Goal: Task Accomplishment & Management: Complete application form

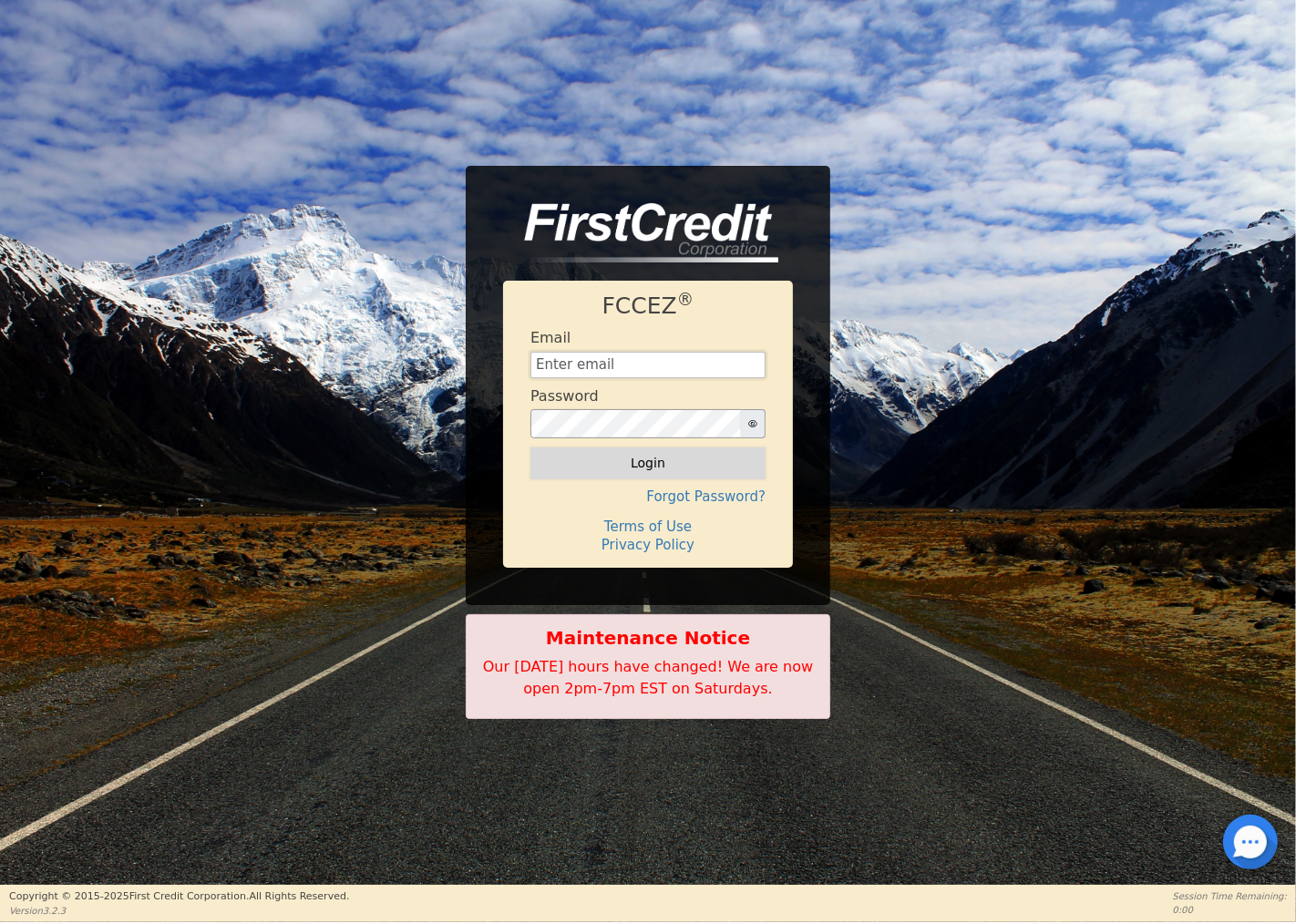
type input "[EMAIL_ADDRESS][DOMAIN_NAME]"
click at [660, 465] on button "Login" at bounding box center [648, 463] width 235 height 31
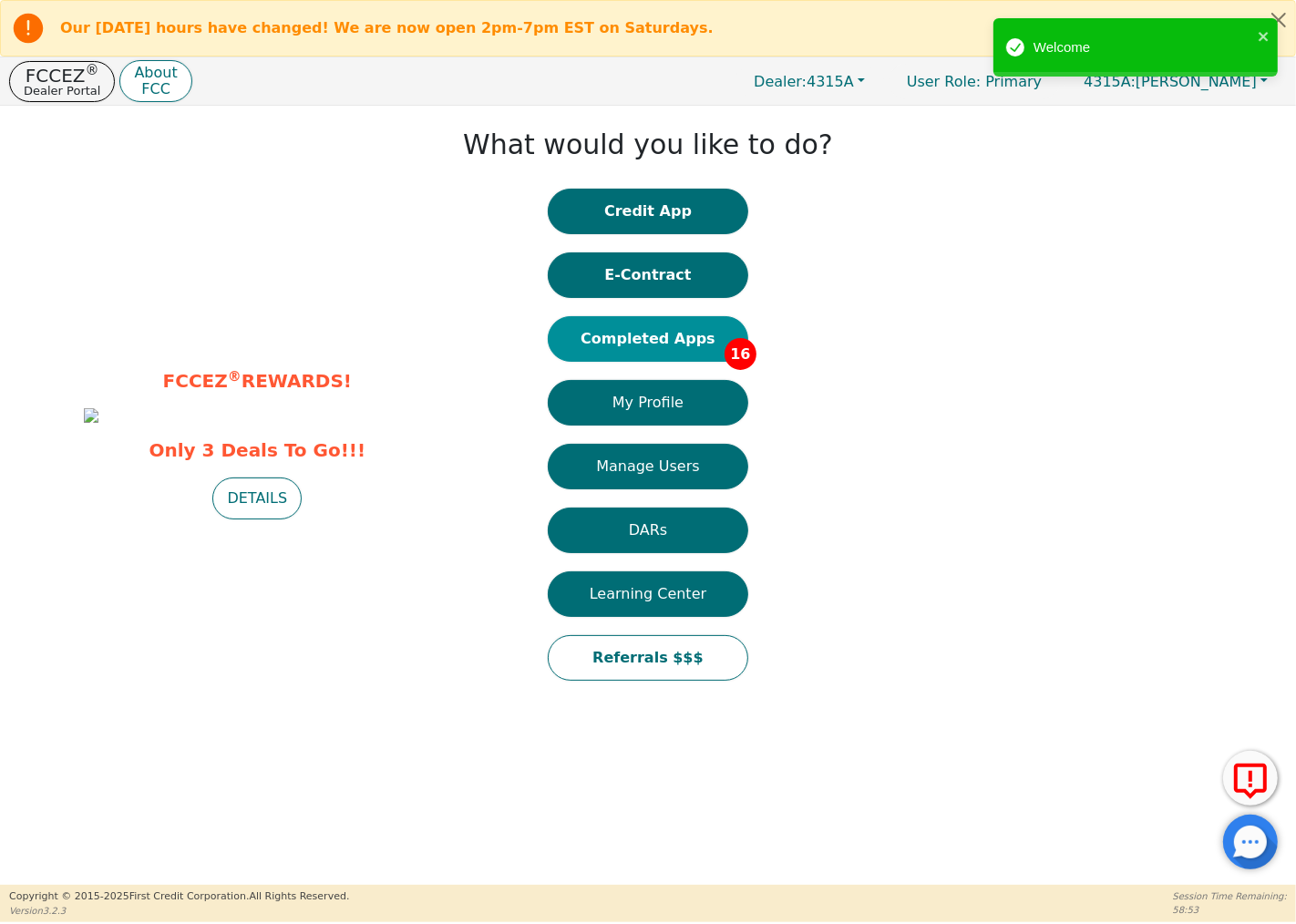
click at [722, 329] on button "Completed Apps 16" at bounding box center [648, 339] width 200 height 46
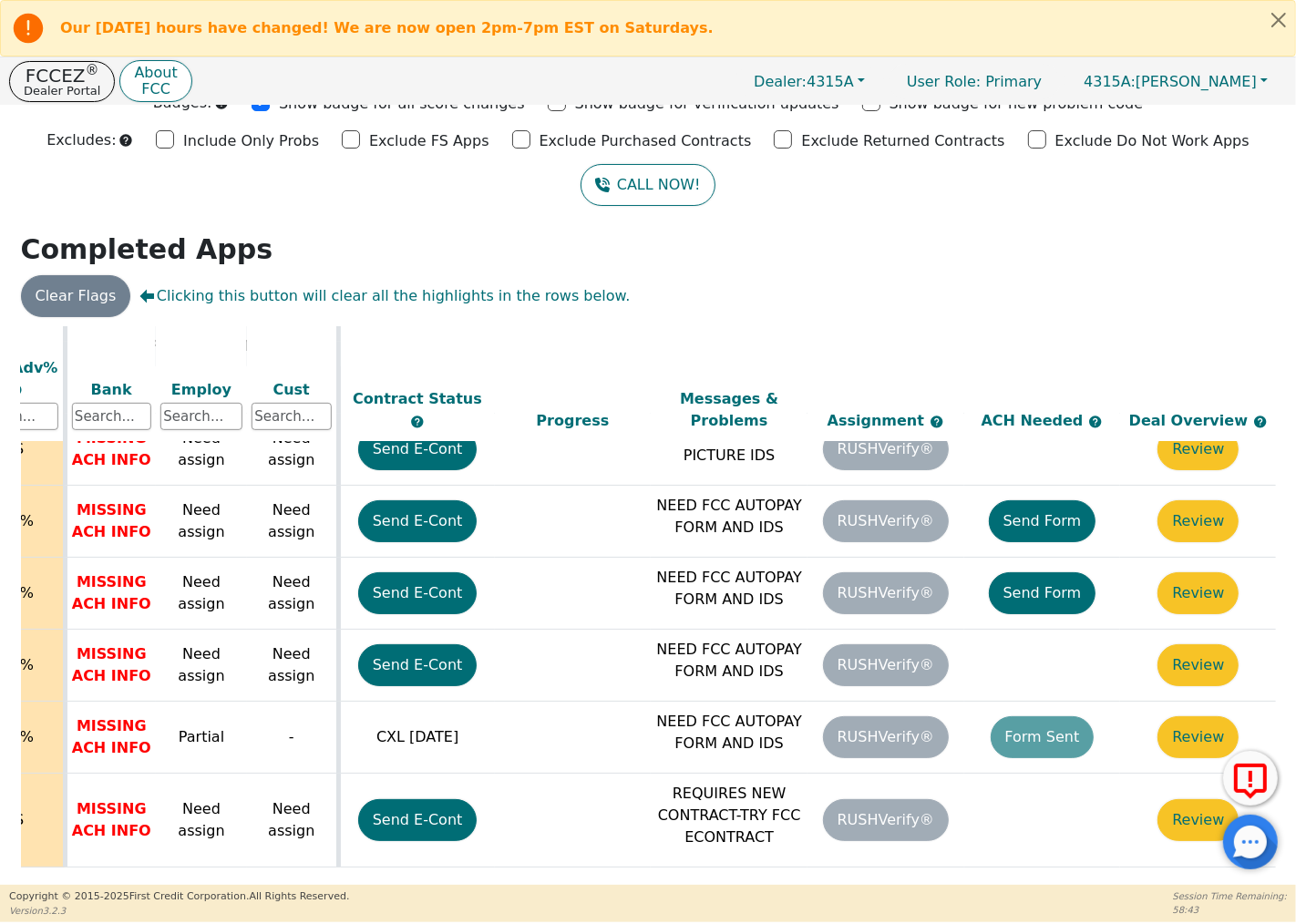
scroll to position [744, 742]
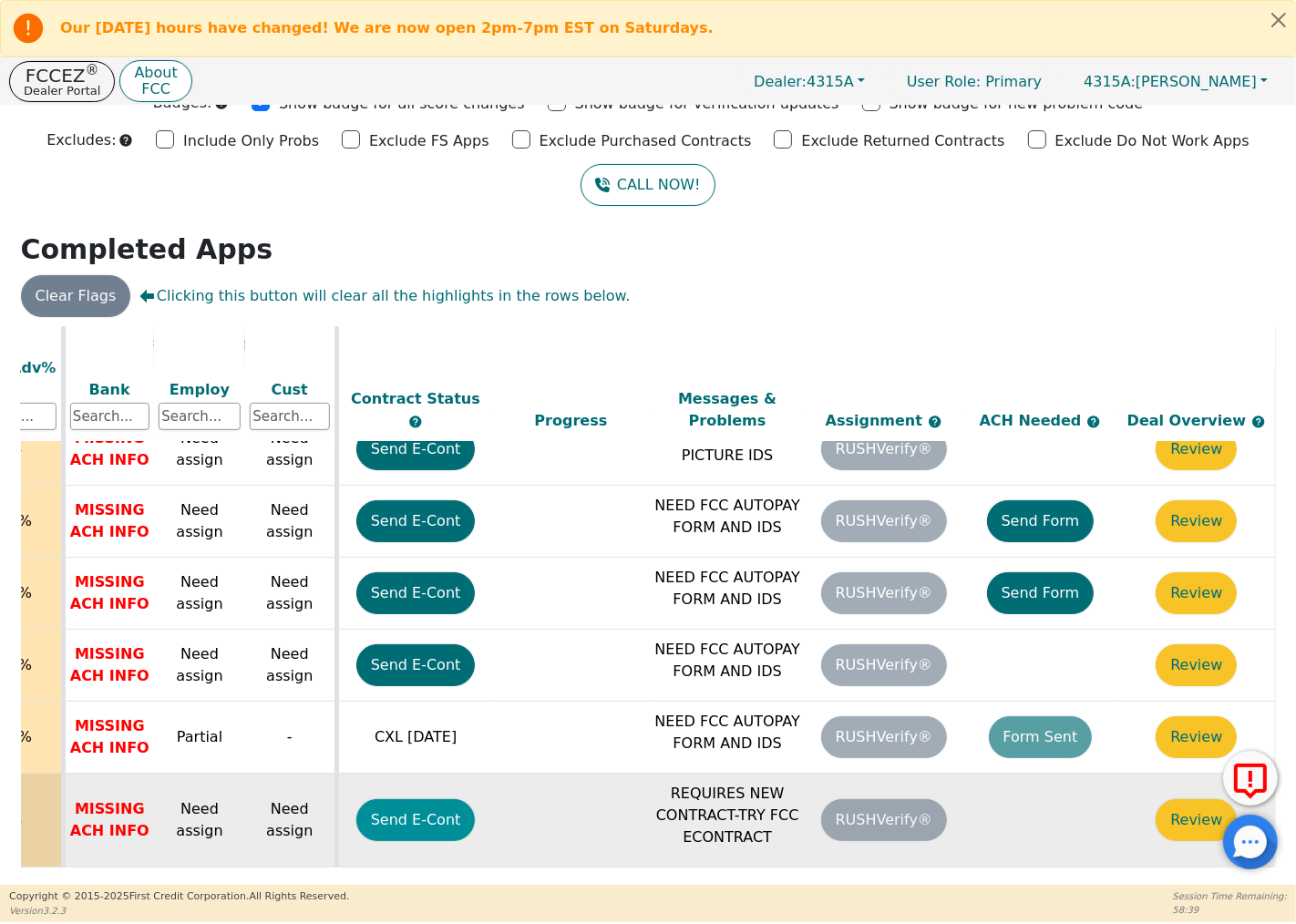
click at [405, 800] on button "Send E-Cont" at bounding box center [416, 820] width 119 height 42
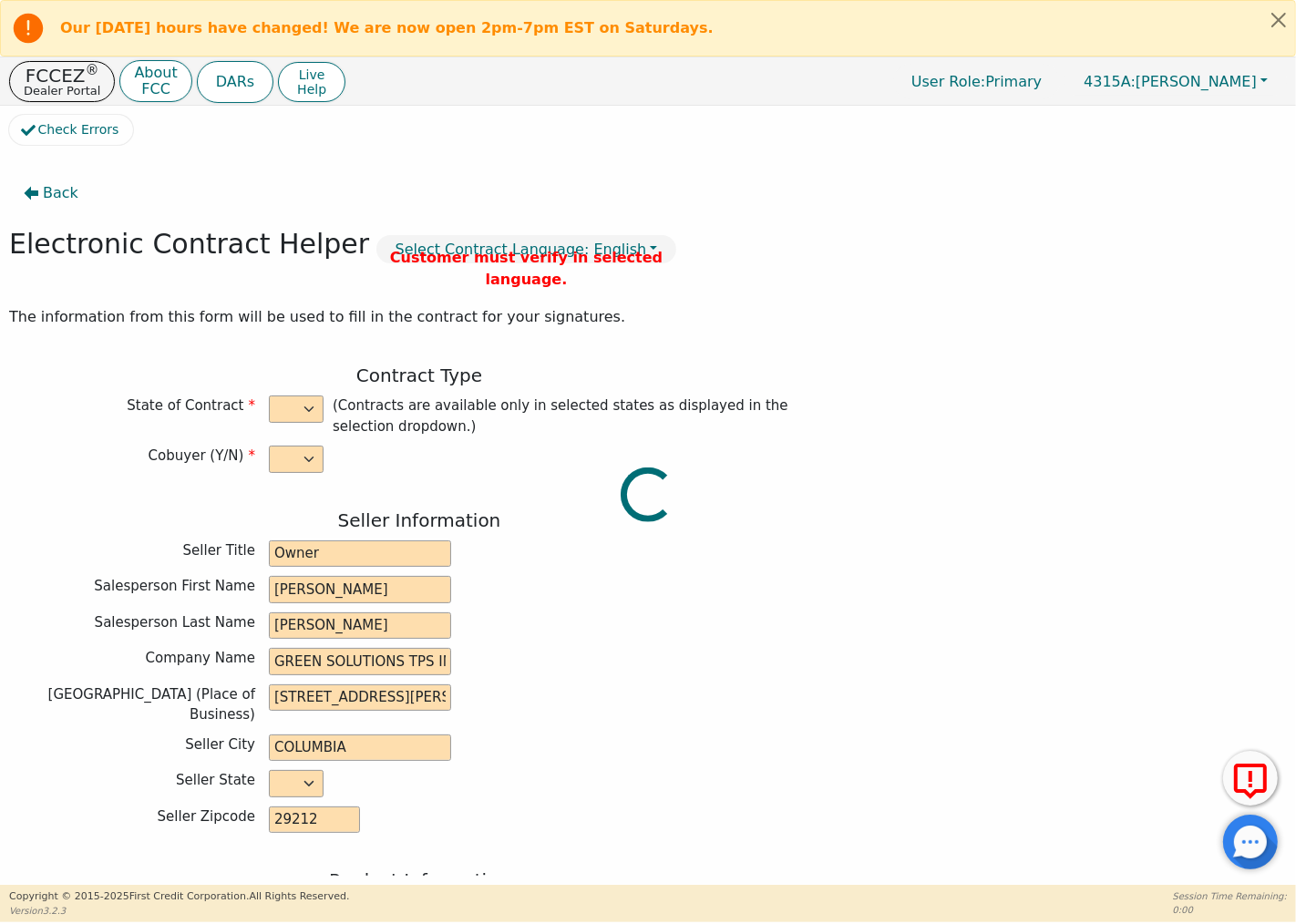
select select "y"
type input "Owner"
type input "[PERSON_NAME]"
type input "GREEN SOLUTIONS TPS INC"
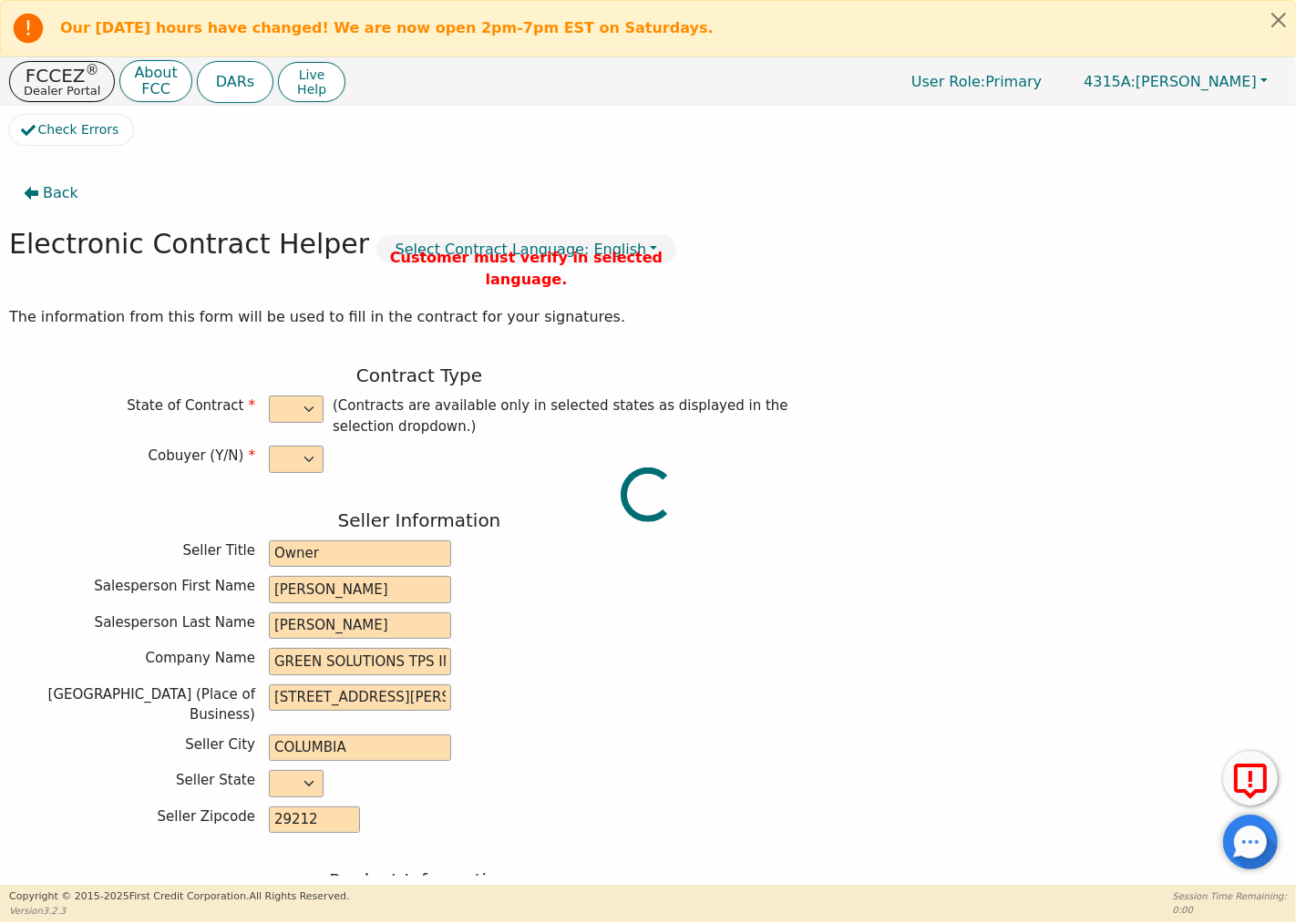
type input "[STREET_ADDRESS][PERSON_NAME]"
type input "COLUMBIA"
select select "SC"
type input "29212"
type input "[PERSON_NAME]"
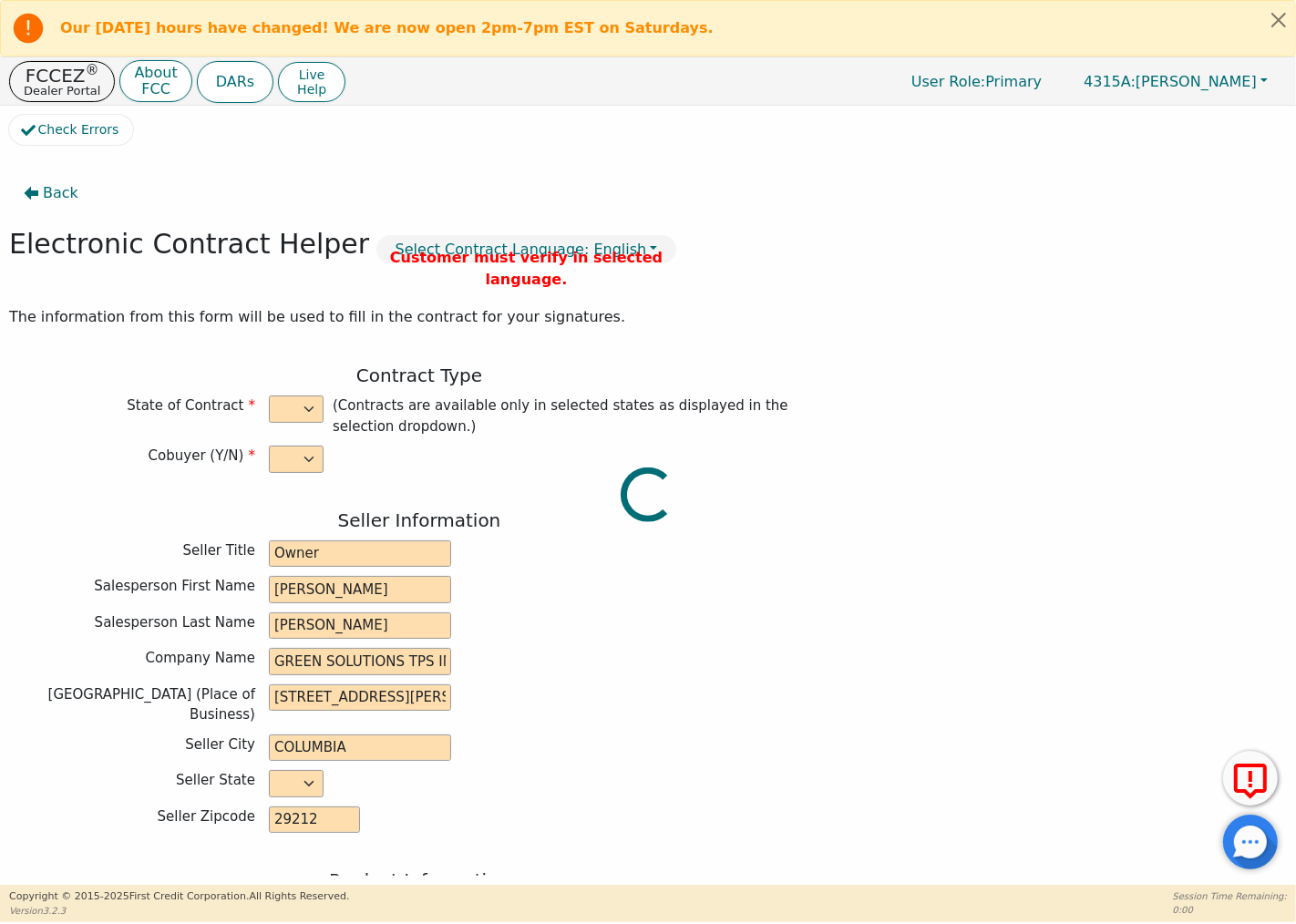
type input "Noble"
type input "[EMAIL_ADDRESS][DOMAIN_NAME]"
type input "[PERSON_NAME]"
type input "Noble"
type input "[STREET_ADDRESS][PERSON_NAME]"
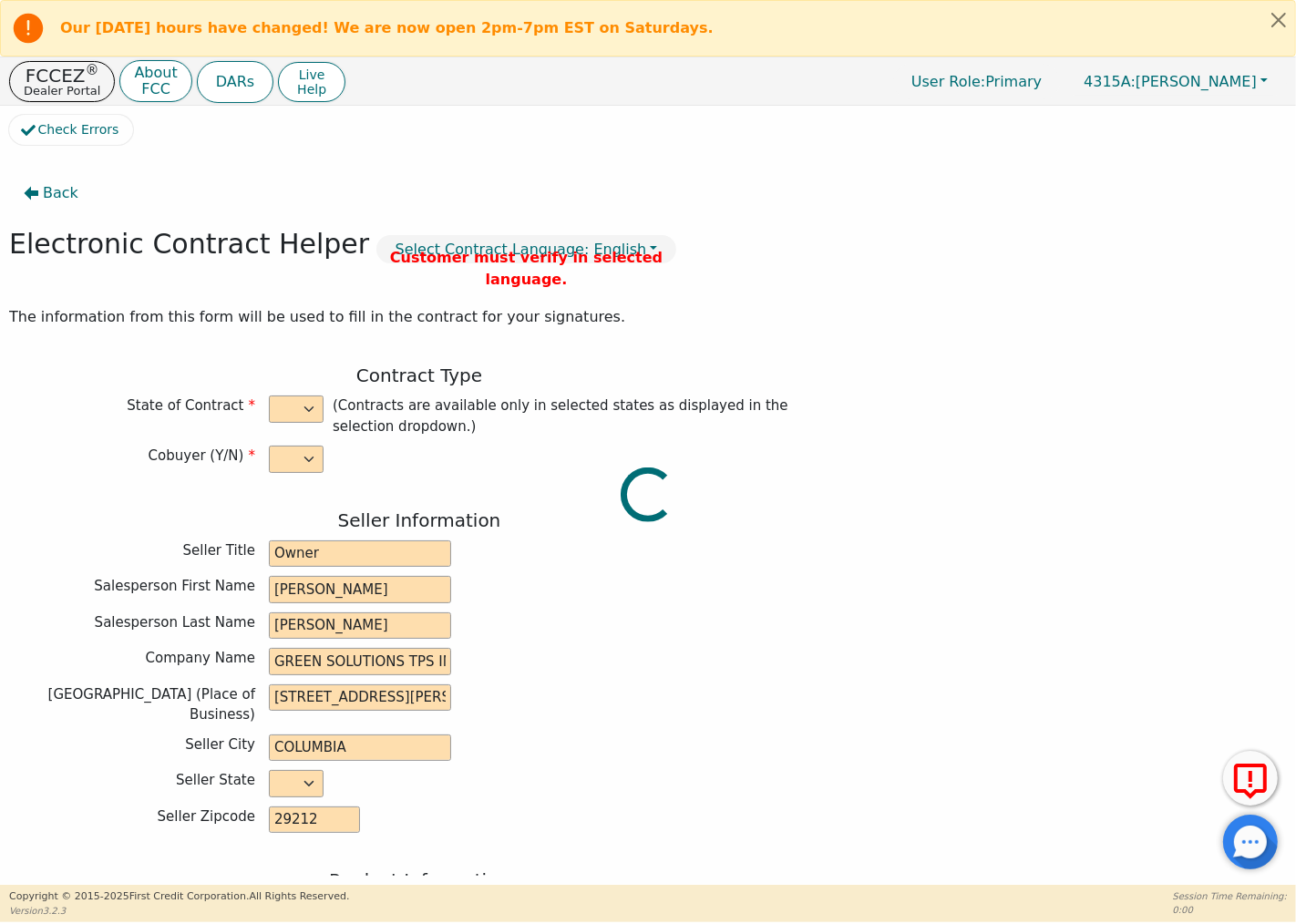
type input "Columbia"
select select "SC"
type input "29212"
type input "[DATE]"
type input "7.00"
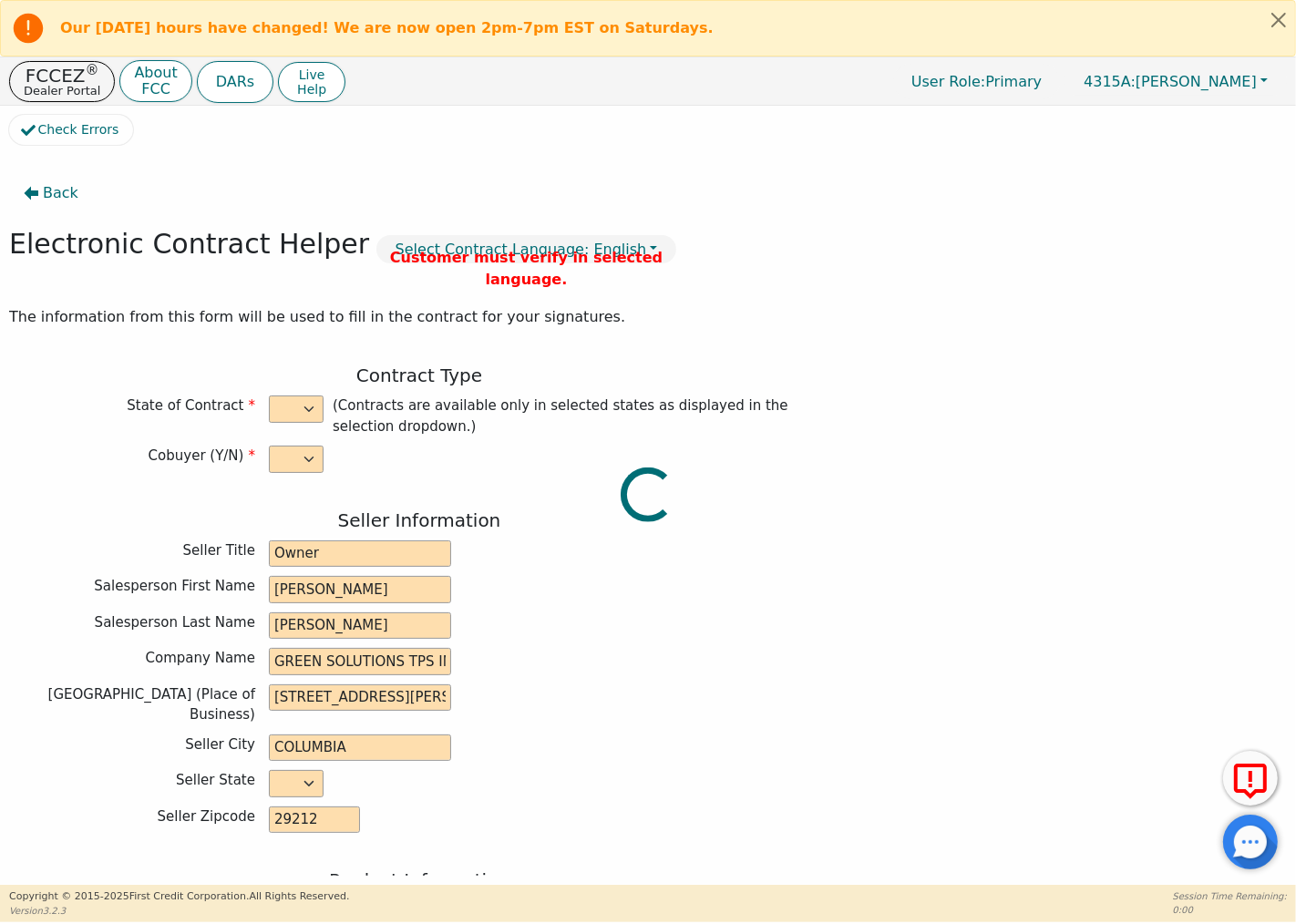
type input "[DATE]"
type input "48"
type input "0"
type input "9490.00"
type input "0.00"
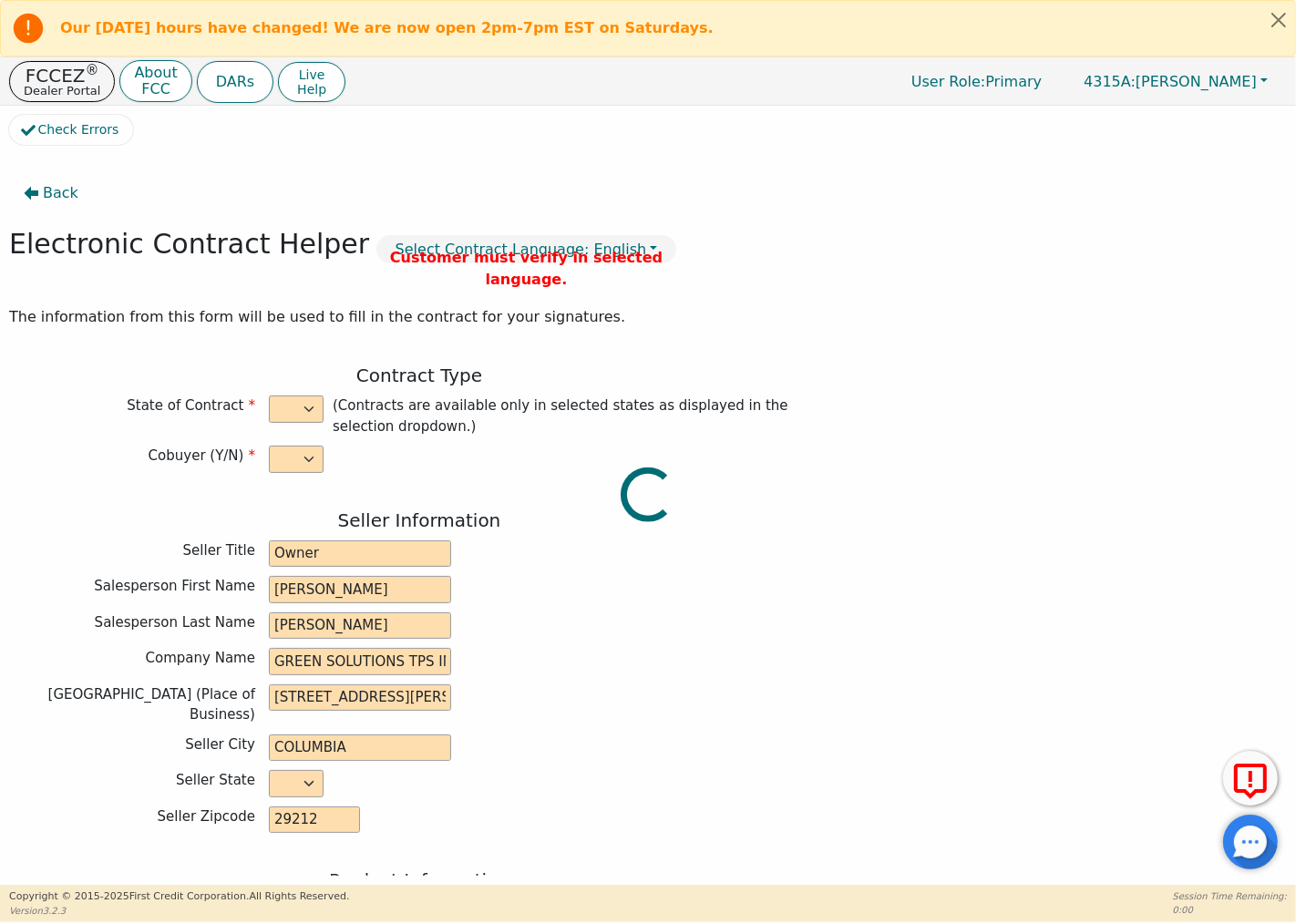
type input "9490.00"
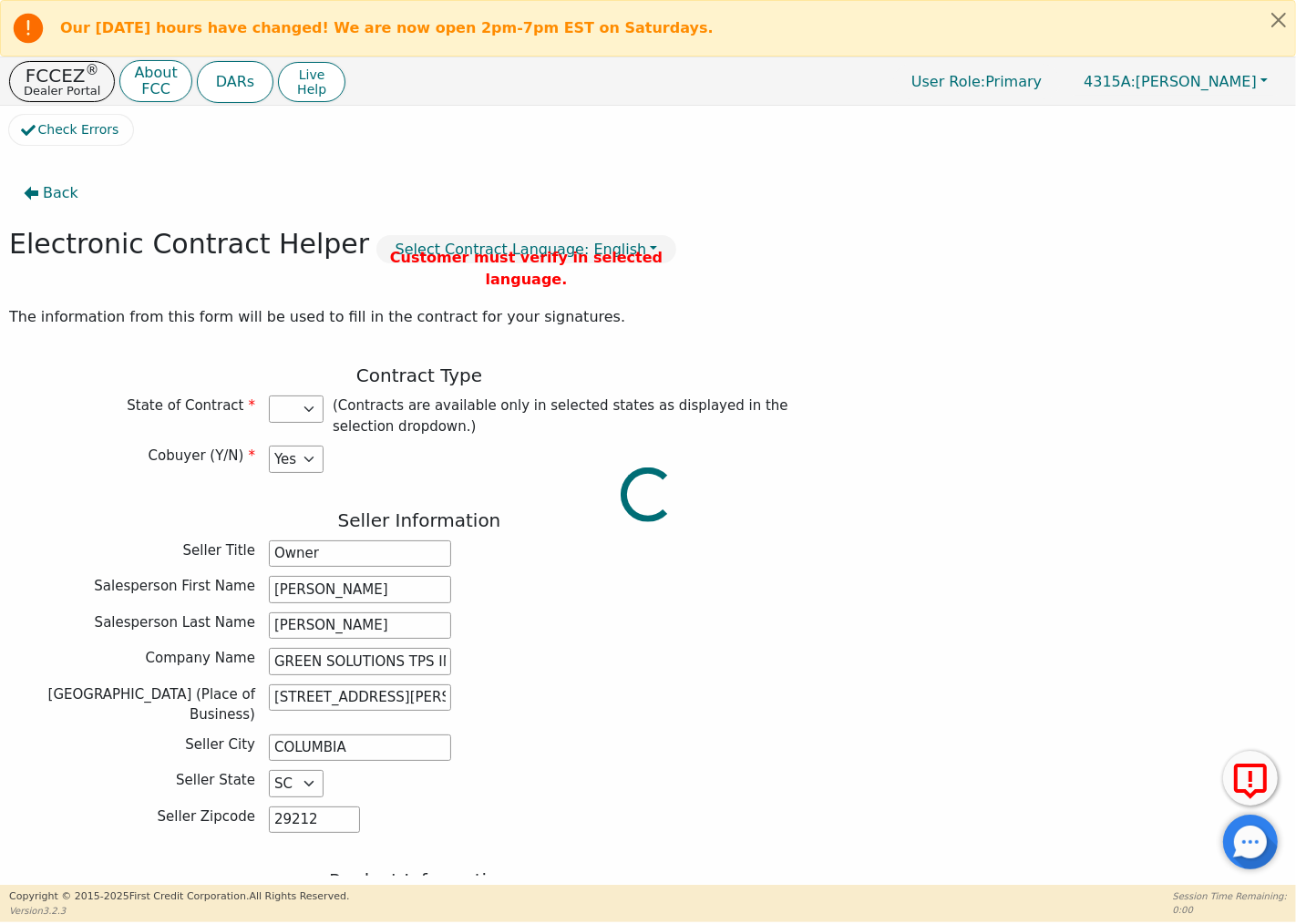
select select "SC"
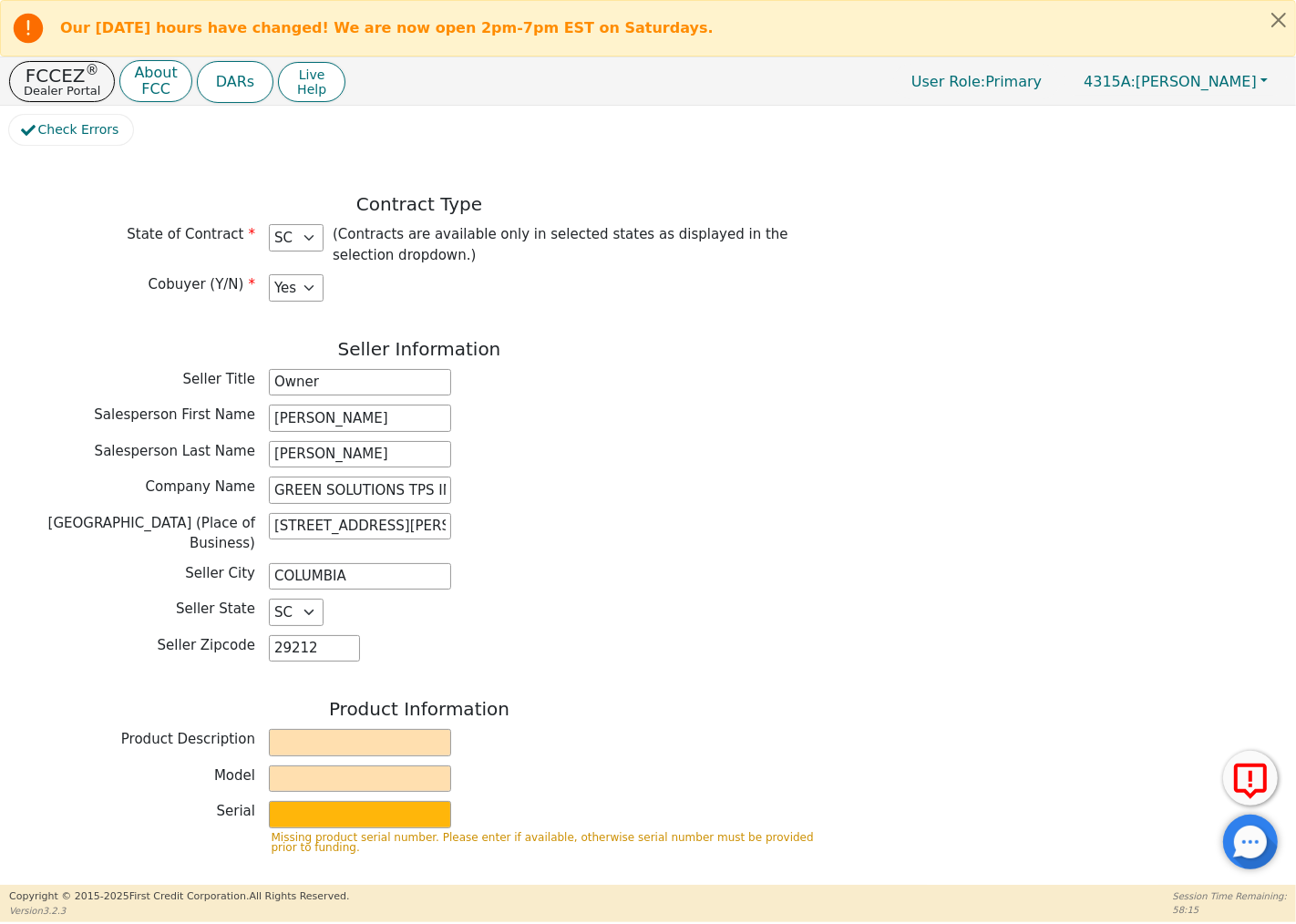
scroll to position [303, 0]
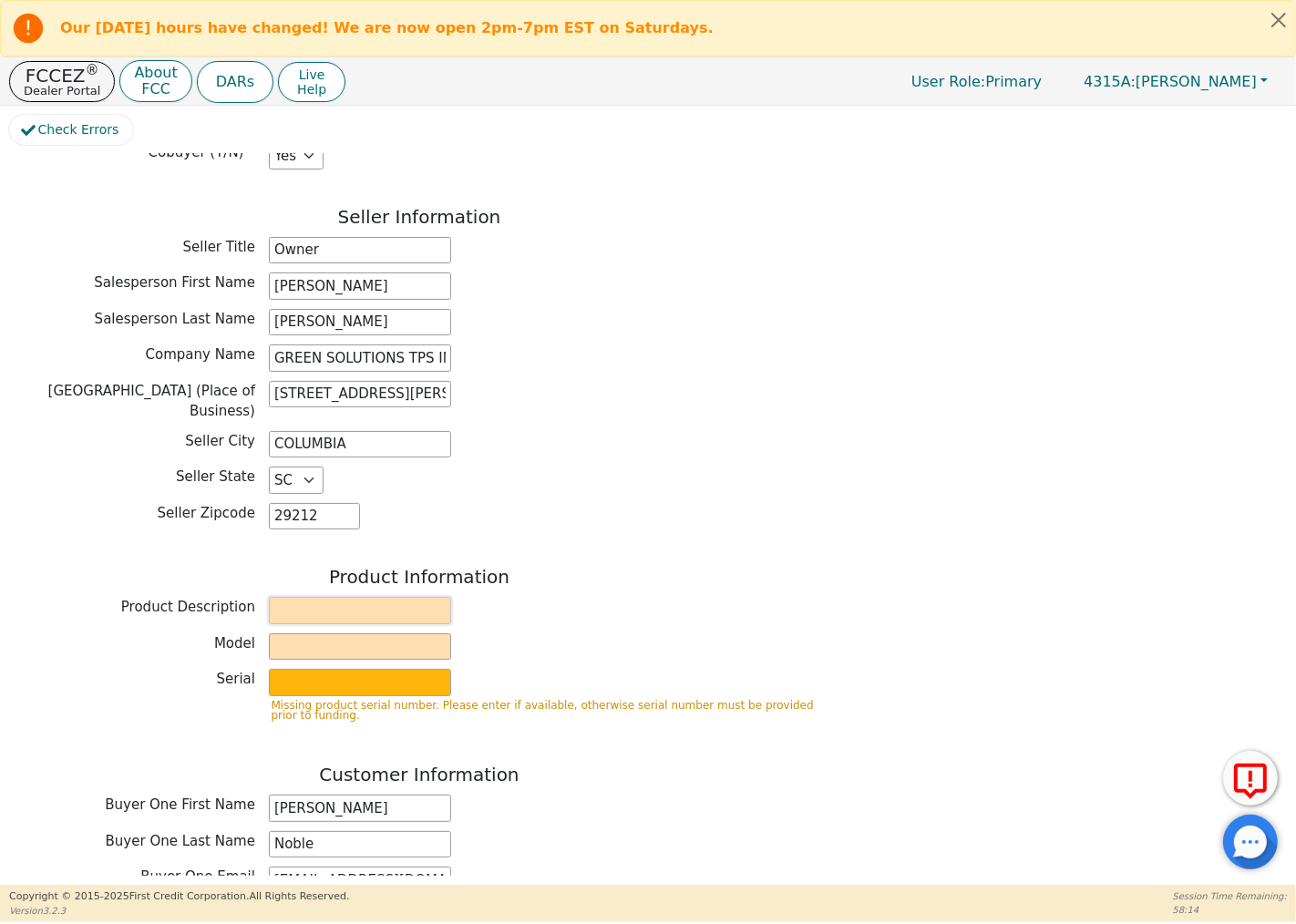
click at [376, 604] on input "text" at bounding box center [360, 610] width 183 height 27
type input "GREEN SOLUTIONS TPS INC"
click at [344, 633] on input "text" at bounding box center [360, 647] width 183 height 27
type input "E-5"
click at [308, 669] on input "text" at bounding box center [360, 683] width 183 height 27
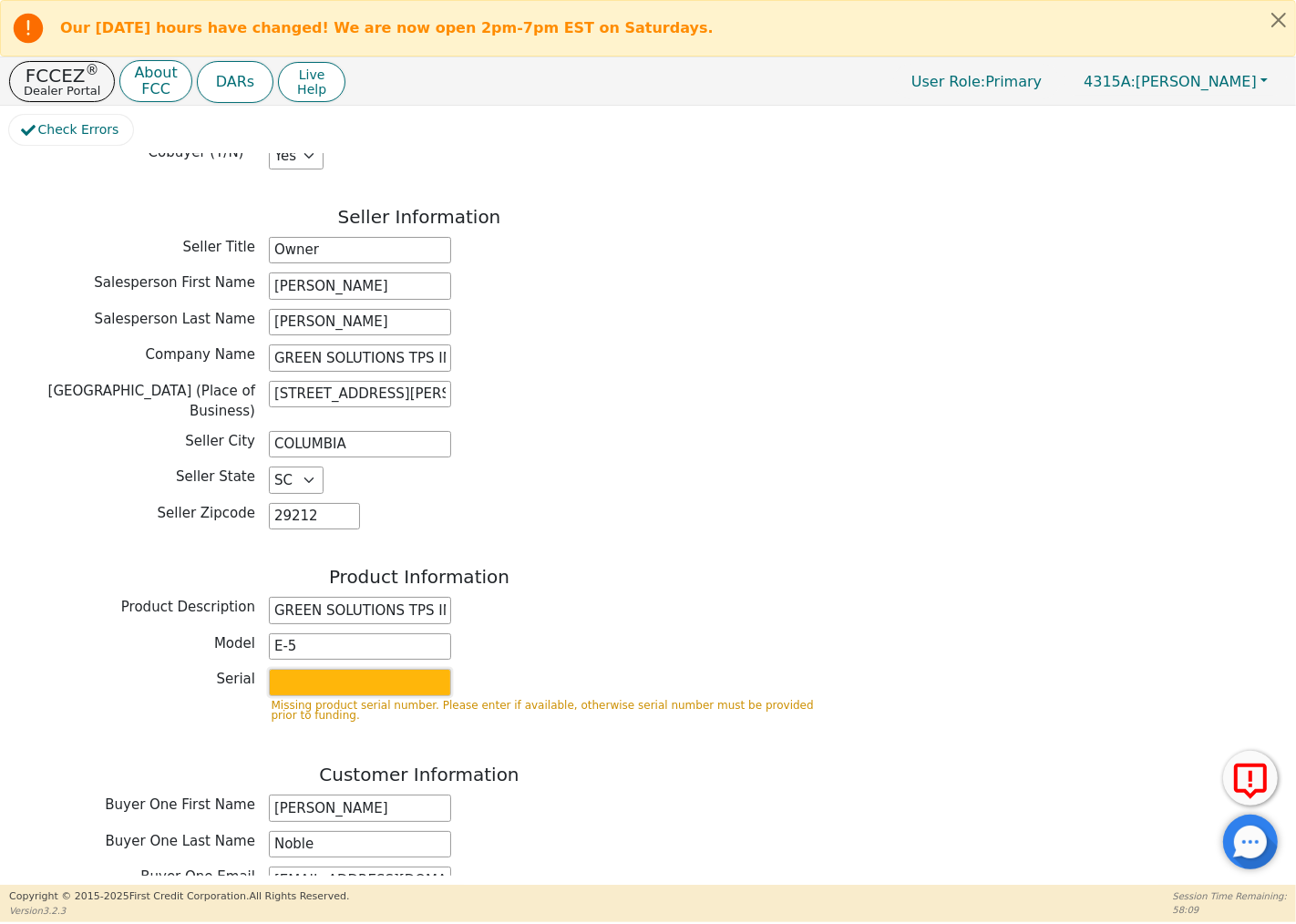
type input "2154498"
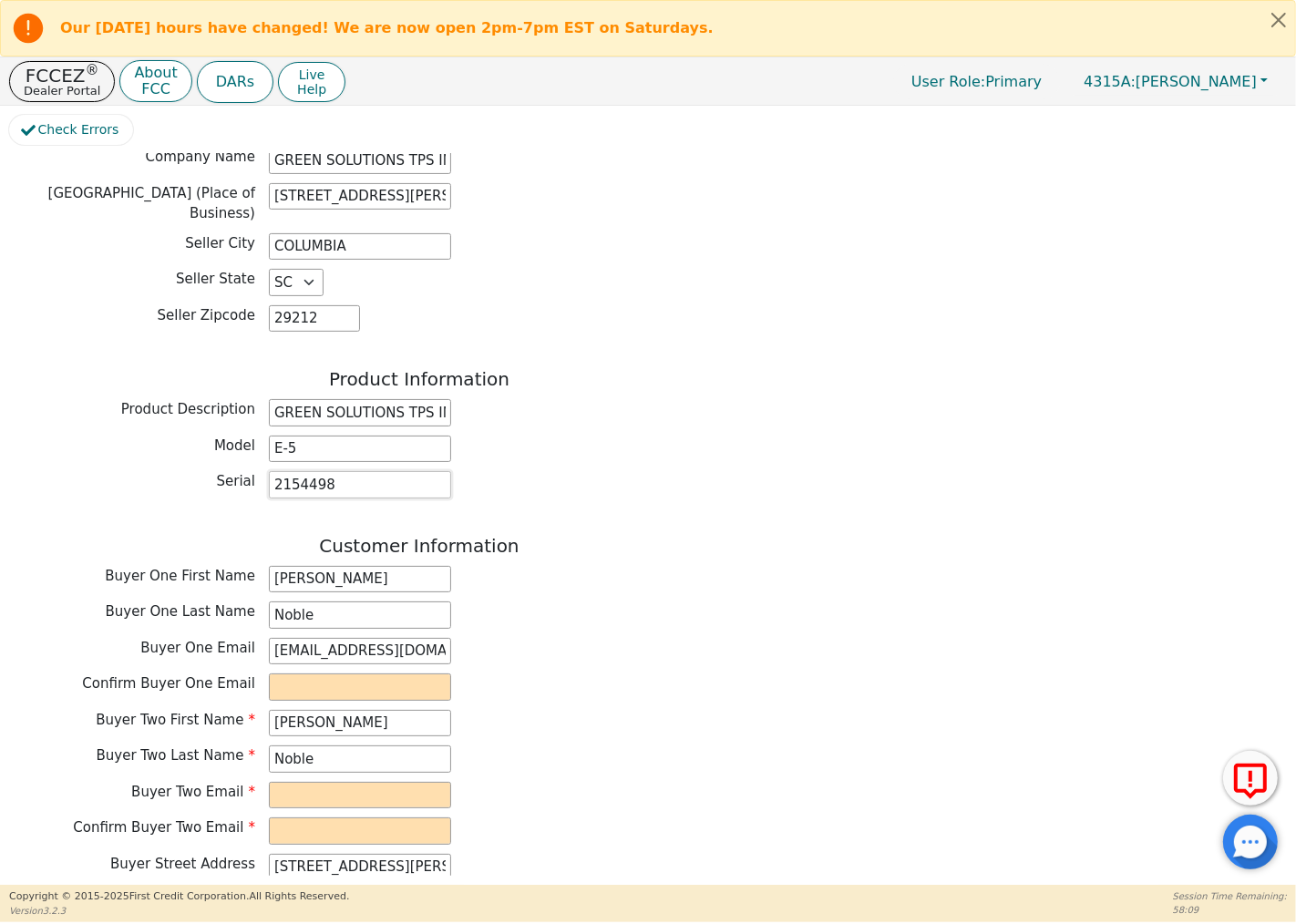
scroll to position [708, 0]
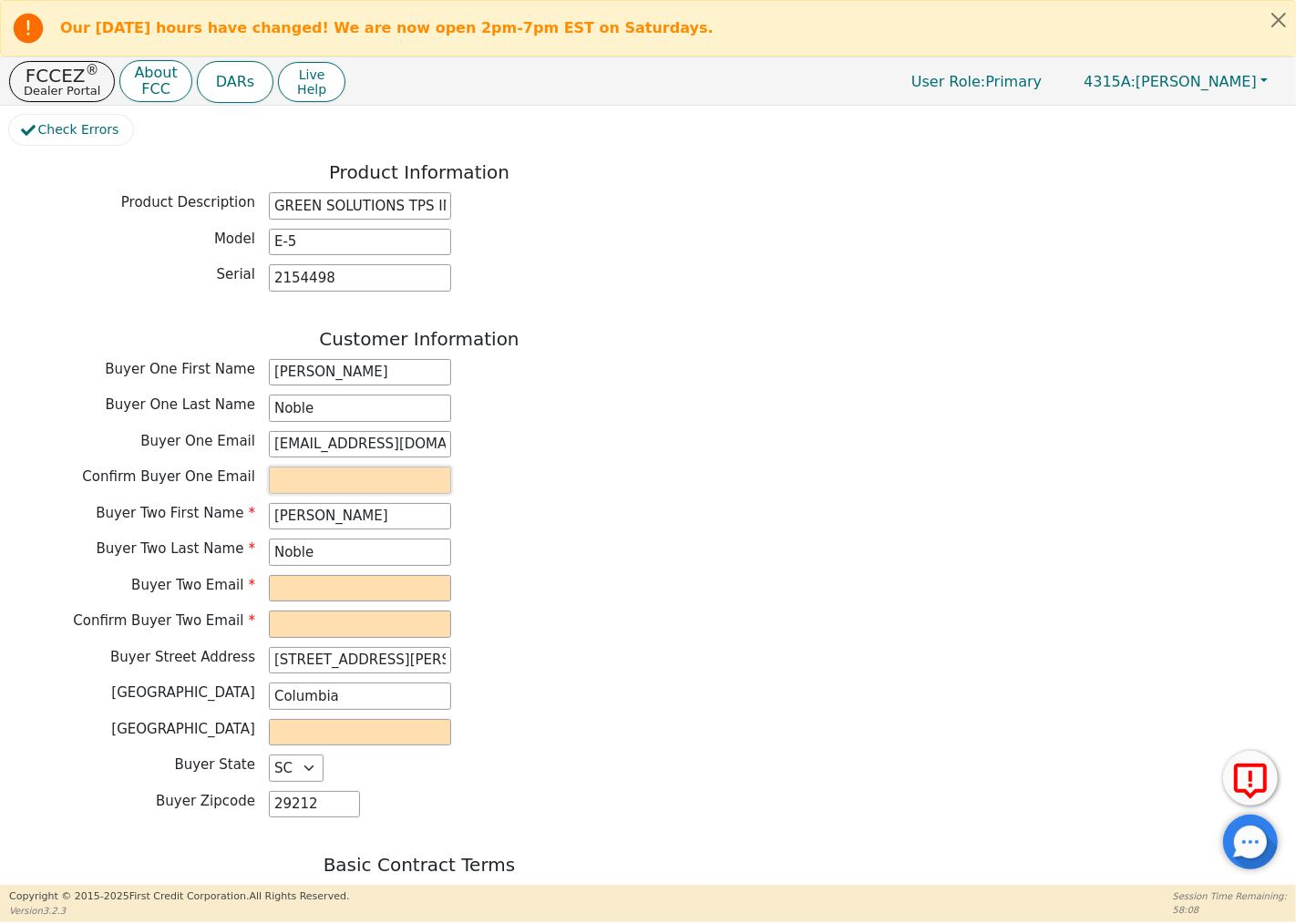
click at [377, 466] on input "email" at bounding box center [360, 480] width 183 height 27
drag, startPoint x: 447, startPoint y: 468, endPoint x: 240, endPoint y: 448, distance: 208.0
click at [231, 442] on div "Customer Information Buyer One First Name [PERSON_NAME] One Last Name [PERSON_N…" at bounding box center [419, 578] width 820 height 499
type input "[EMAIL_ADDRESS][DOMAIN_NAME]"
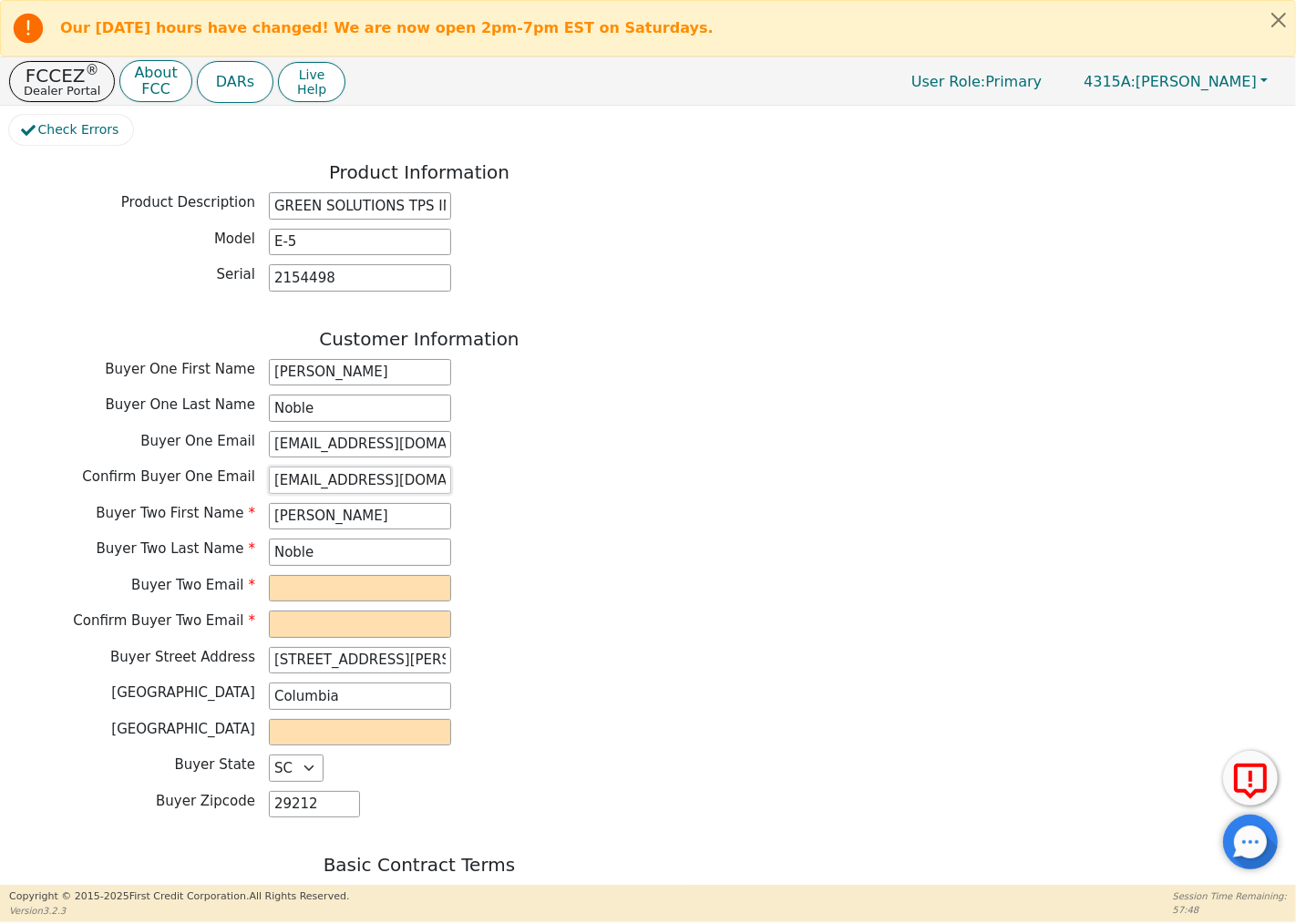
drag, startPoint x: 316, startPoint y: 458, endPoint x: 293, endPoint y: 471, distance: 26.4
click at [293, 471] on input "[EMAIL_ADDRESS][DOMAIN_NAME]" at bounding box center [360, 480] width 183 height 27
drag, startPoint x: 267, startPoint y: 468, endPoint x: 316, endPoint y: 468, distance: 49.0
click at [316, 468] on div "Confirm Buyer One Email [EMAIL_ADDRESS][DOMAIN_NAME]" at bounding box center [419, 480] width 820 height 27
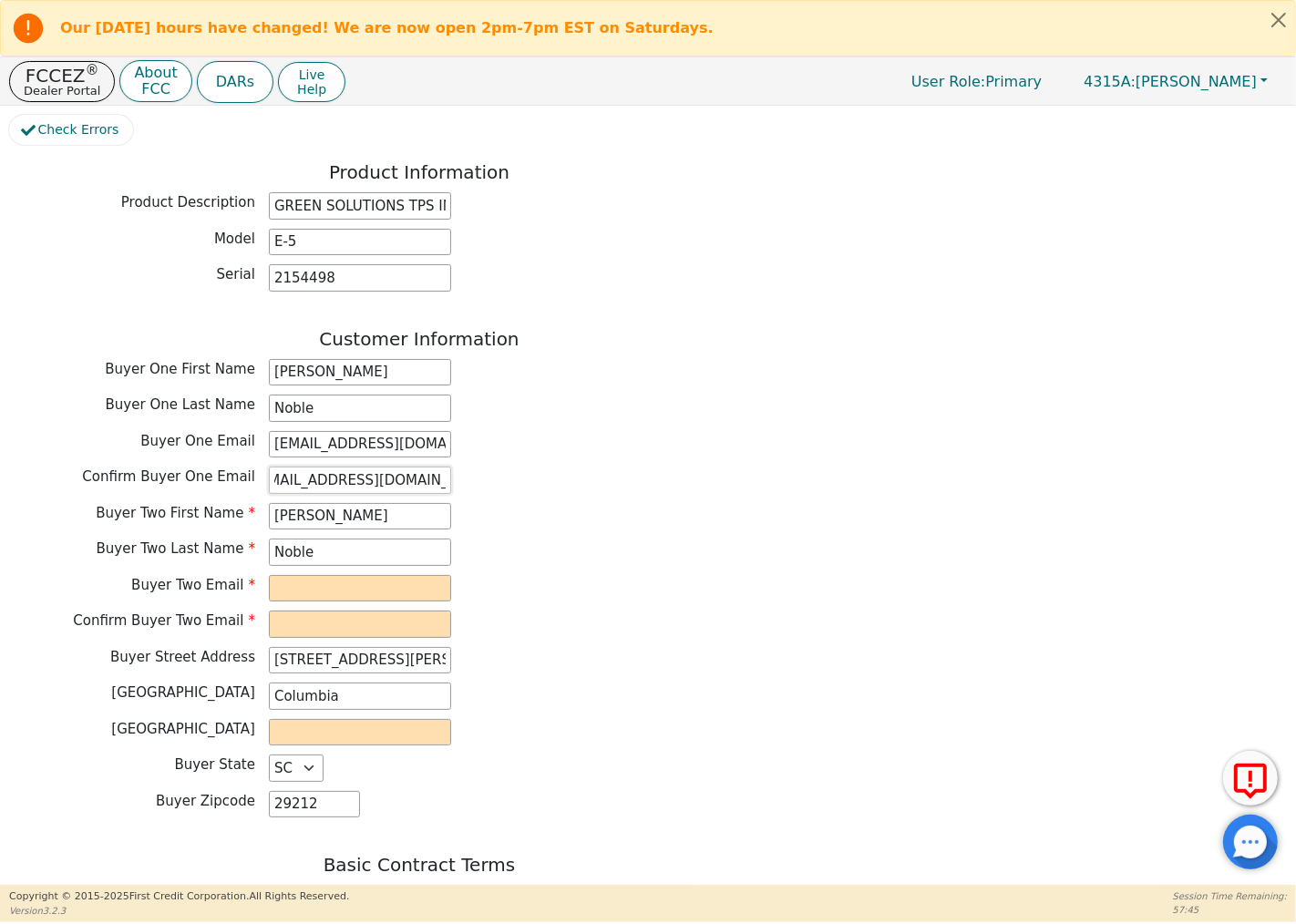
drag, startPoint x: 275, startPoint y: 466, endPoint x: 543, endPoint y: 511, distance: 271.8
click at [543, 511] on div "Customer Information Buyer One First Name [PERSON_NAME] One Last Name [PERSON_N…" at bounding box center [419, 578] width 820 height 499
click at [353, 575] on input "email" at bounding box center [360, 589] width 183 height 27
paste input "[EMAIL_ADDRESS][DOMAIN_NAME]"
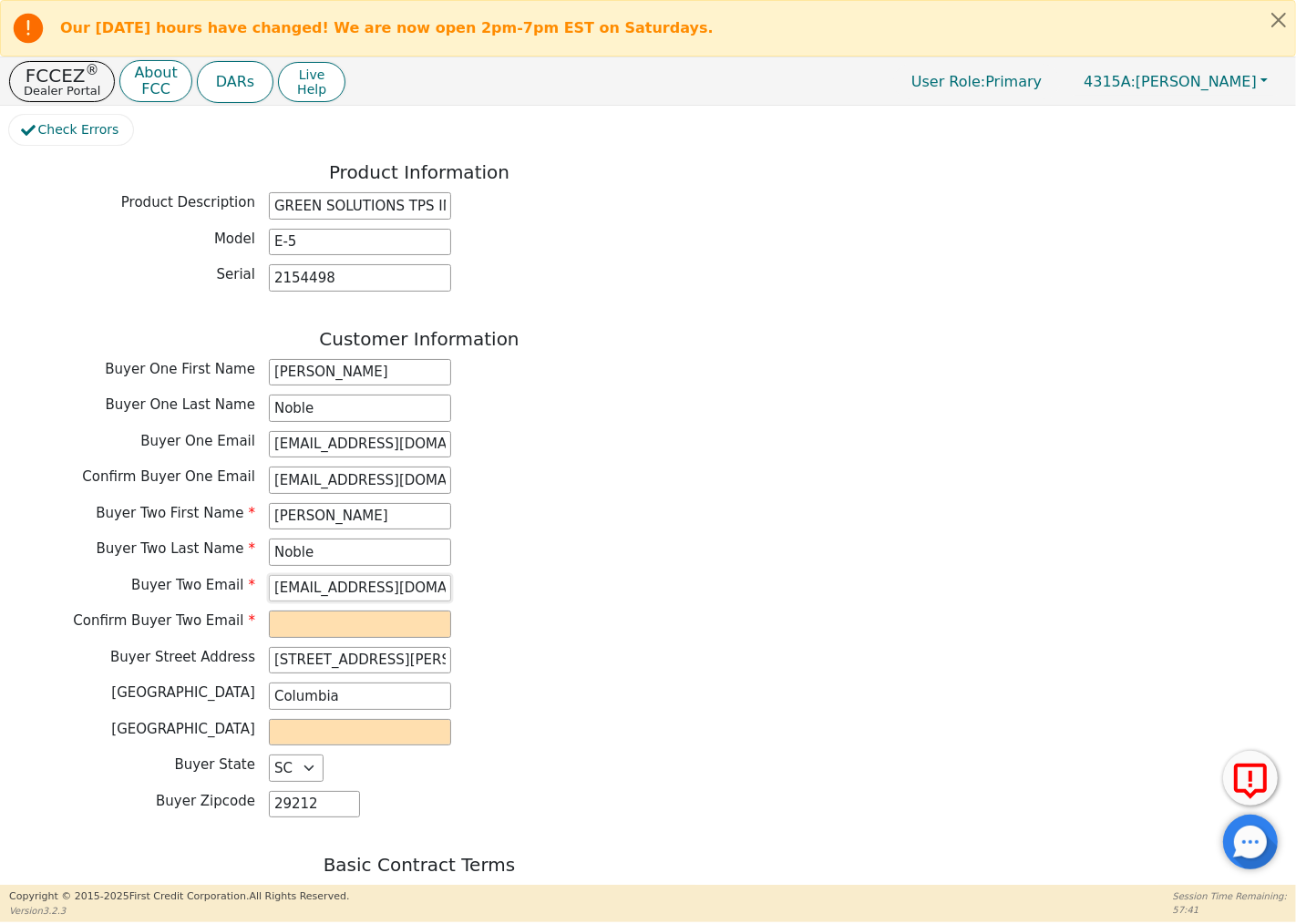
scroll to position [0, 20]
type input "[EMAIL_ADDRESS][DOMAIN_NAME]"
click at [302, 621] on input "email" at bounding box center [360, 625] width 183 height 27
paste input "[EMAIL_ADDRESS][DOMAIN_NAME]"
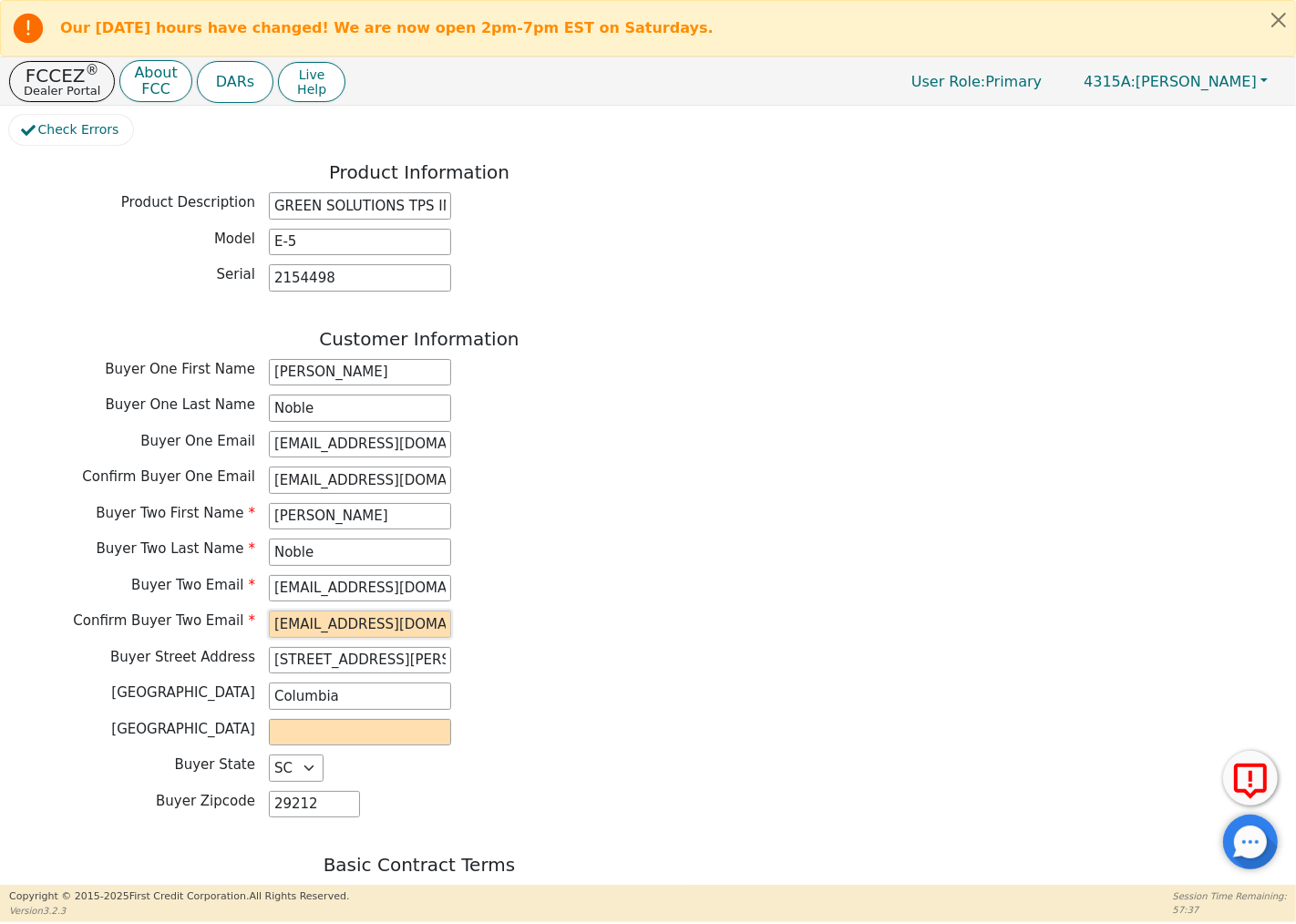
scroll to position [0, 20]
type input "[EMAIL_ADDRESS][DOMAIN_NAME]"
click at [415, 733] on input "text" at bounding box center [360, 733] width 183 height 27
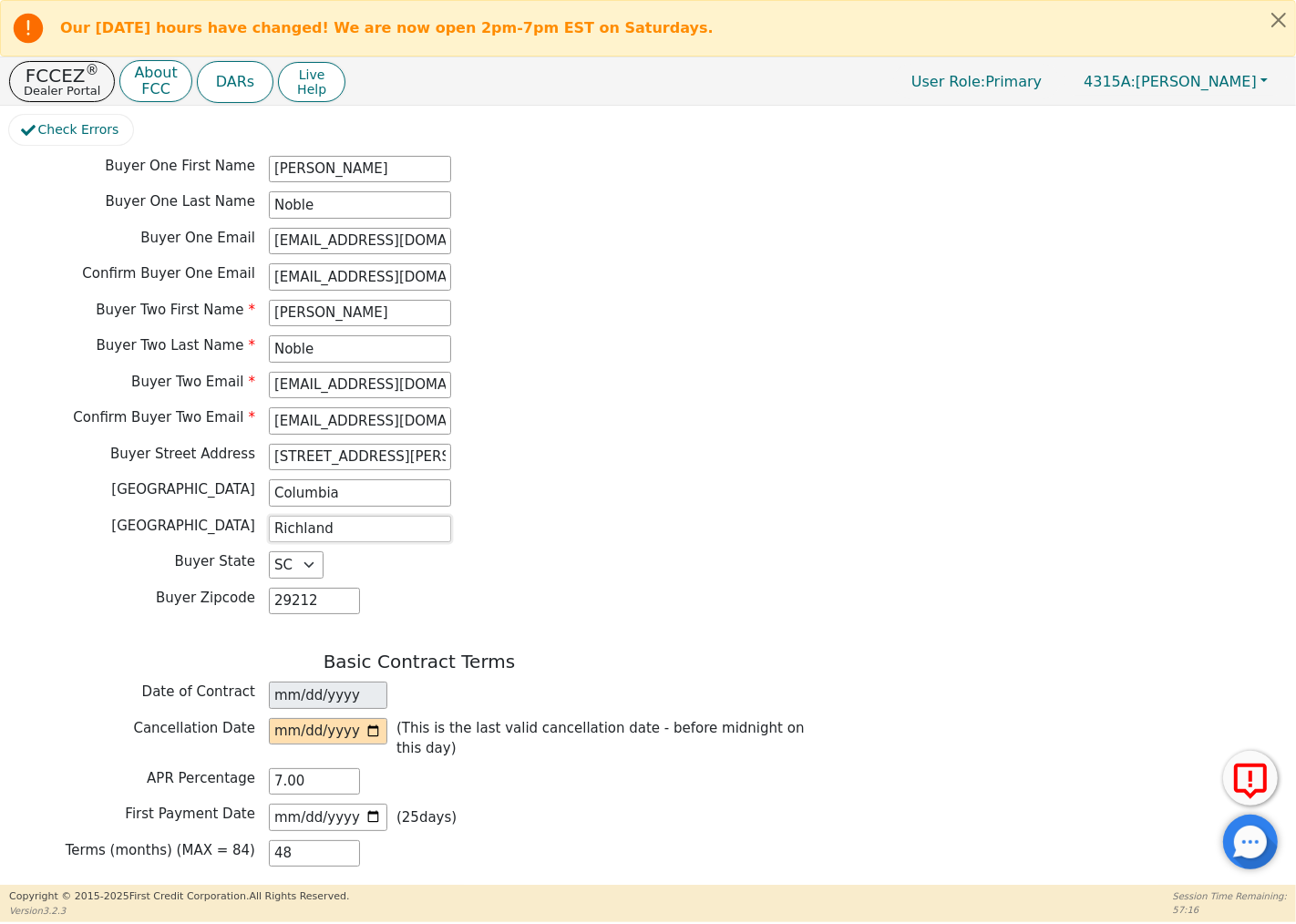
scroll to position [1215, 0]
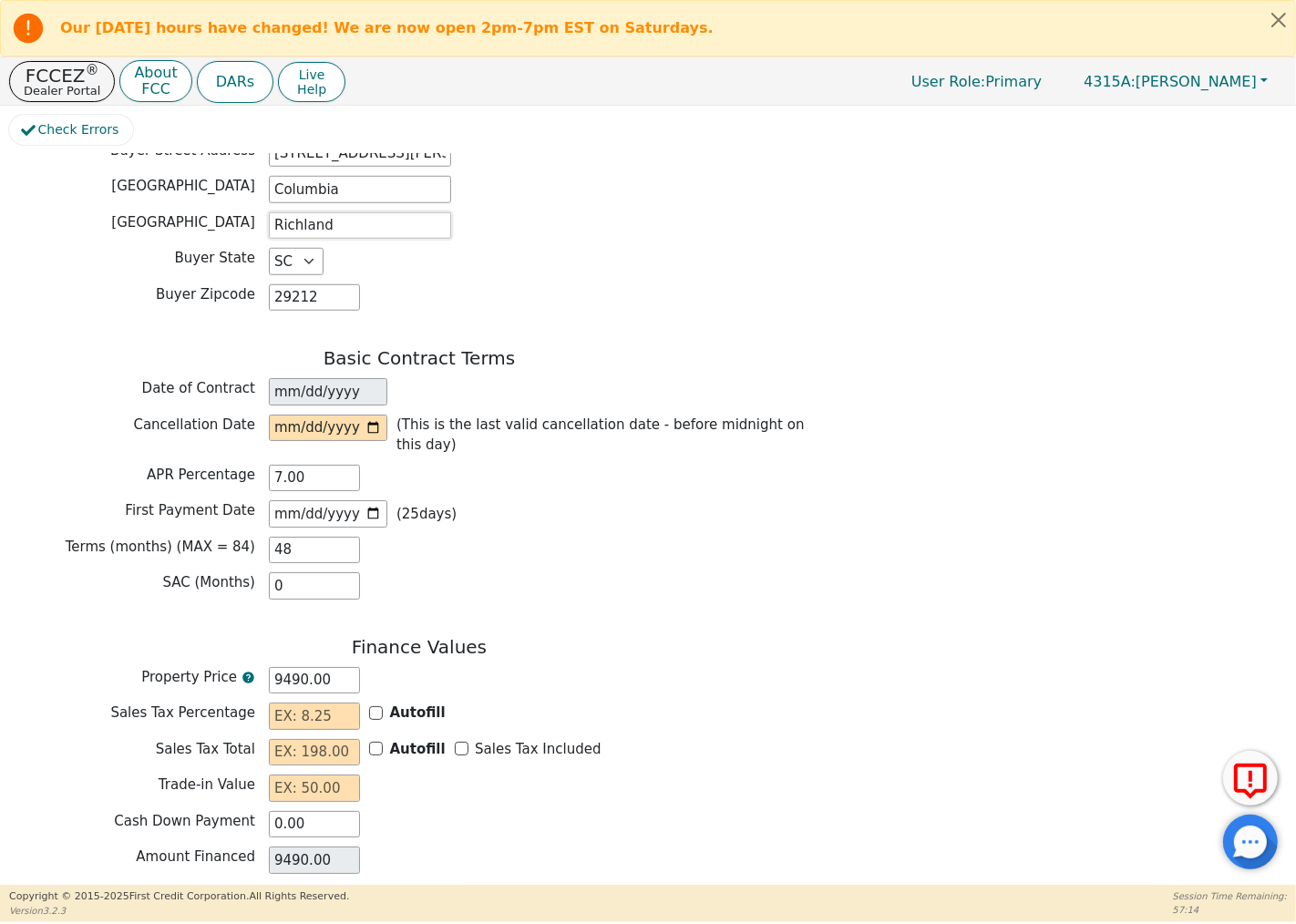
type input "Richland"
drag, startPoint x: 323, startPoint y: 661, endPoint x: 244, endPoint y: 651, distance: 79.6
click at [244, 667] on div "Property Price 9490.00" at bounding box center [419, 681] width 820 height 27
type input "9"
type input "9.00"
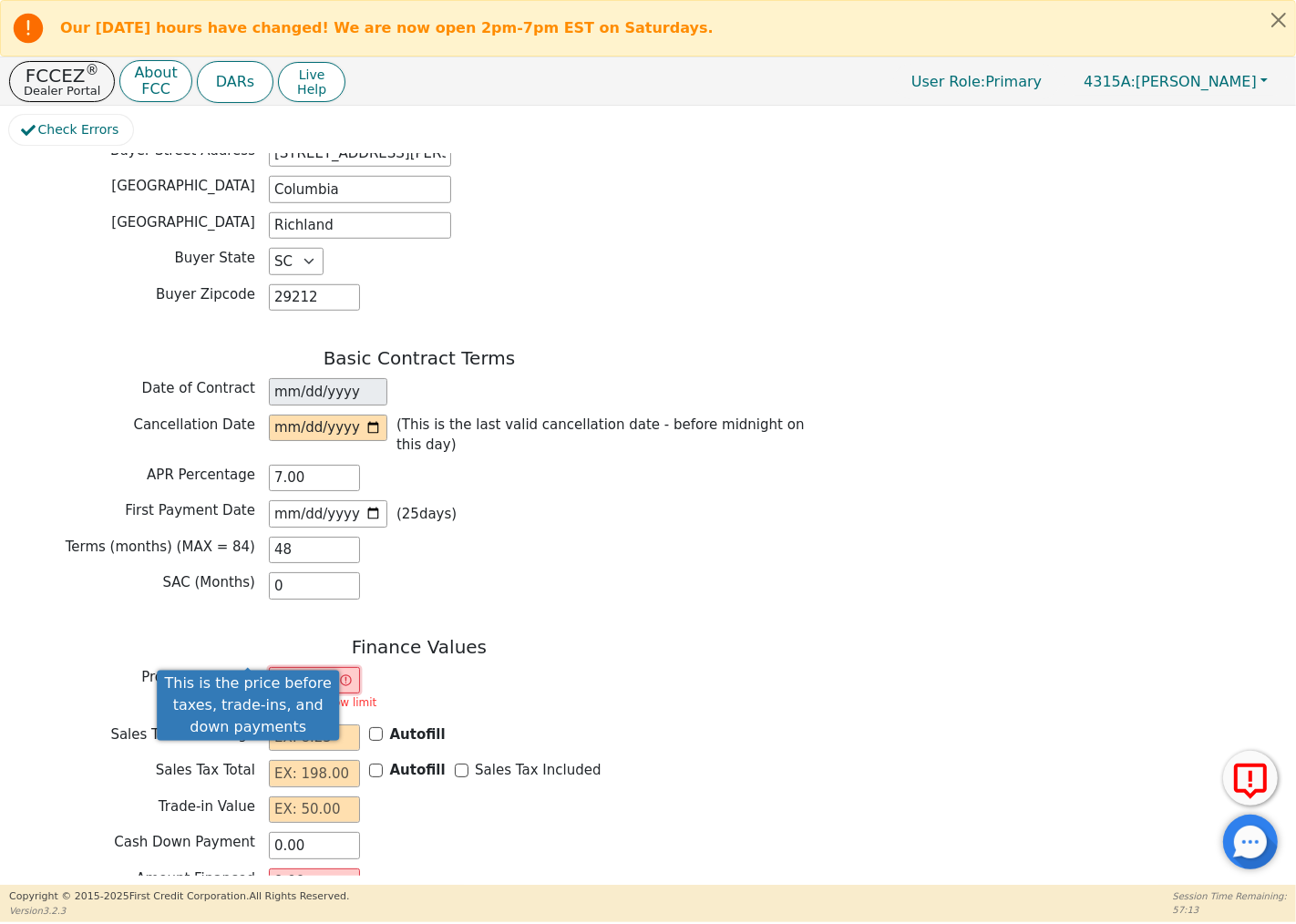
type input "90"
type input "90.00"
type input "900"
type input "900.00"
type input "9000"
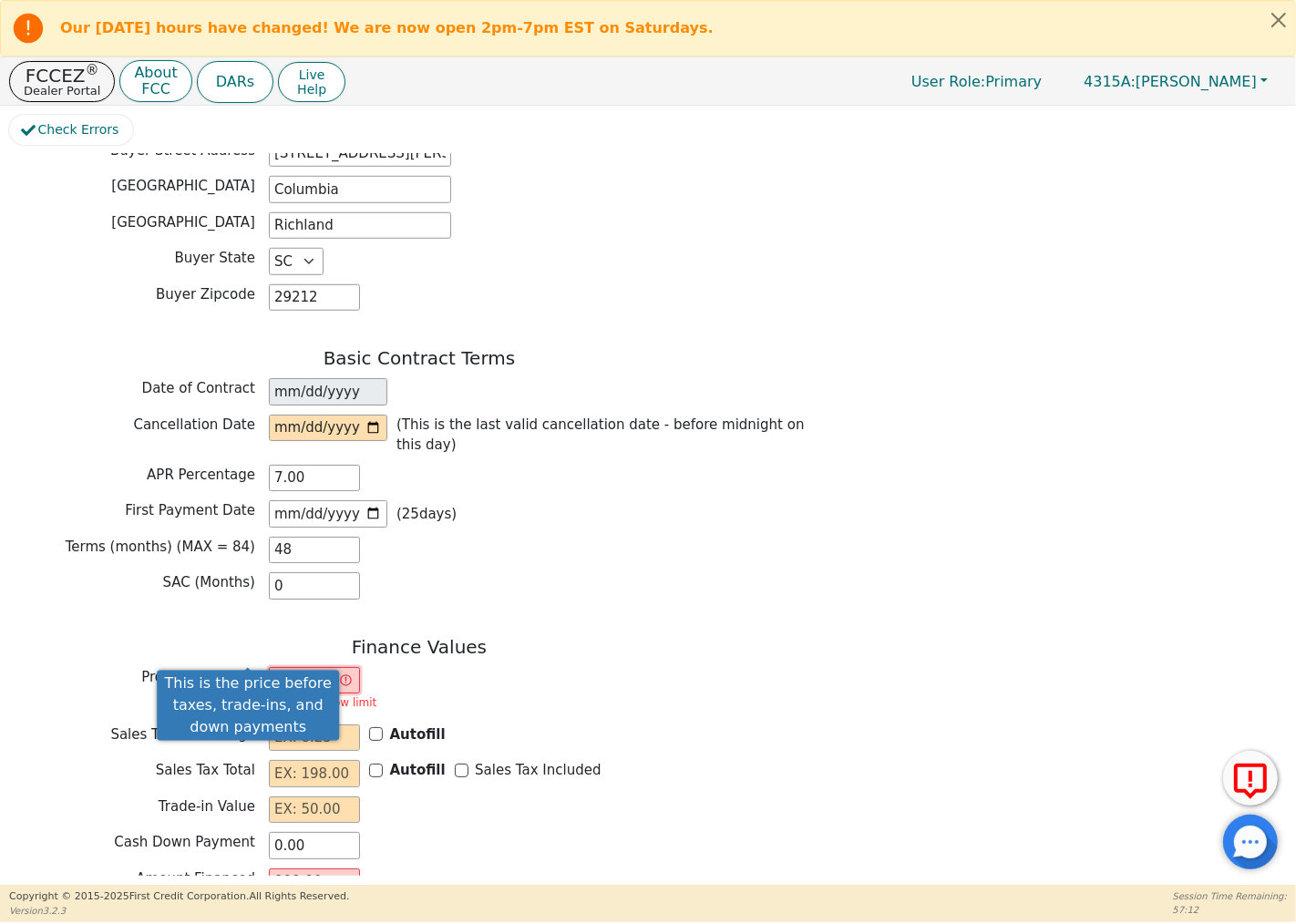
type input "9000.00"
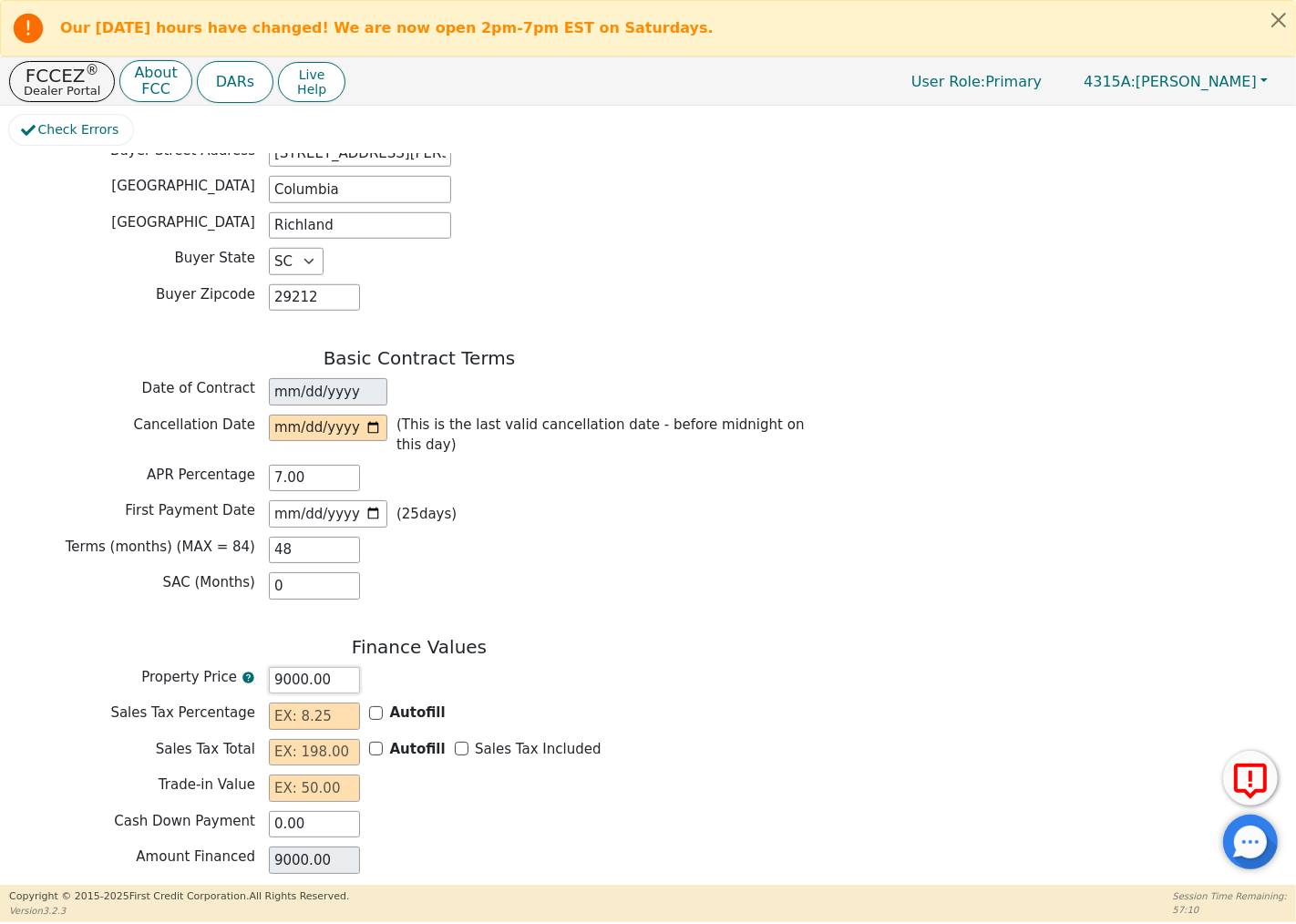
type input "9000.00"
click at [322, 702] on input "text" at bounding box center [315, 716] width 91 height 27
type input "0.00"
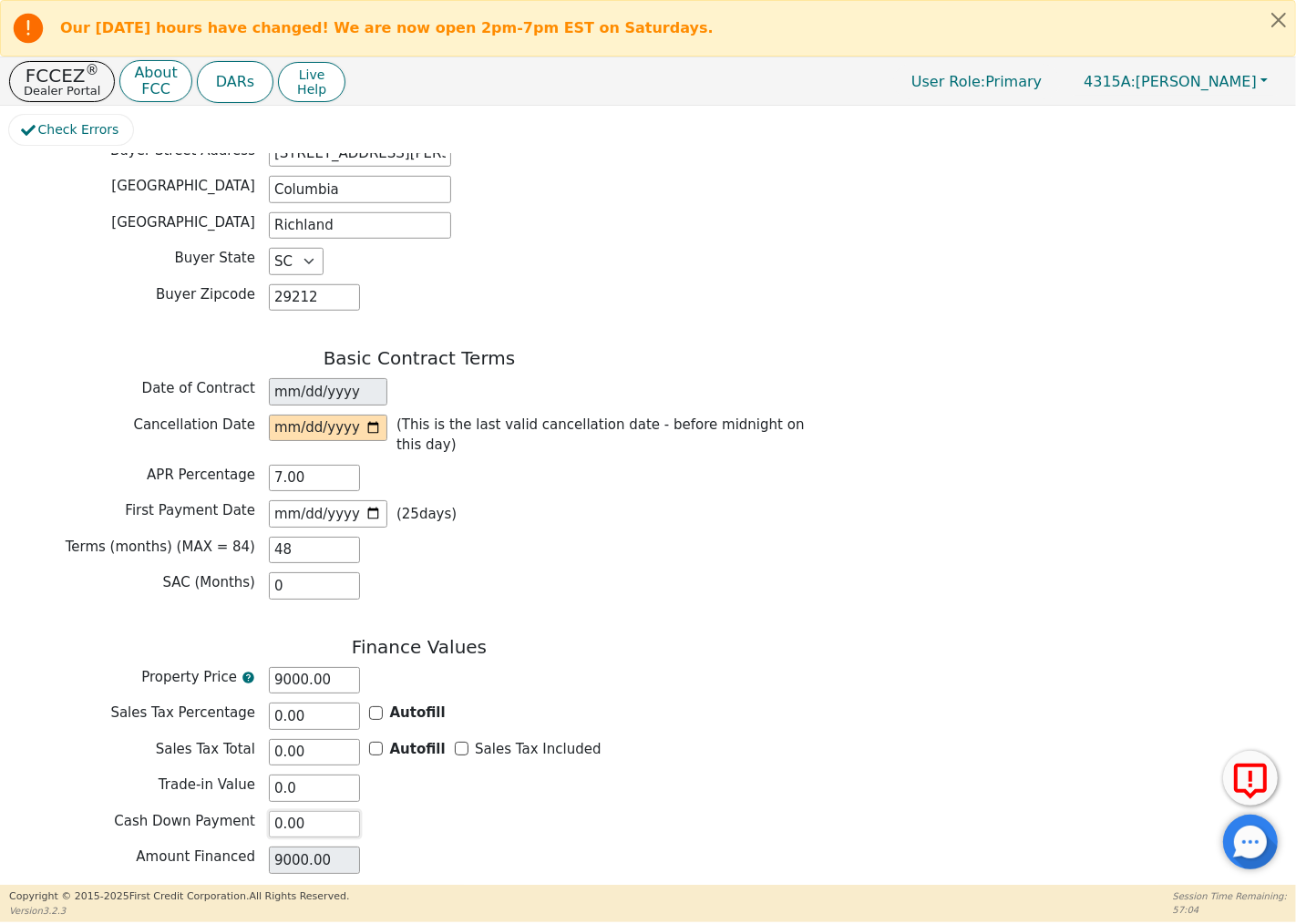
type input "0.00"
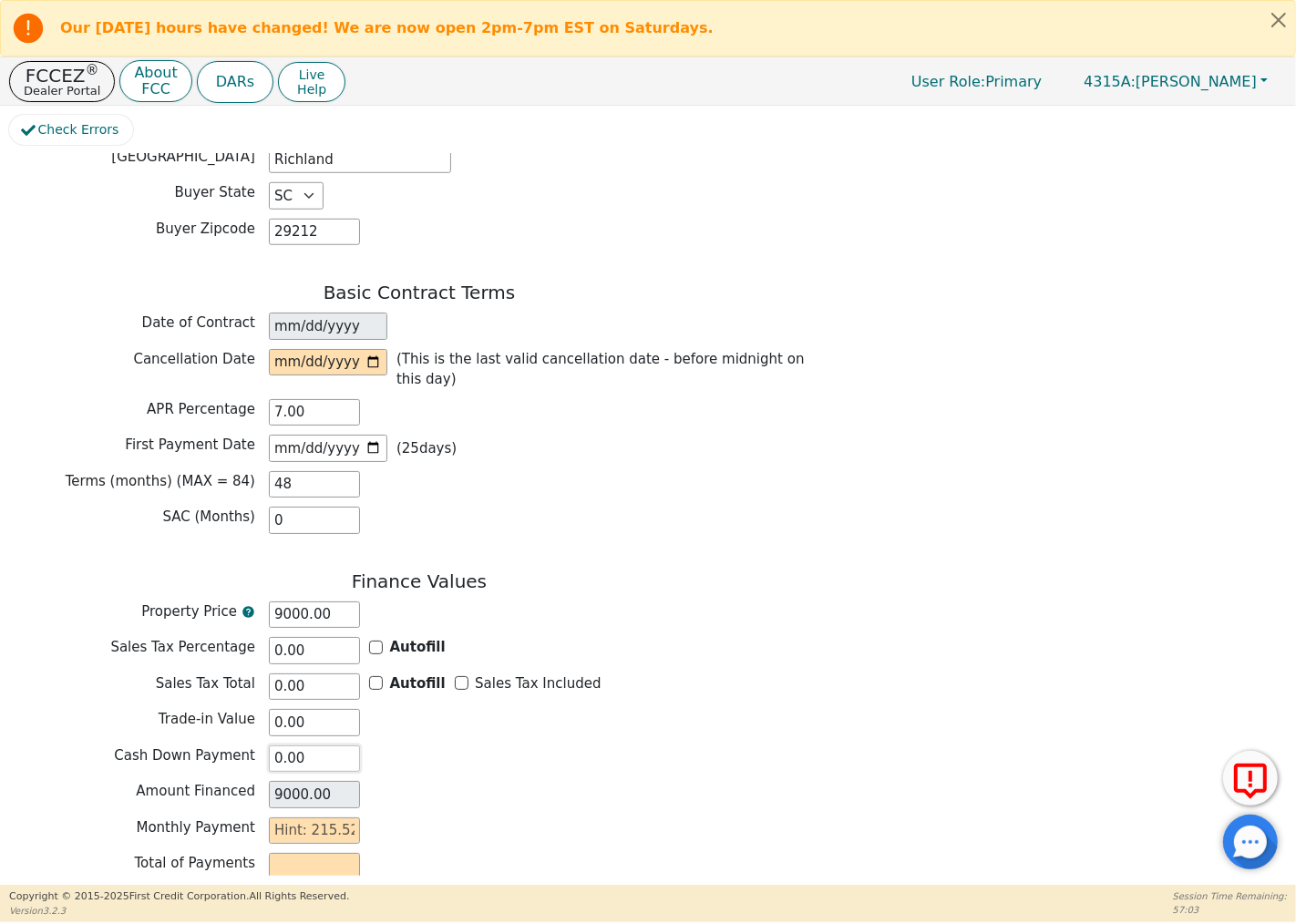
scroll to position [1317, 0]
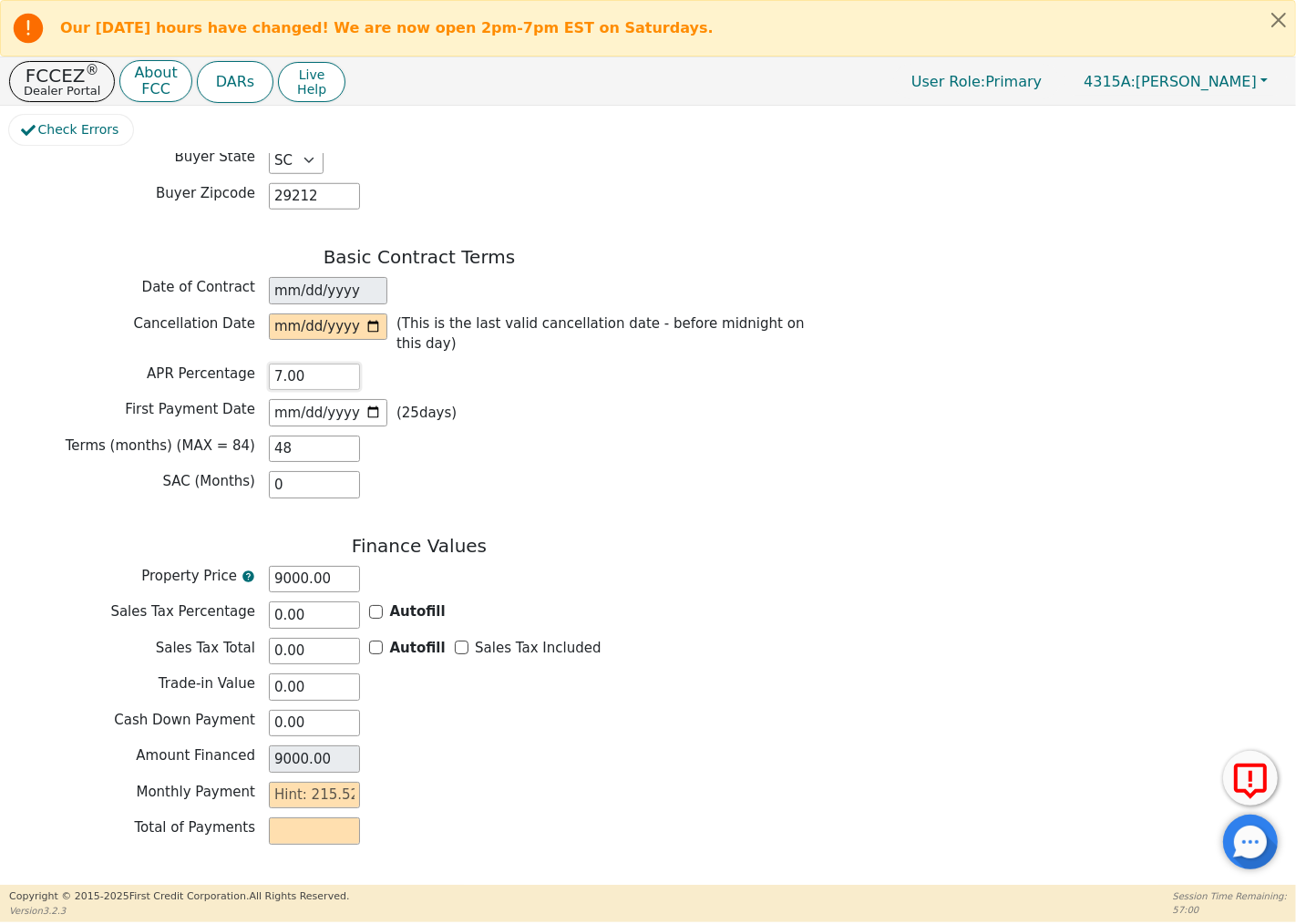
drag, startPoint x: 308, startPoint y: 351, endPoint x: 261, endPoint y: 353, distance: 47.0
click at [261, 363] on div "APR Percentage 7.00" at bounding box center [419, 377] width 820 height 27
type input "6.99"
click at [593, 471] on div "SAC (Months) 0" at bounding box center [419, 485] width 820 height 27
drag, startPoint x: 272, startPoint y: 423, endPoint x: 251, endPoint y: 429, distance: 21.8
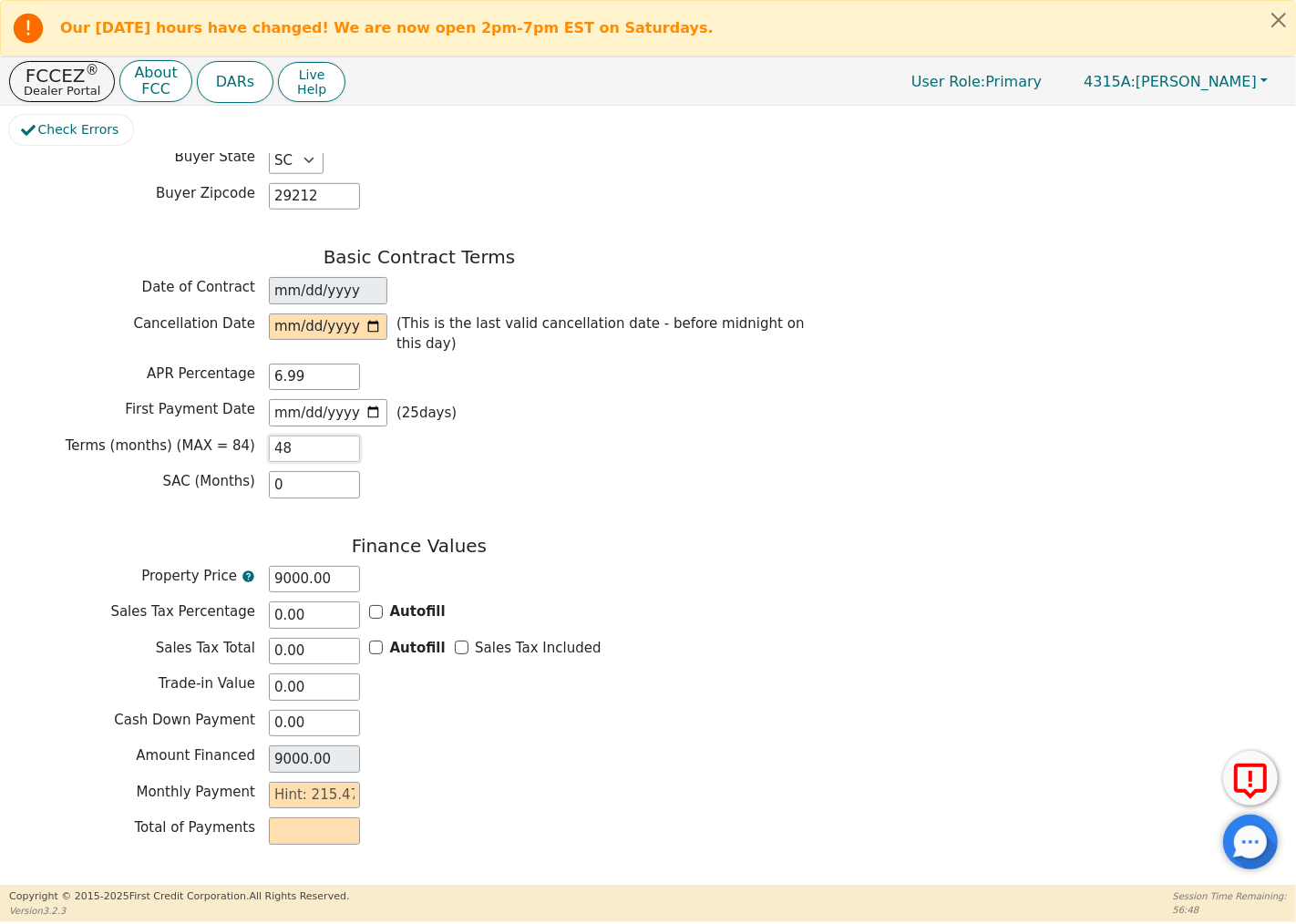
click at [251, 435] on div "Terms (months) (MAX = 84) 48" at bounding box center [419, 449] width 820 height 27
type input "0.00"
type input "84"
drag, startPoint x: 303, startPoint y: 360, endPoint x: 260, endPoint y: 359, distance: 43.0
click at [260, 363] on div "APR Percentage 6.99" at bounding box center [419, 377] width 820 height 27
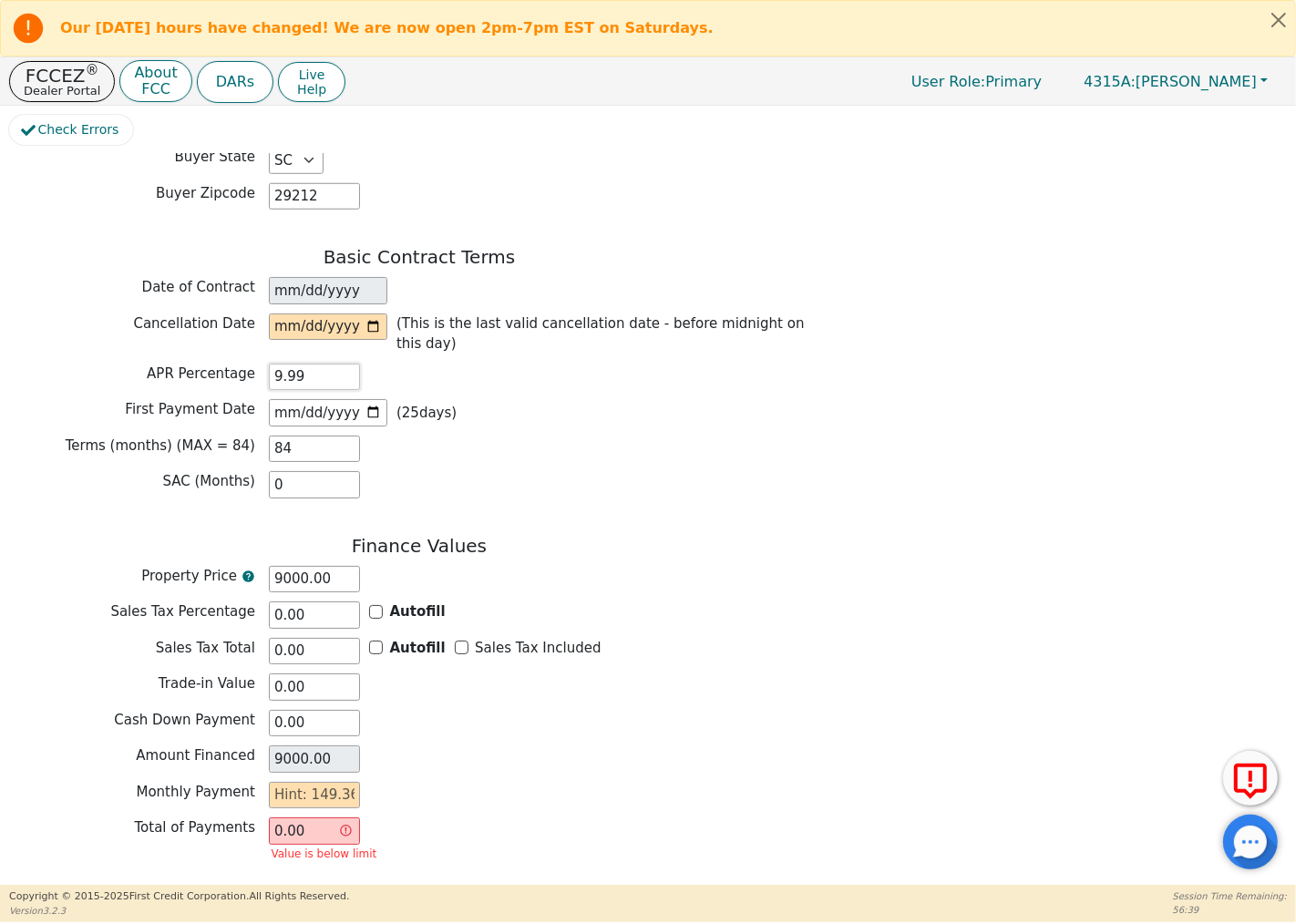
type input "9.99"
click at [313, 782] on input "text" at bounding box center [315, 796] width 91 height 27
type input "1"
type input "84.00"
type input "14"
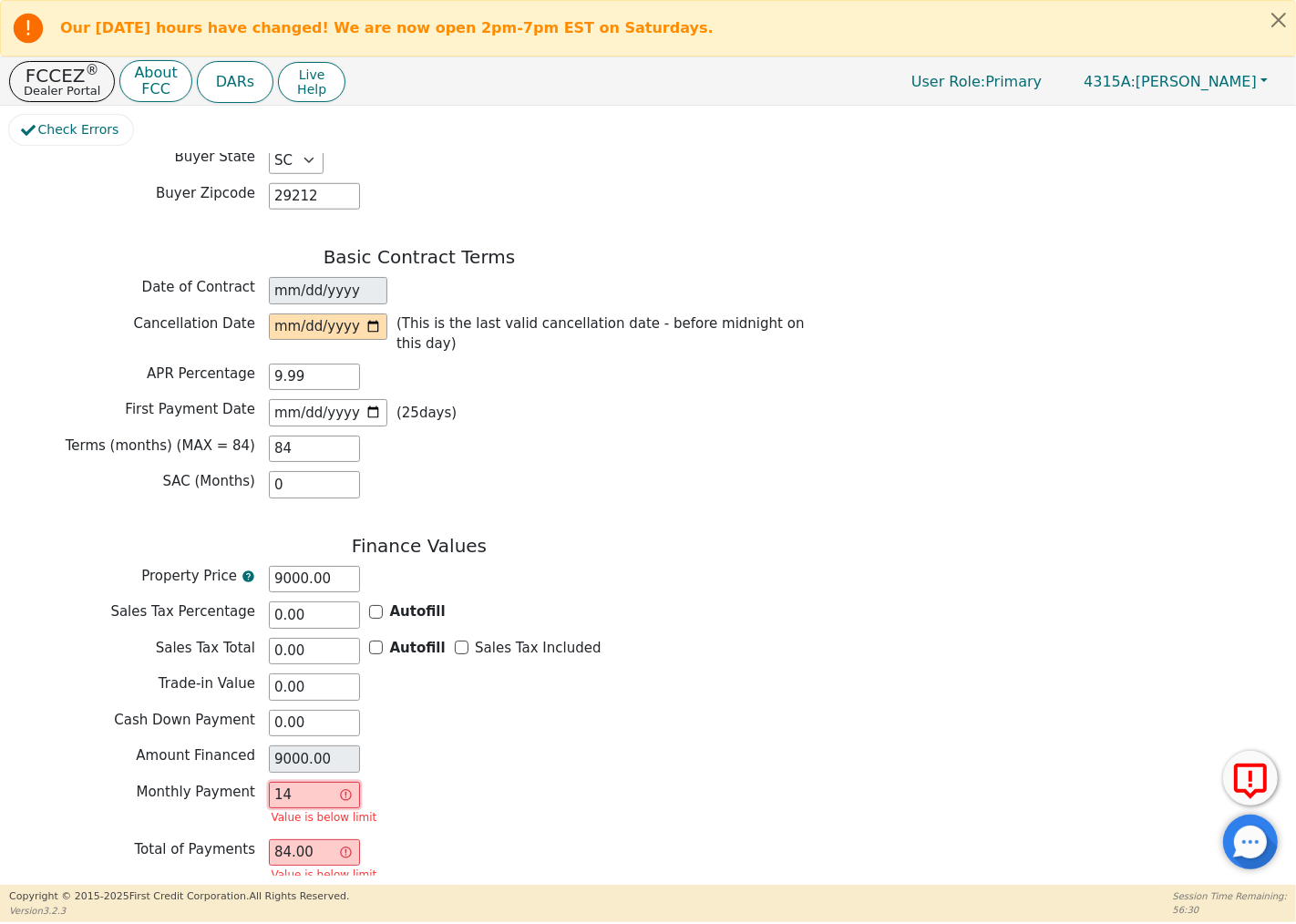
type input "1176.00"
type input "149"
type input "12516.00"
type input "149.1"
type input "12524.40"
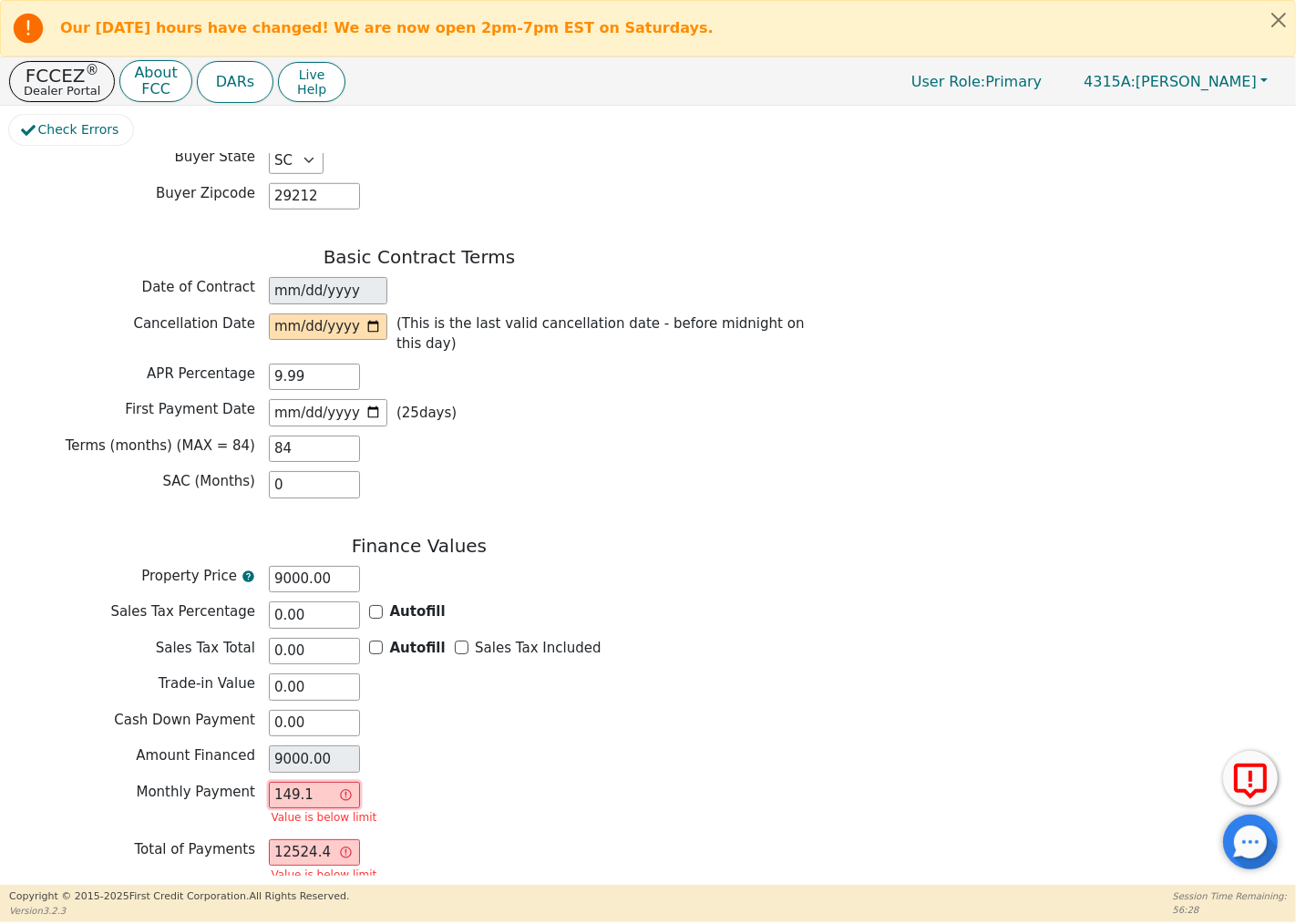
type input "149.18"
type input "12531.12"
type input "149.18"
click at [475, 784] on div "Monthly Payment 149.18 Value is below limit" at bounding box center [419, 806] width 820 height 49
click at [295, 745] on input "9000.00" at bounding box center [315, 759] width 91 height 27
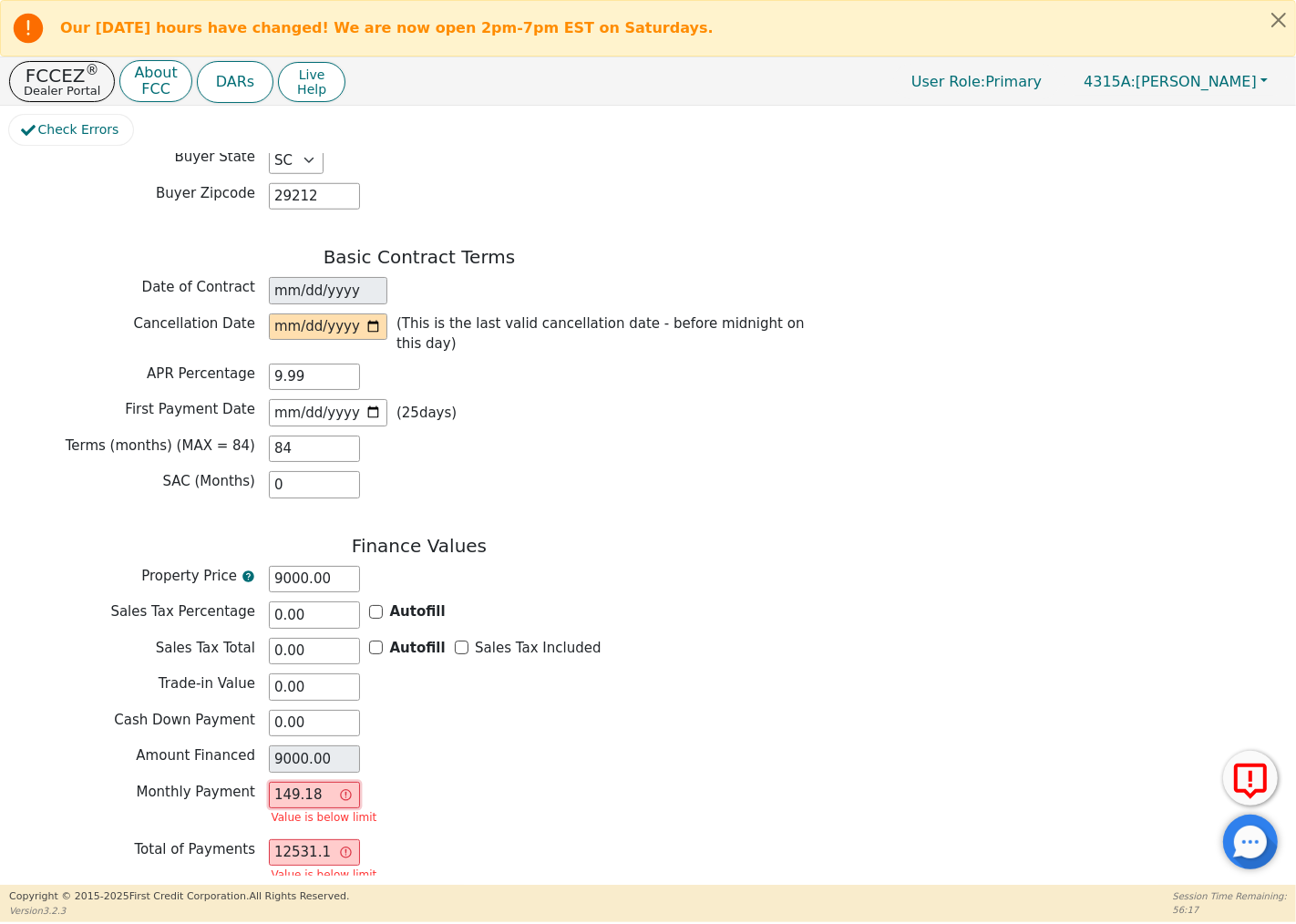
drag, startPoint x: 326, startPoint y: 775, endPoint x: 248, endPoint y: 761, distance: 79.2
click at [248, 782] on div "Monthly Payment 149.18 Value is below limit" at bounding box center [419, 806] width 820 height 49
type input "0.00"
click at [331, 782] on input "text" at bounding box center [315, 796] width 91 height 27
type input "1"
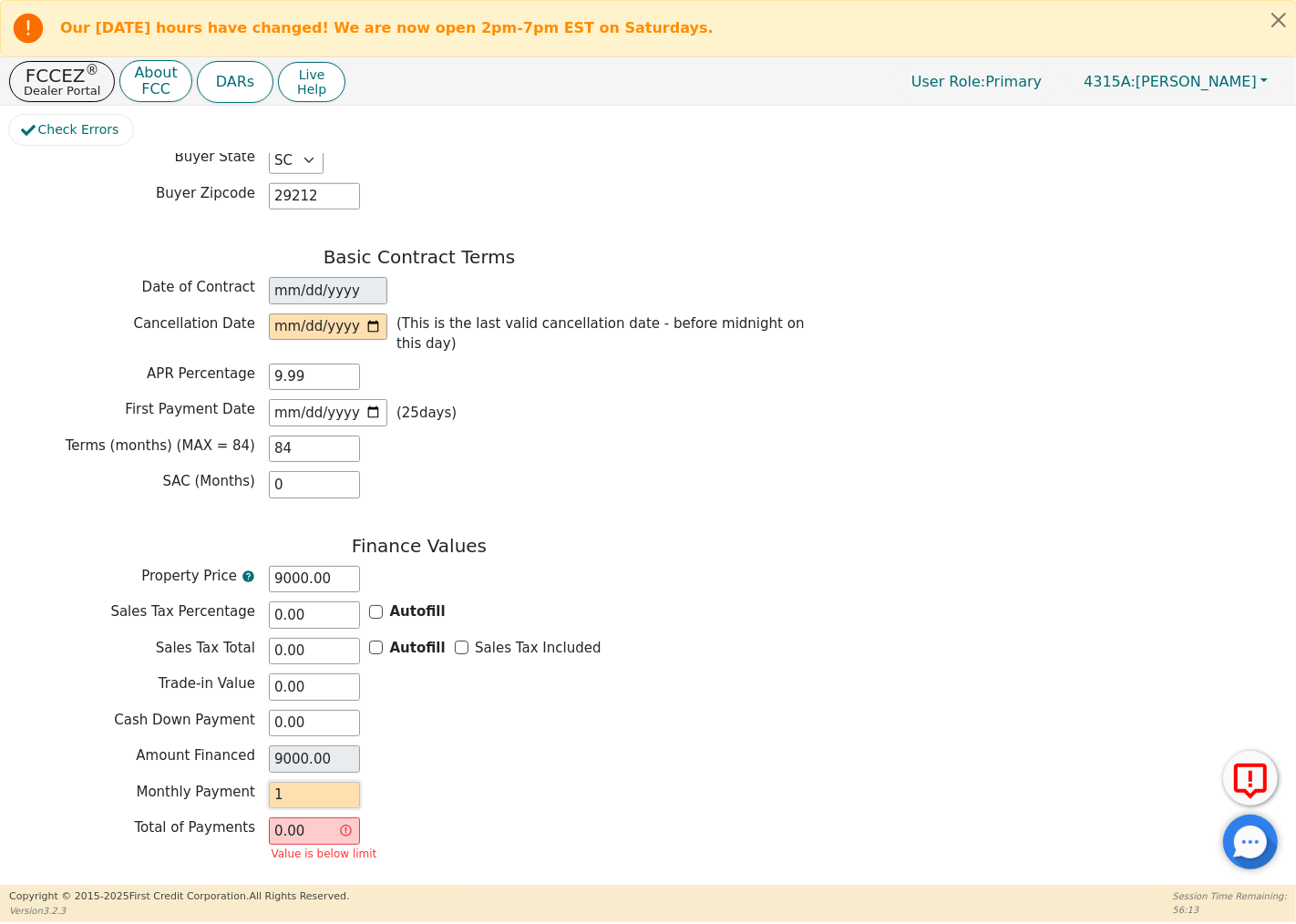
type input "84.00"
type input "14"
type input "1176.00"
type input "1498"
type input "125832.00"
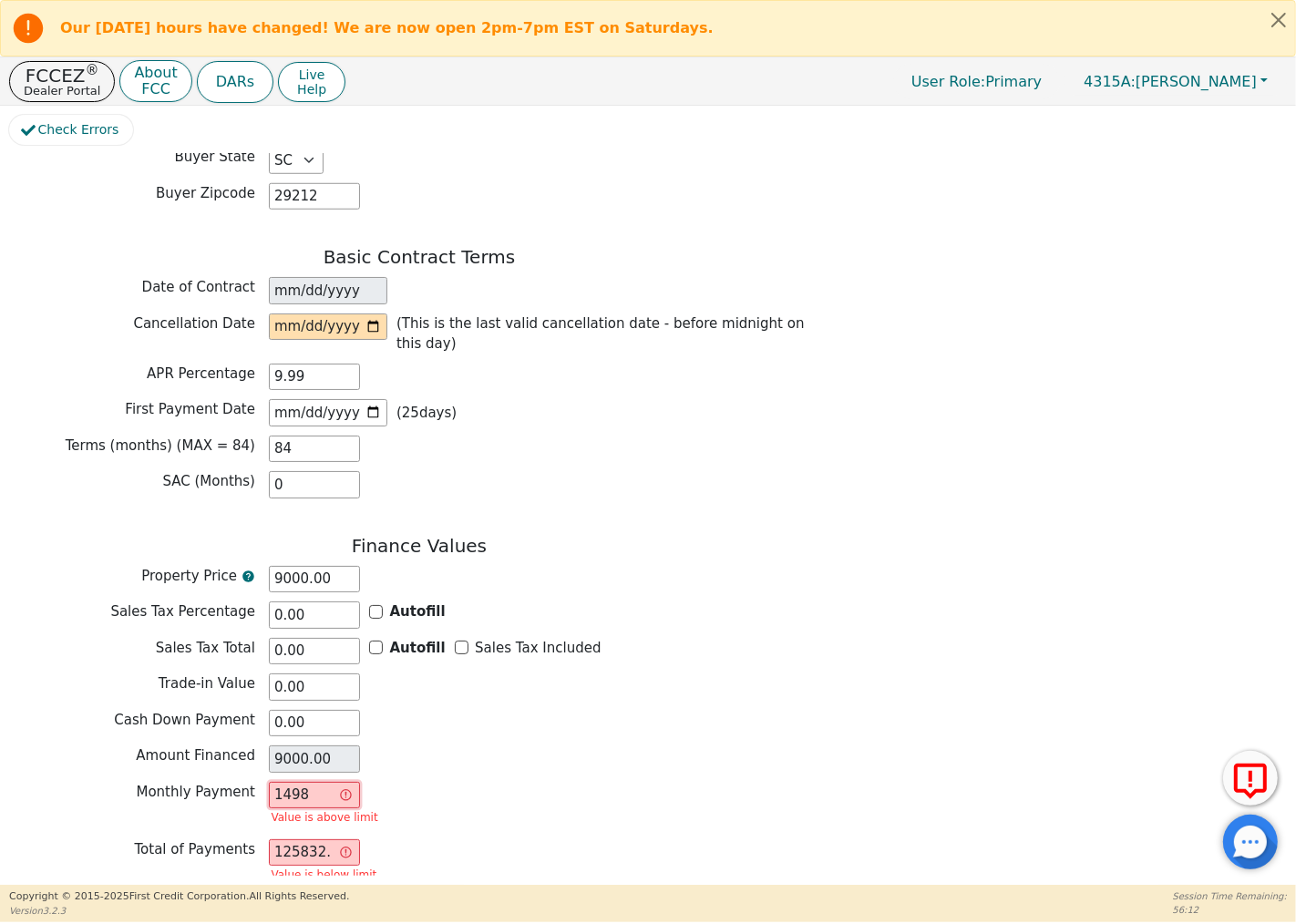
type input "149"
type input "12516.00"
type input "149.3"
type input "12541.20"
type input "149.36"
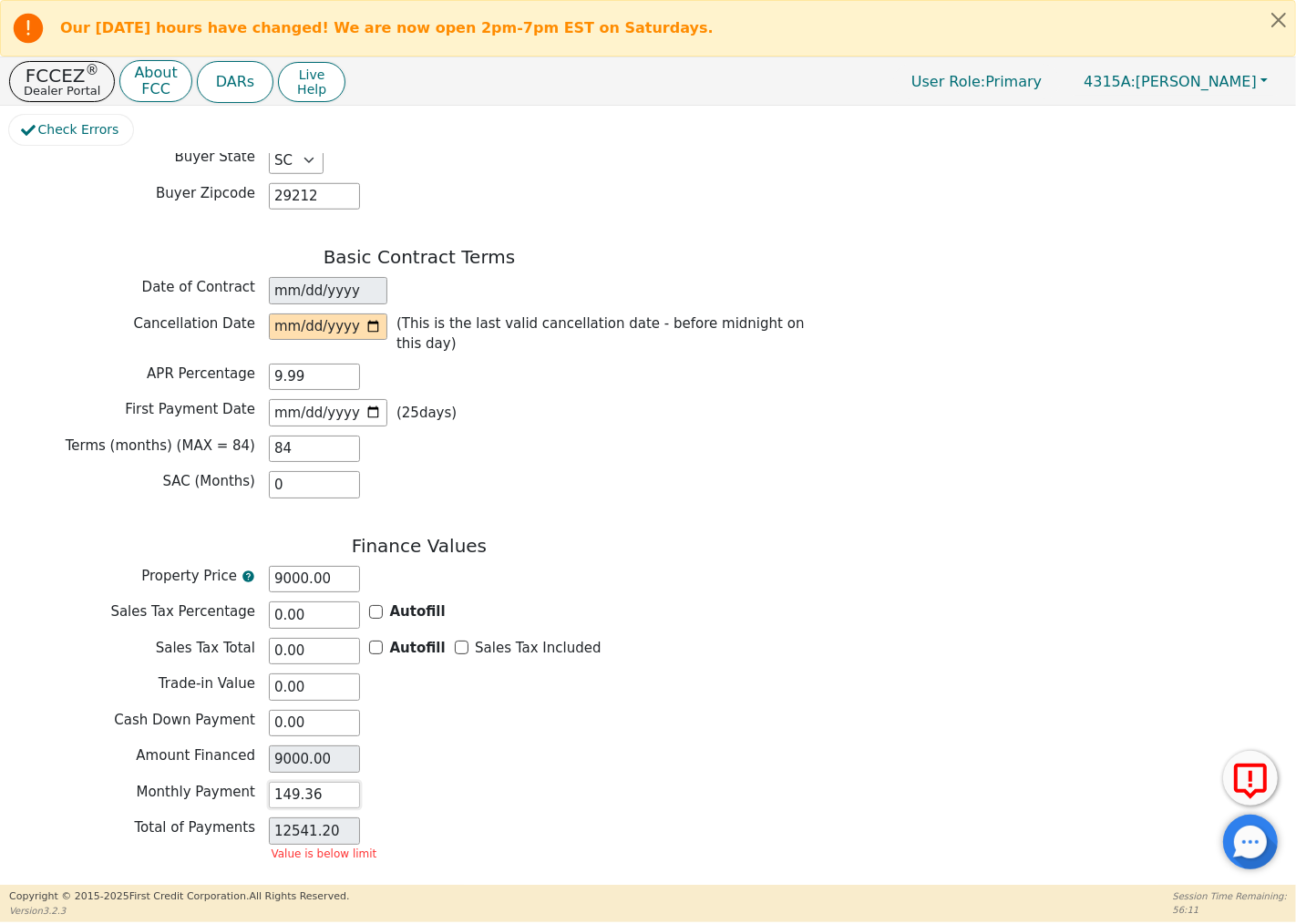
type input "12546.24"
type input "149.36"
click at [353, 325] on input "date" at bounding box center [328, 327] width 119 height 27
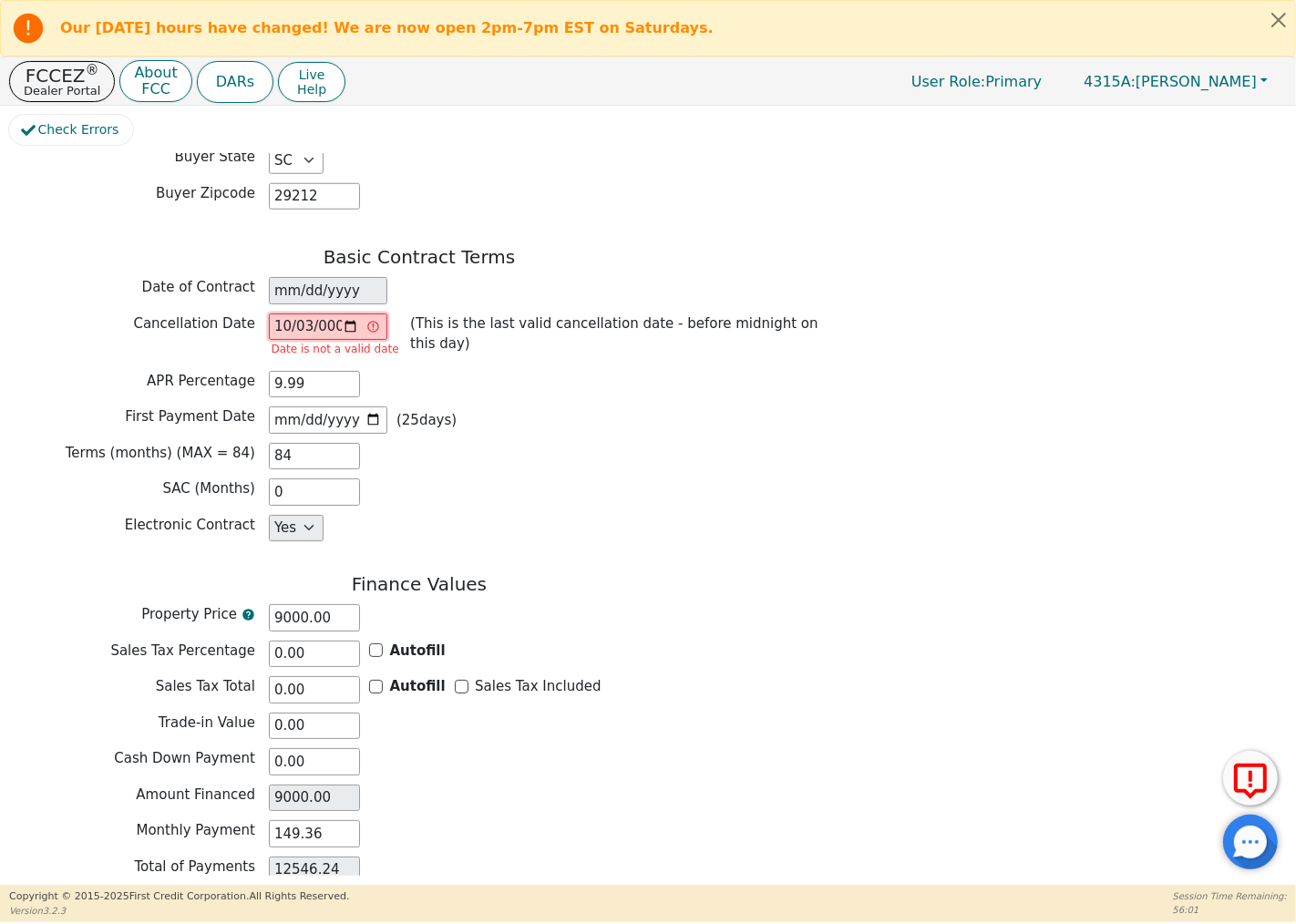
type input "0019-10-03"
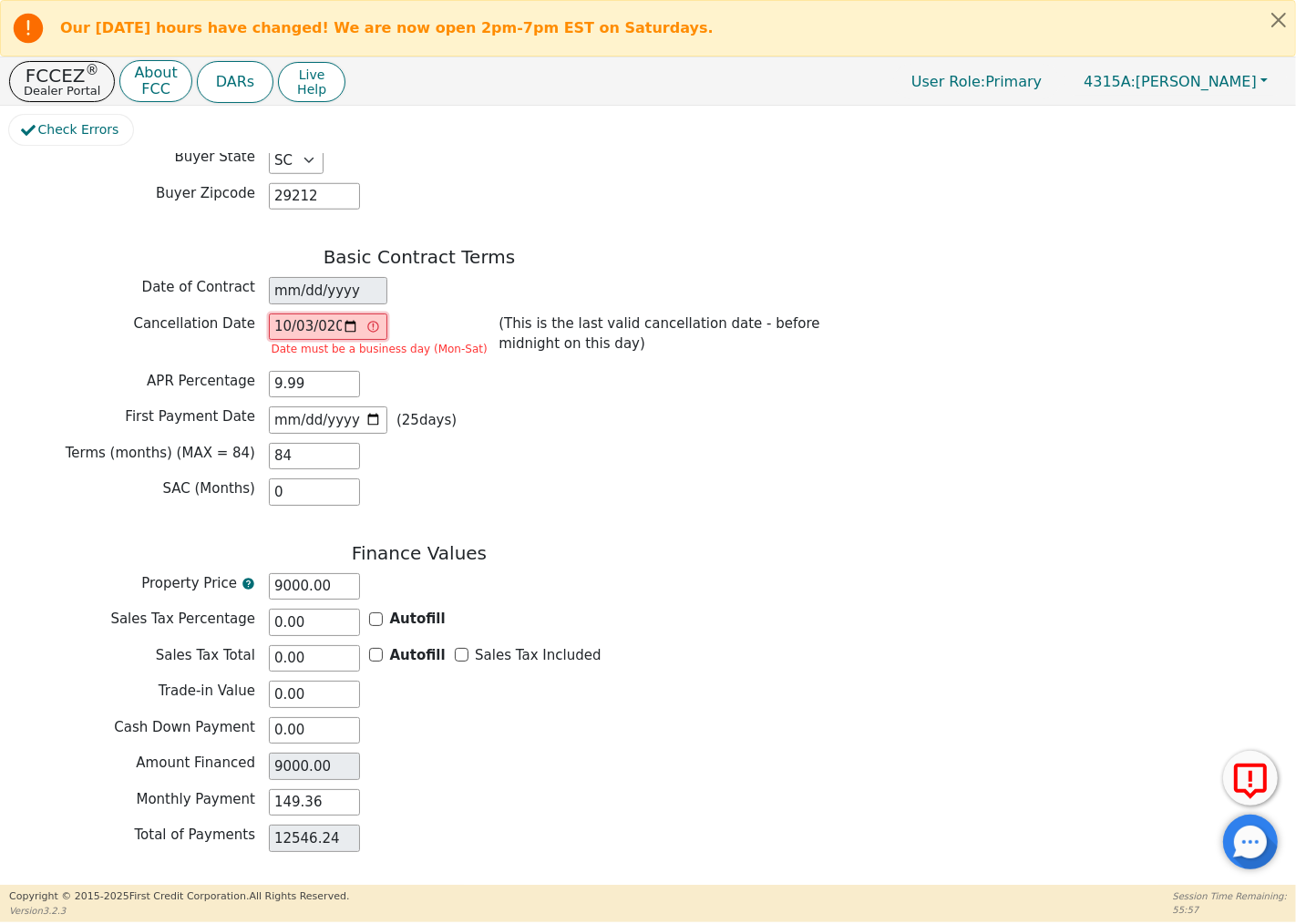
type input "[DATE]"
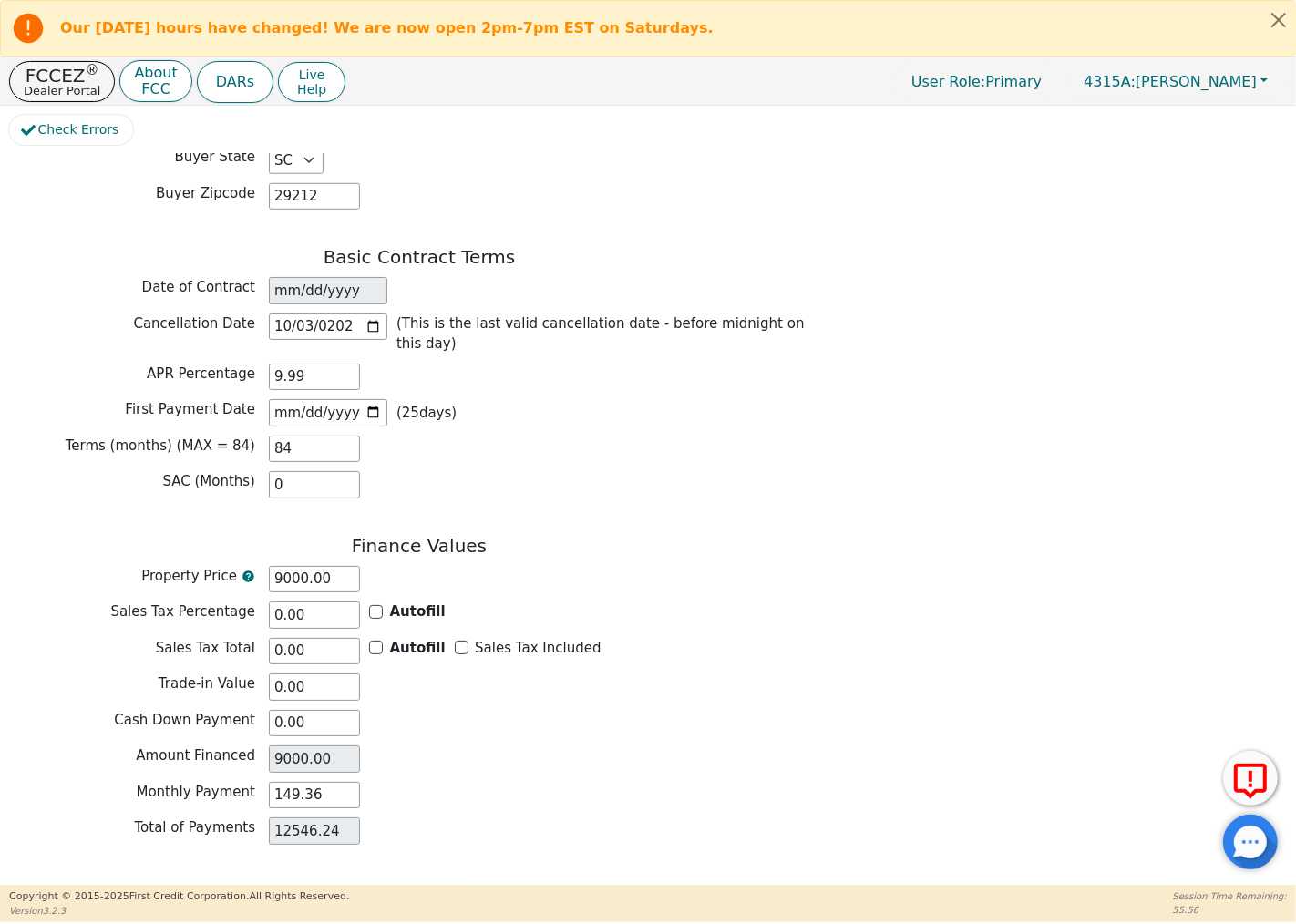
click at [526, 435] on div "Terms (months) (MAX = 84) 84" at bounding box center [419, 449] width 820 height 27
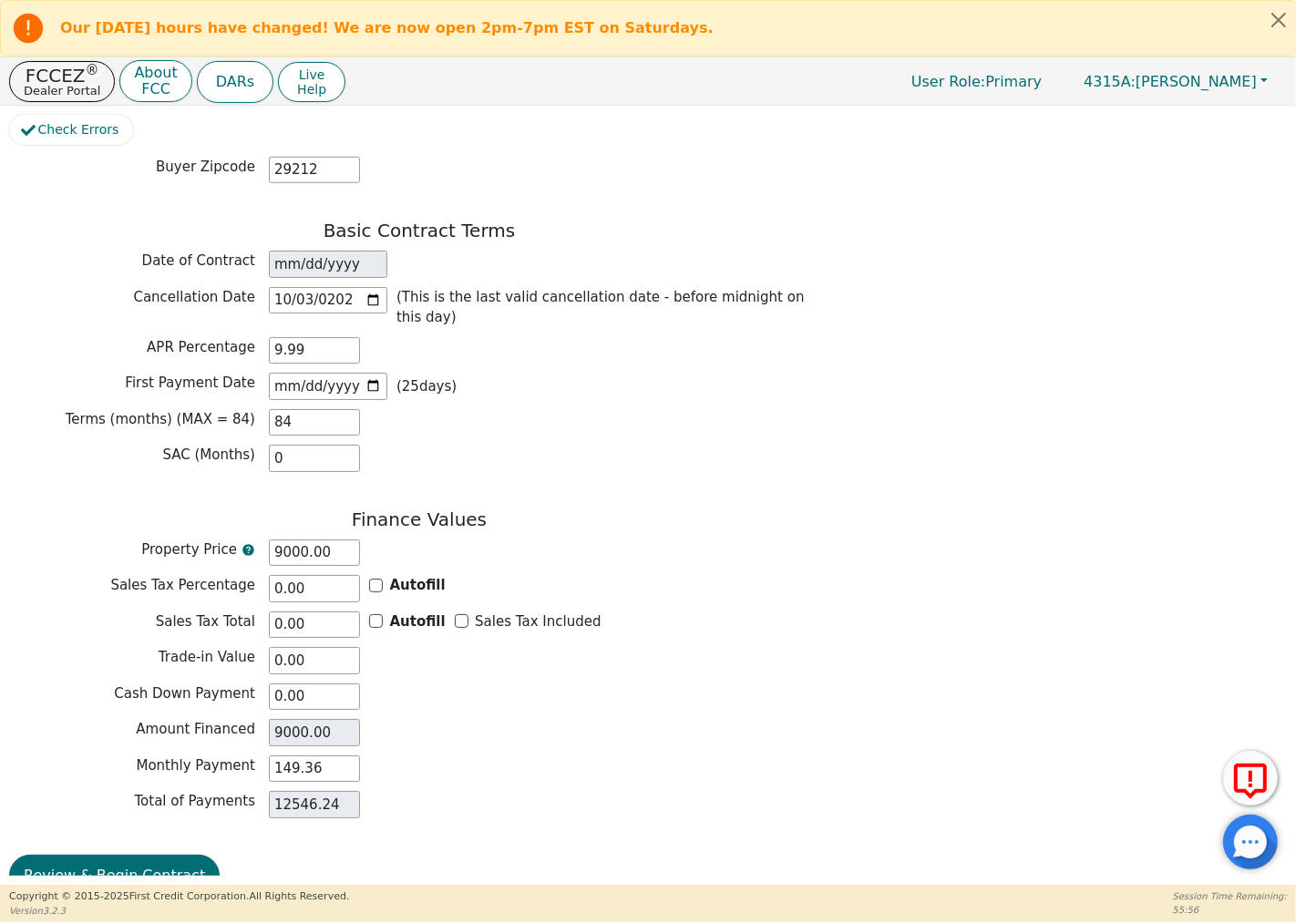
scroll to position [1356, 0]
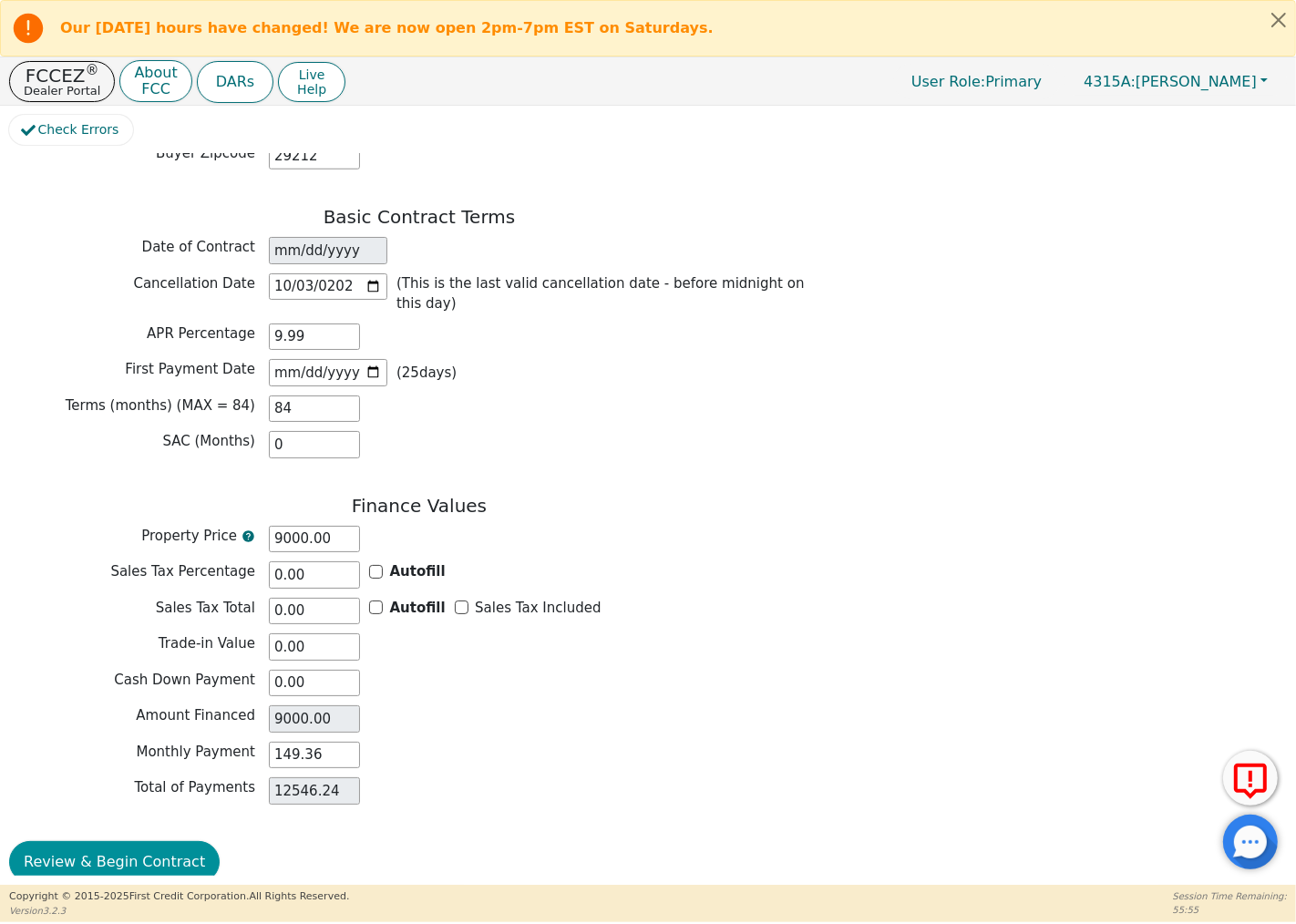
click at [169, 841] on button "Review & Begin Contract" at bounding box center [114, 862] width 211 height 42
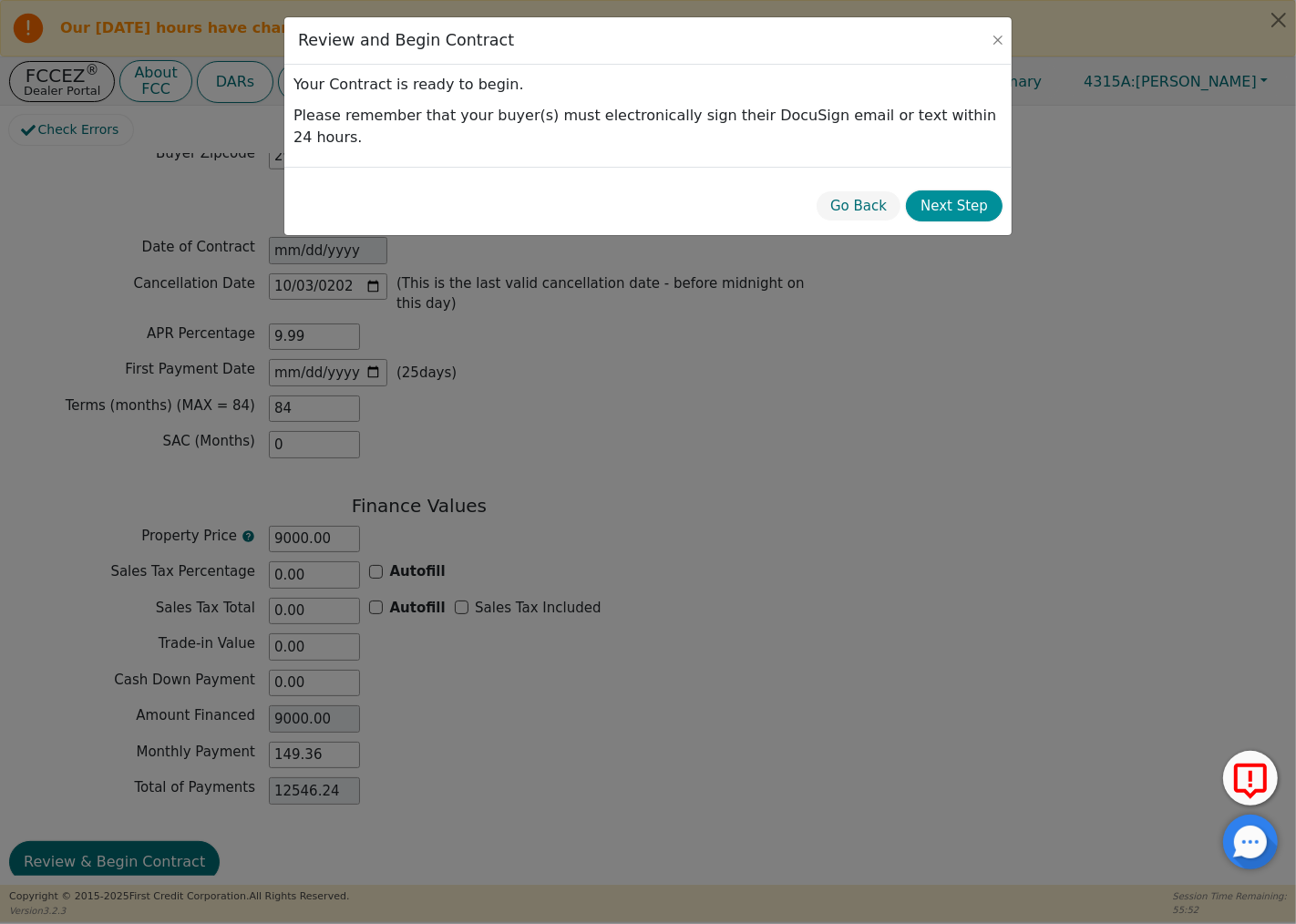
click at [940, 190] on button "Next Step" at bounding box center [953, 206] width 96 height 32
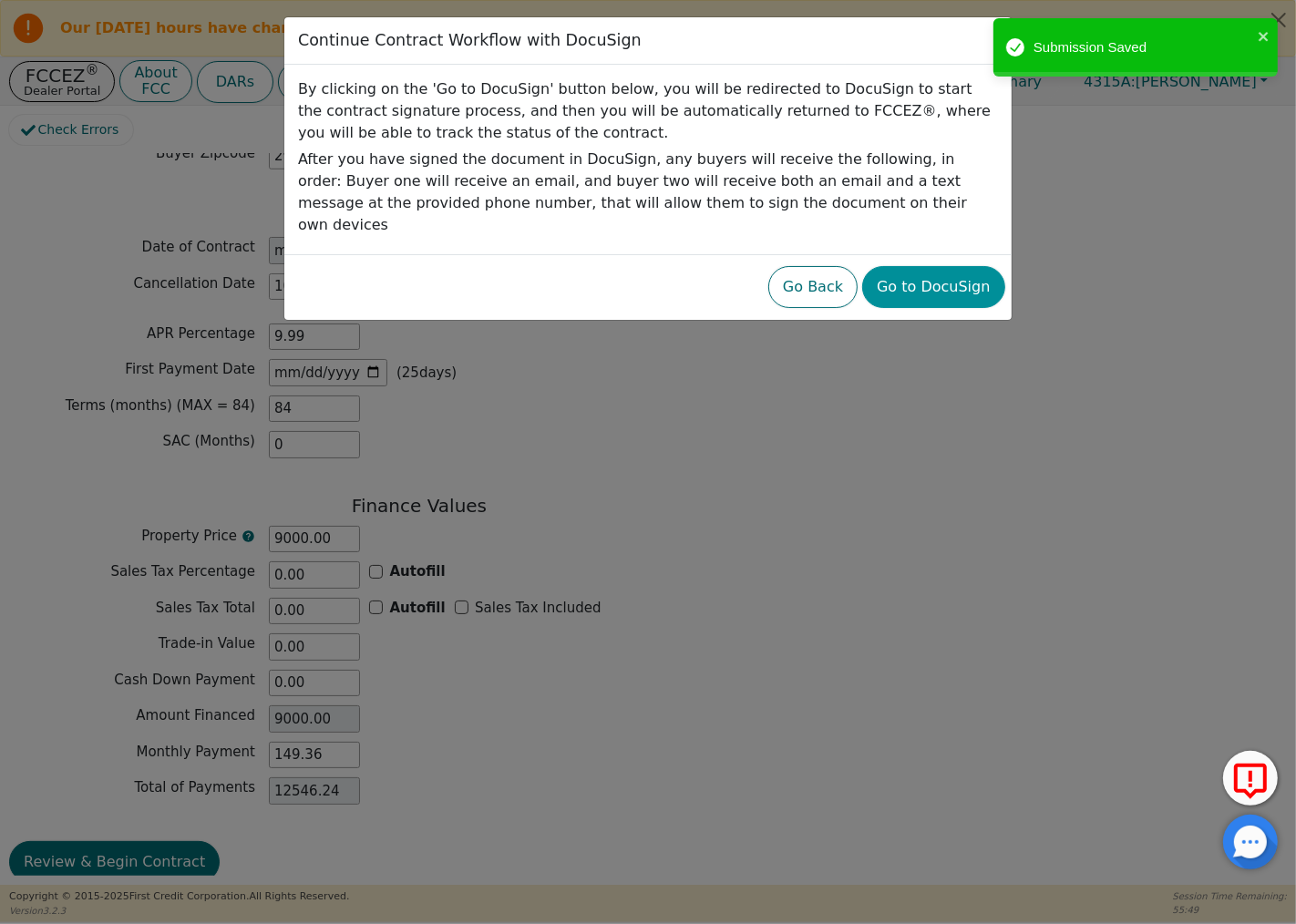
click at [944, 273] on button "Go to DocuSign" at bounding box center [933, 287] width 142 height 42
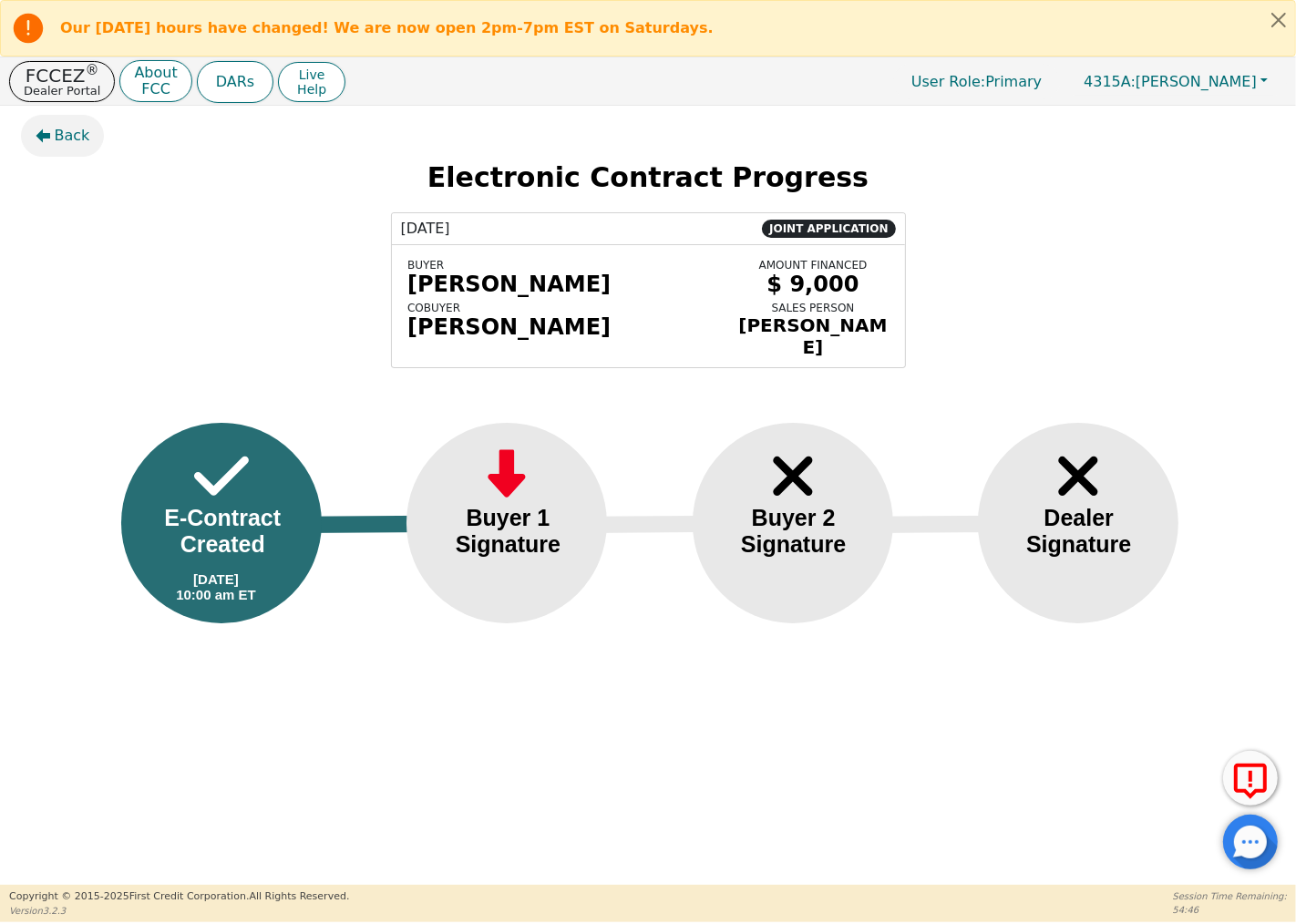
click at [36, 134] on icon "button" at bounding box center [43, 135] width 15 height 15
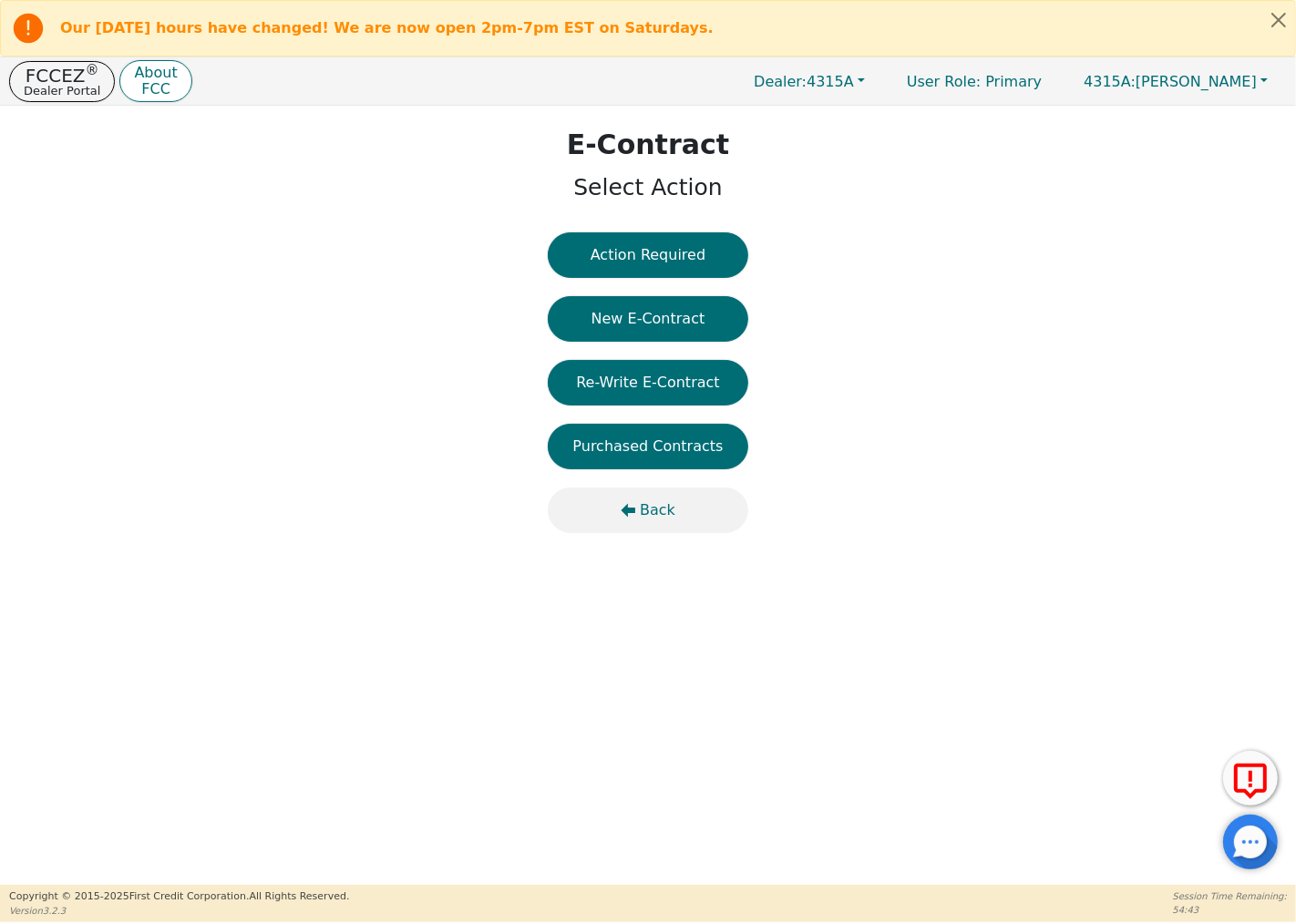
click at [639, 510] on button "Back" at bounding box center [648, 510] width 200 height 46
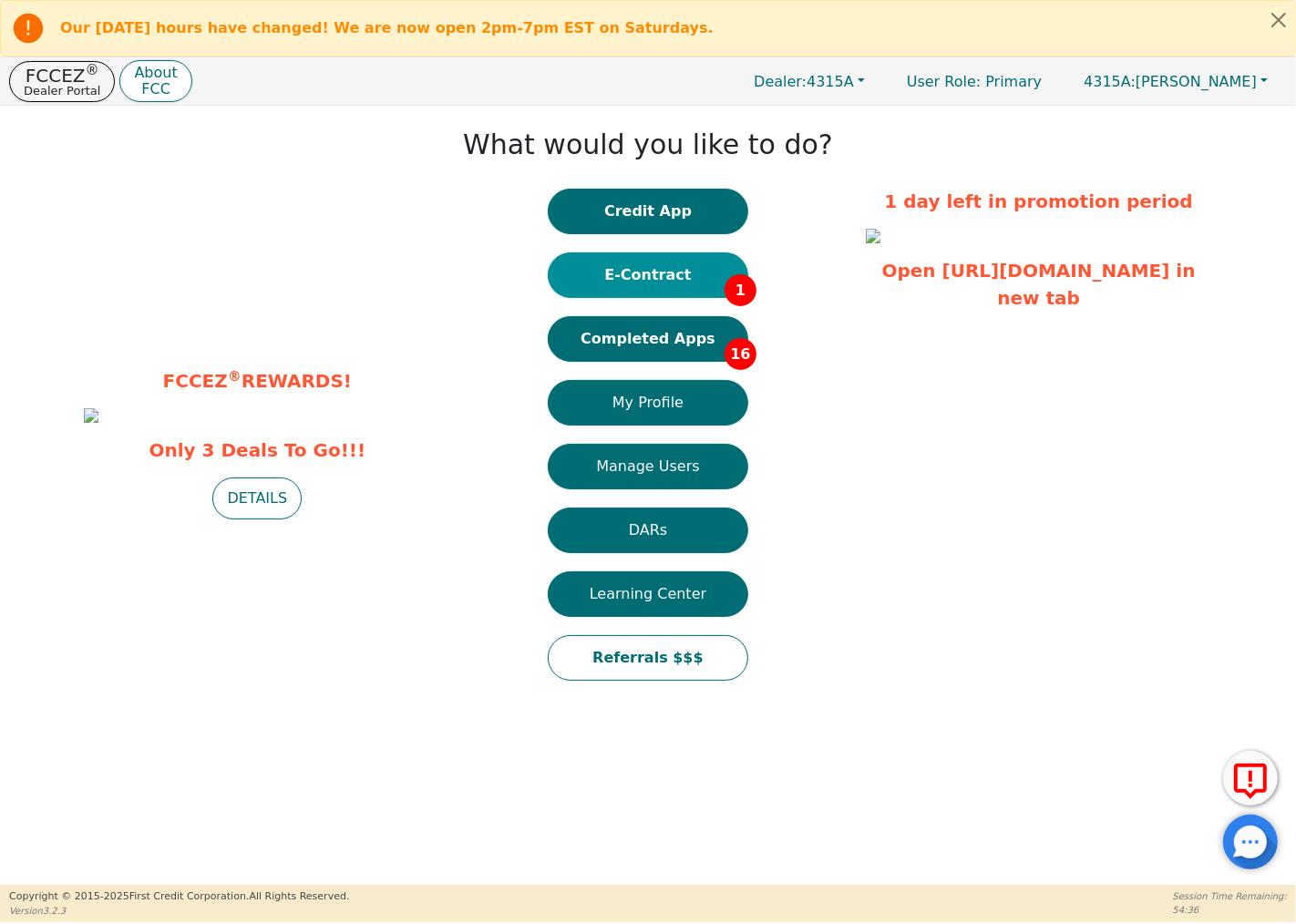
click at [661, 264] on button "E-Contract 1" at bounding box center [648, 275] width 200 height 46
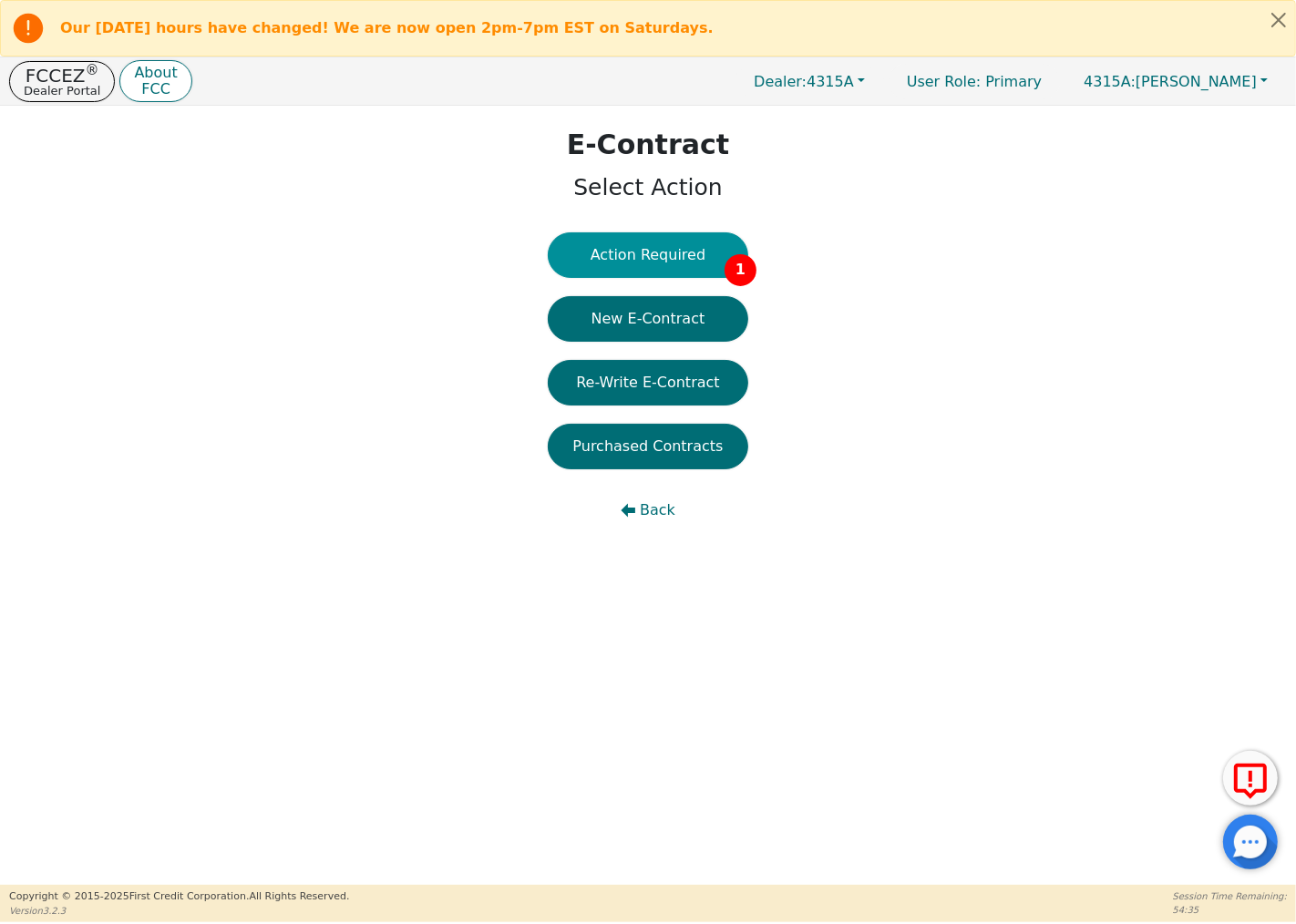
click at [711, 266] on button "Action Required 1" at bounding box center [648, 255] width 200 height 46
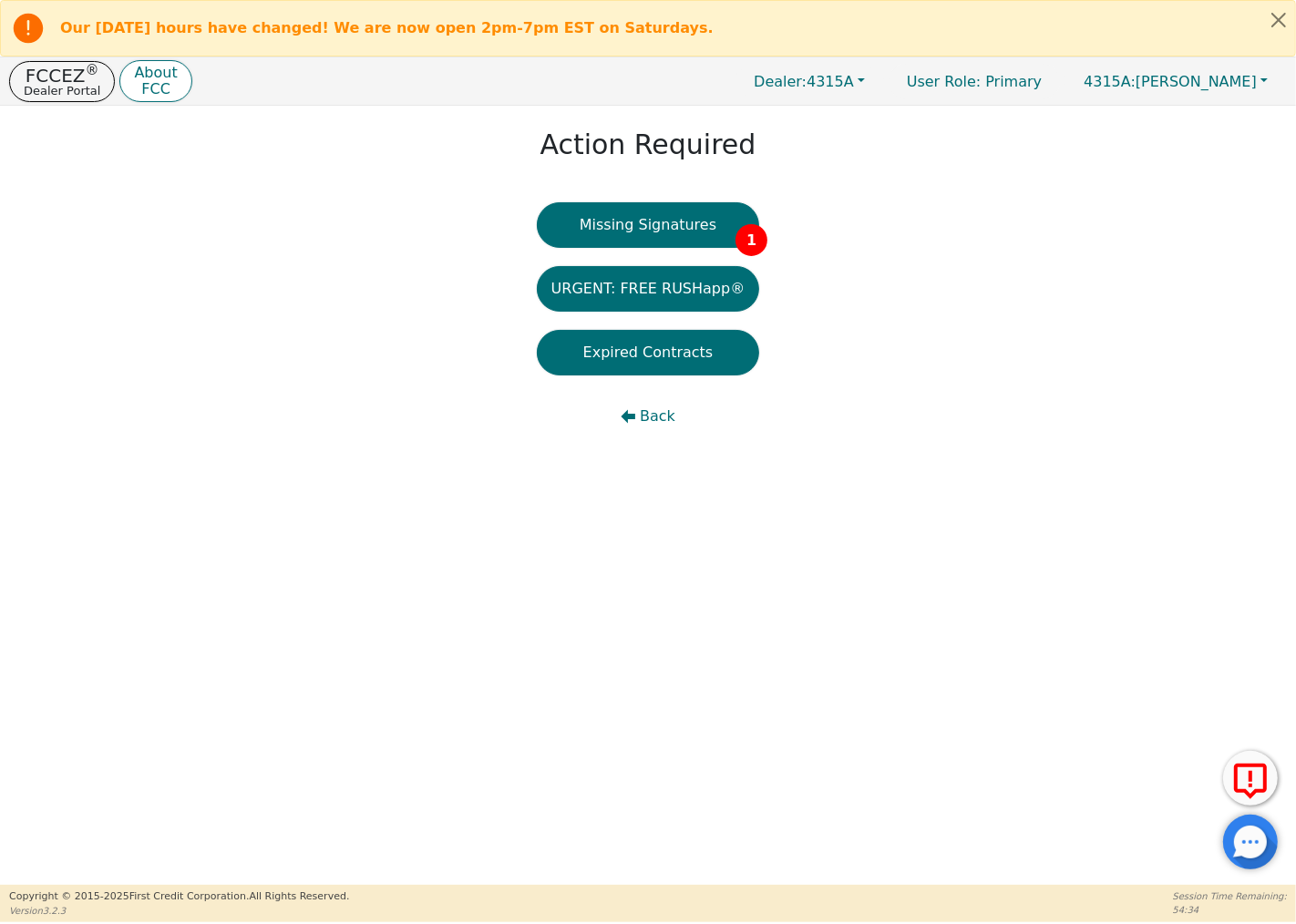
click at [701, 225] on button "Missing Signatures 1" at bounding box center [649, 224] width 223 height 46
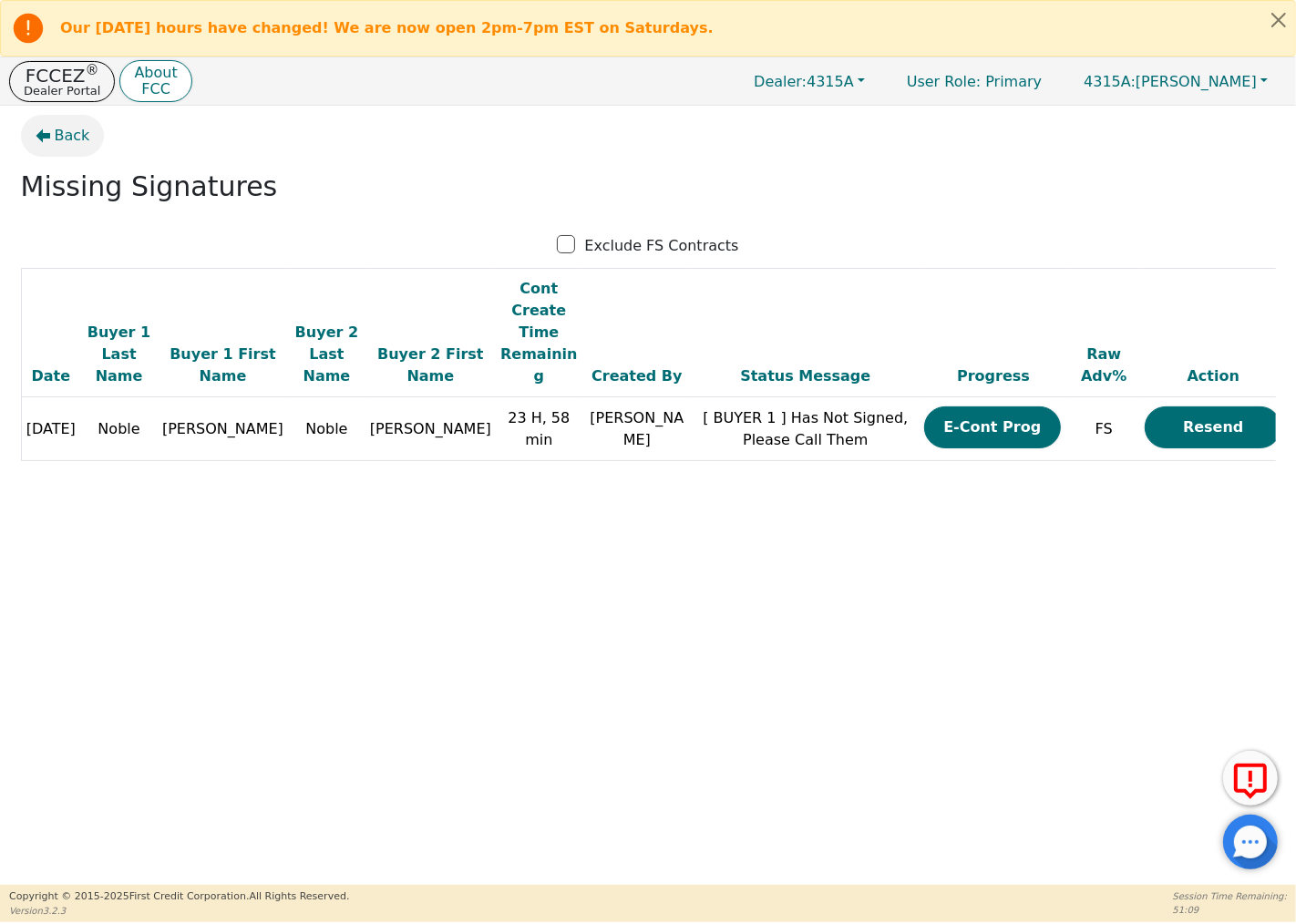
click at [78, 141] on span "Back" at bounding box center [72, 136] width 36 height 22
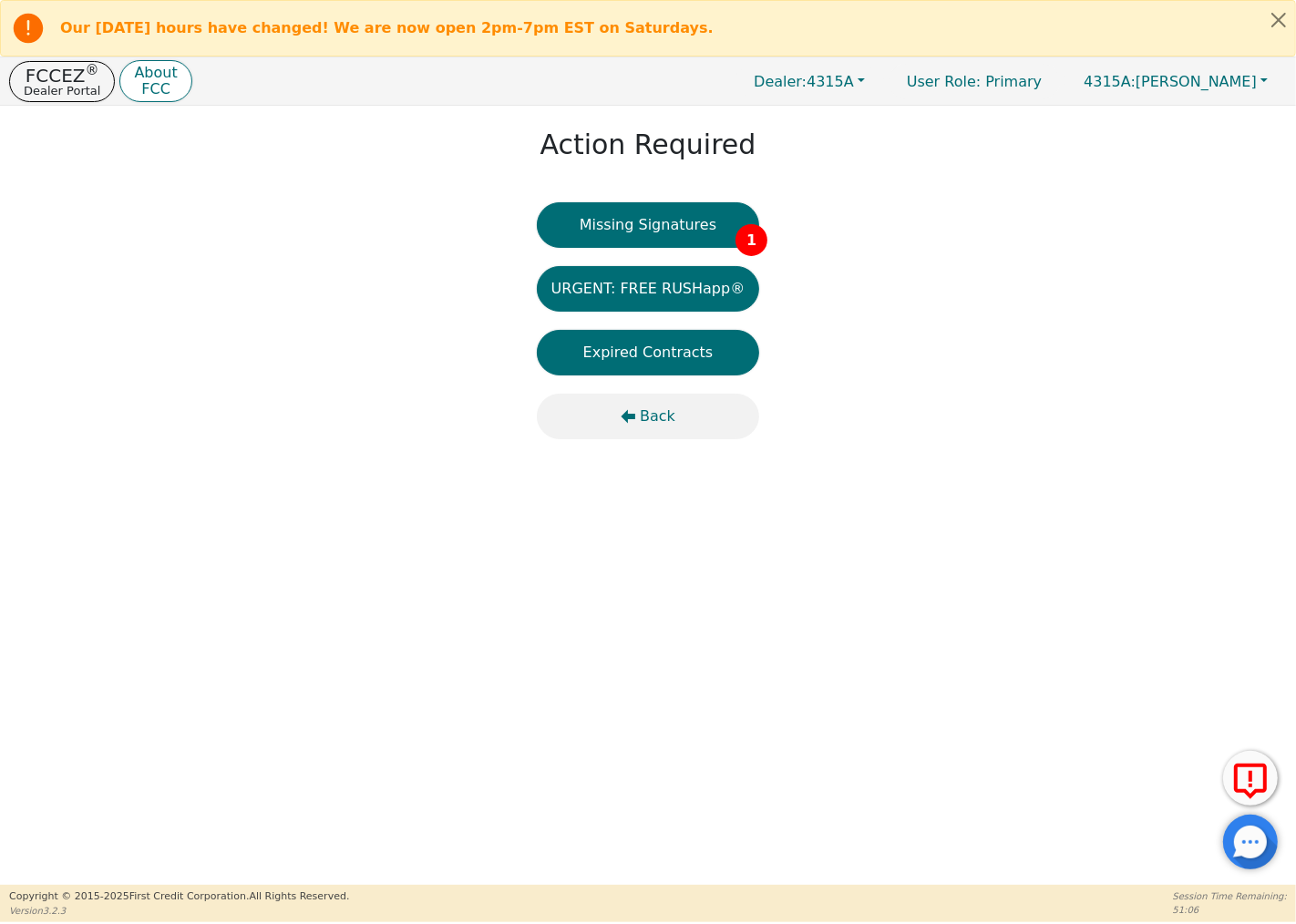
click at [636, 415] on icon "button" at bounding box center [629, 417] width 15 height 14
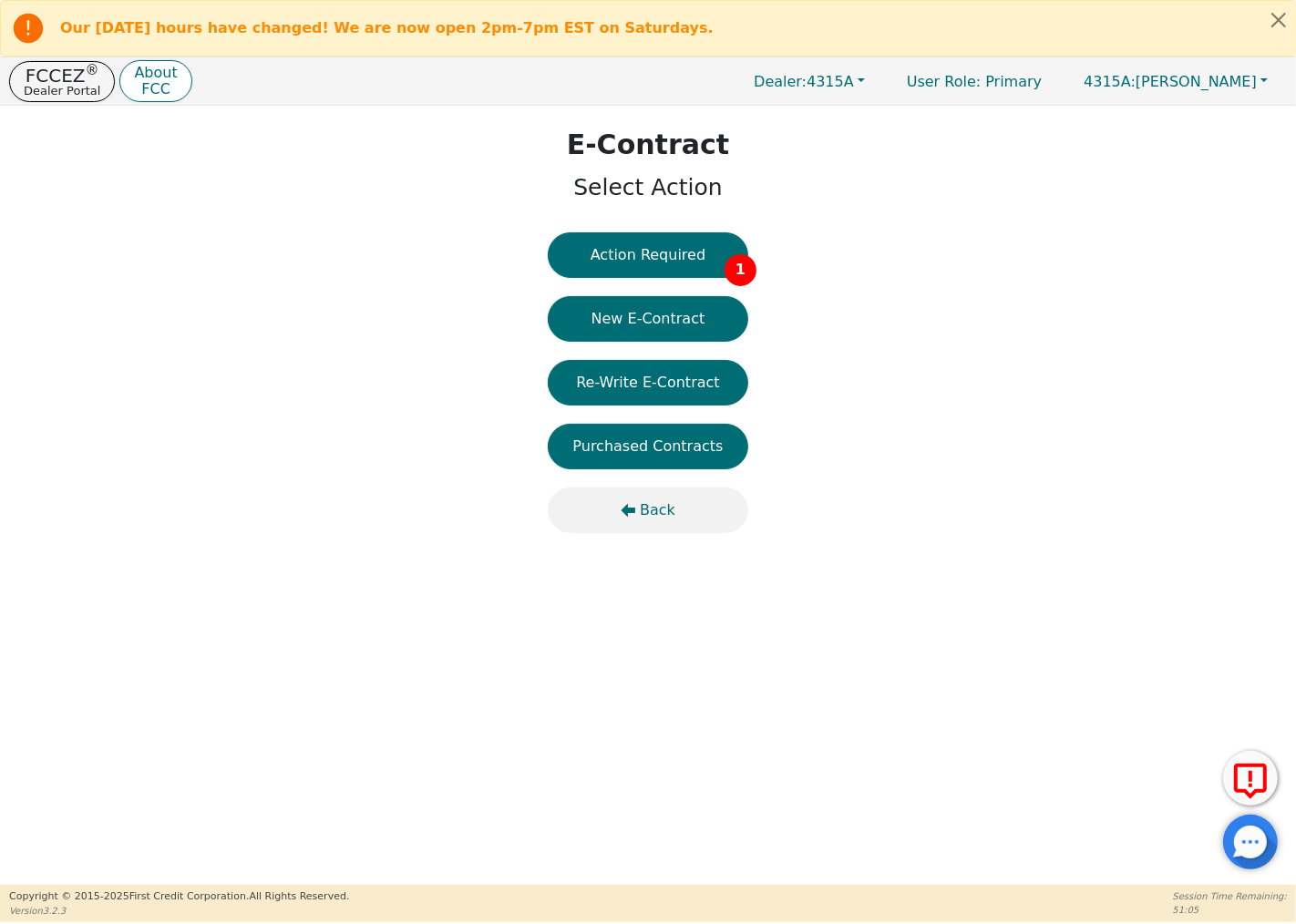
click at [644, 510] on span "Back" at bounding box center [658, 510] width 36 height 22
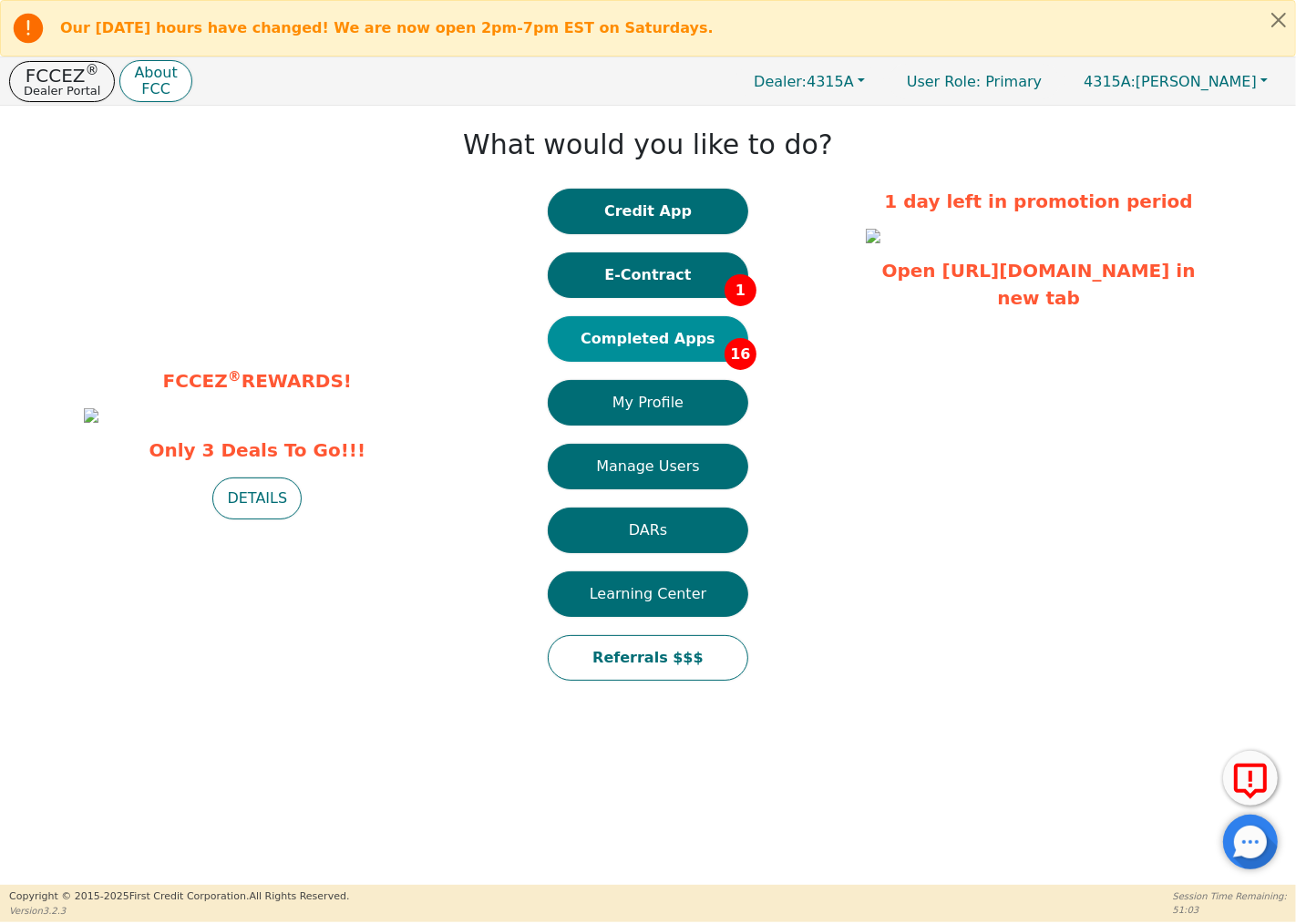
click at [691, 341] on button "Completed Apps 16" at bounding box center [648, 339] width 200 height 46
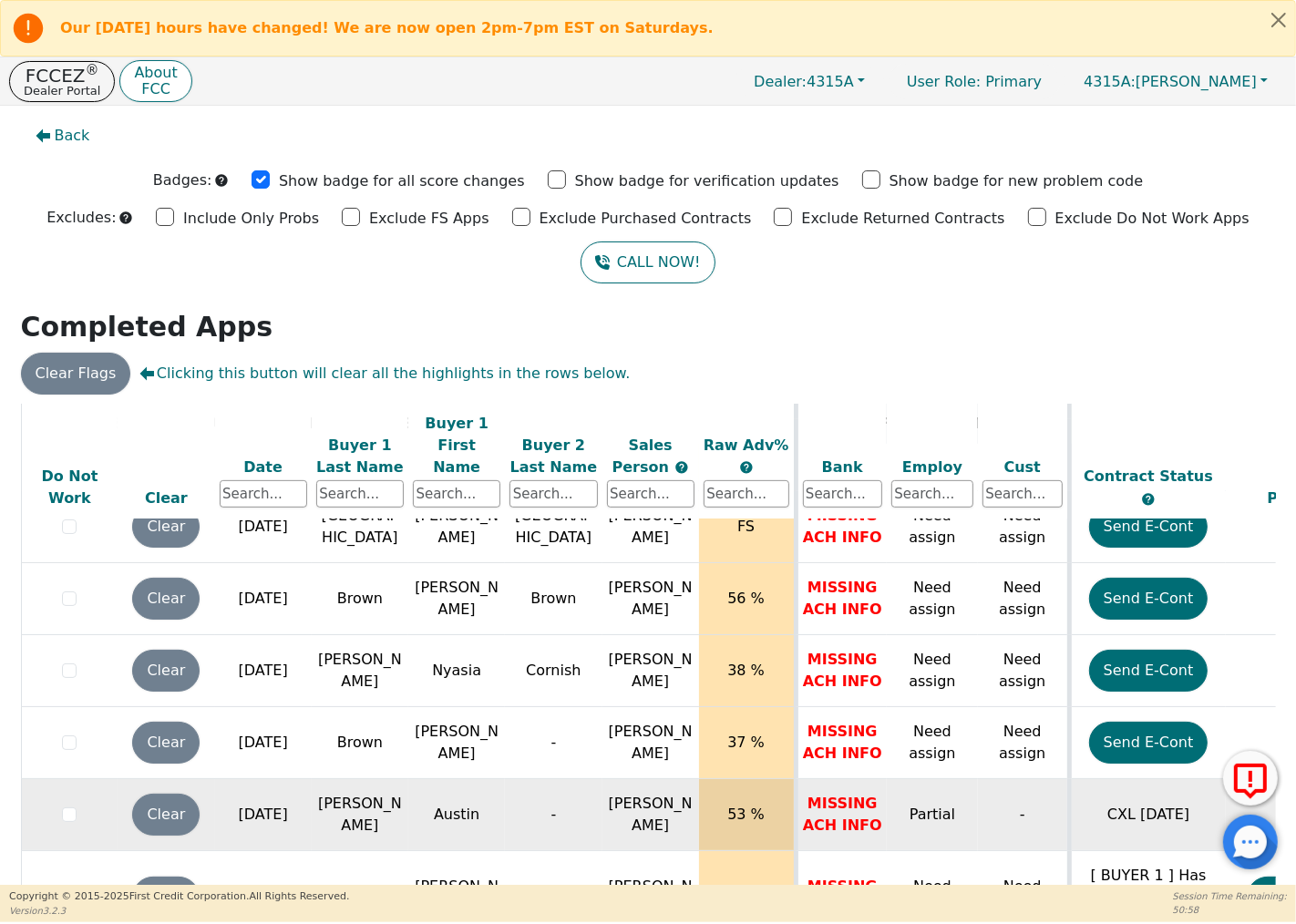
scroll to position [80, 0]
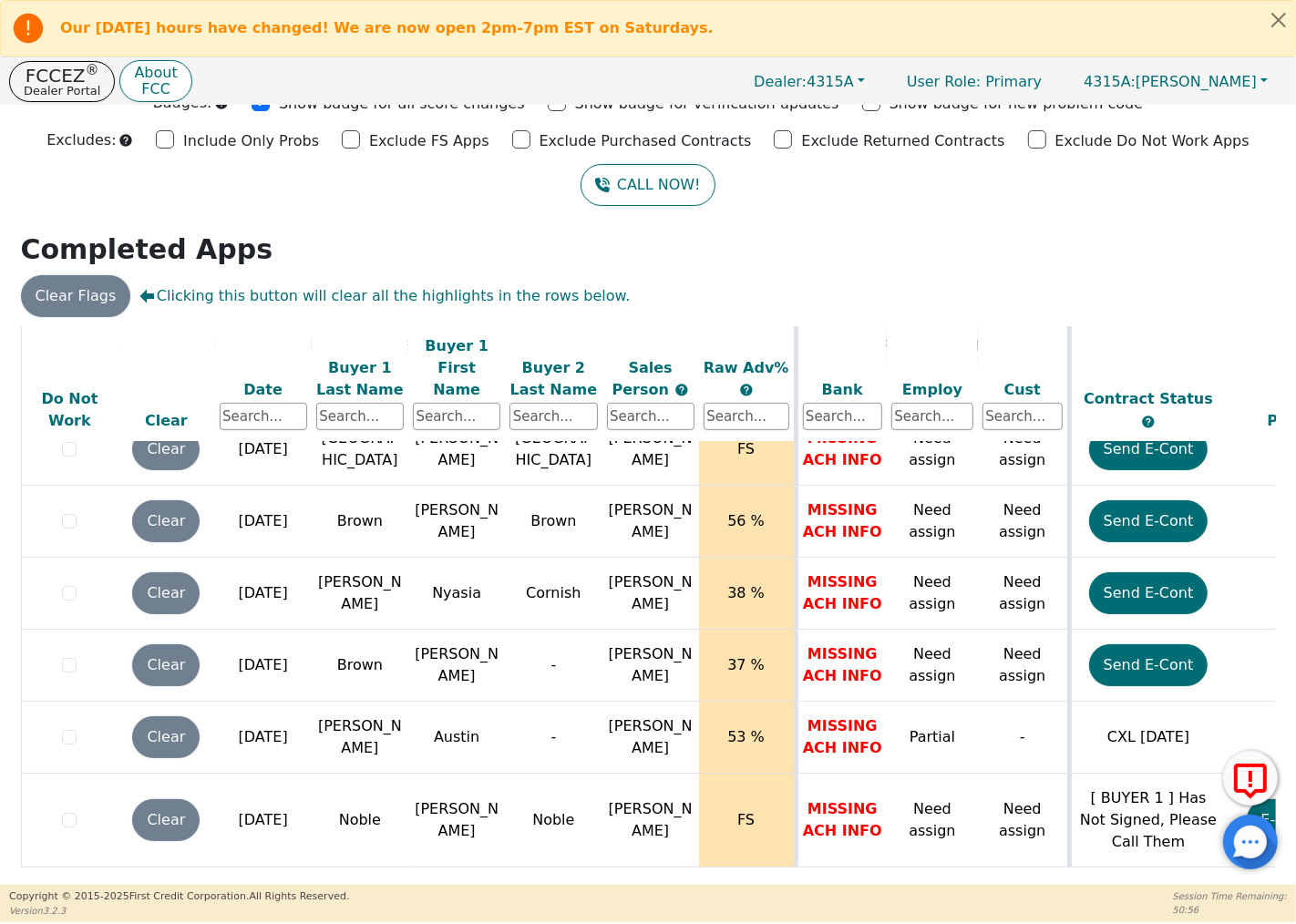
drag, startPoint x: 786, startPoint y: 873, endPoint x: 826, endPoint y: 877, distance: 40.2
click at [826, 877] on div "ALL VALUES ON THIS PAGE ARE UPDATED IN REAL TIME VERIFICATION STATUS Do Not Wor…" at bounding box center [649, 603] width 1255 height 554
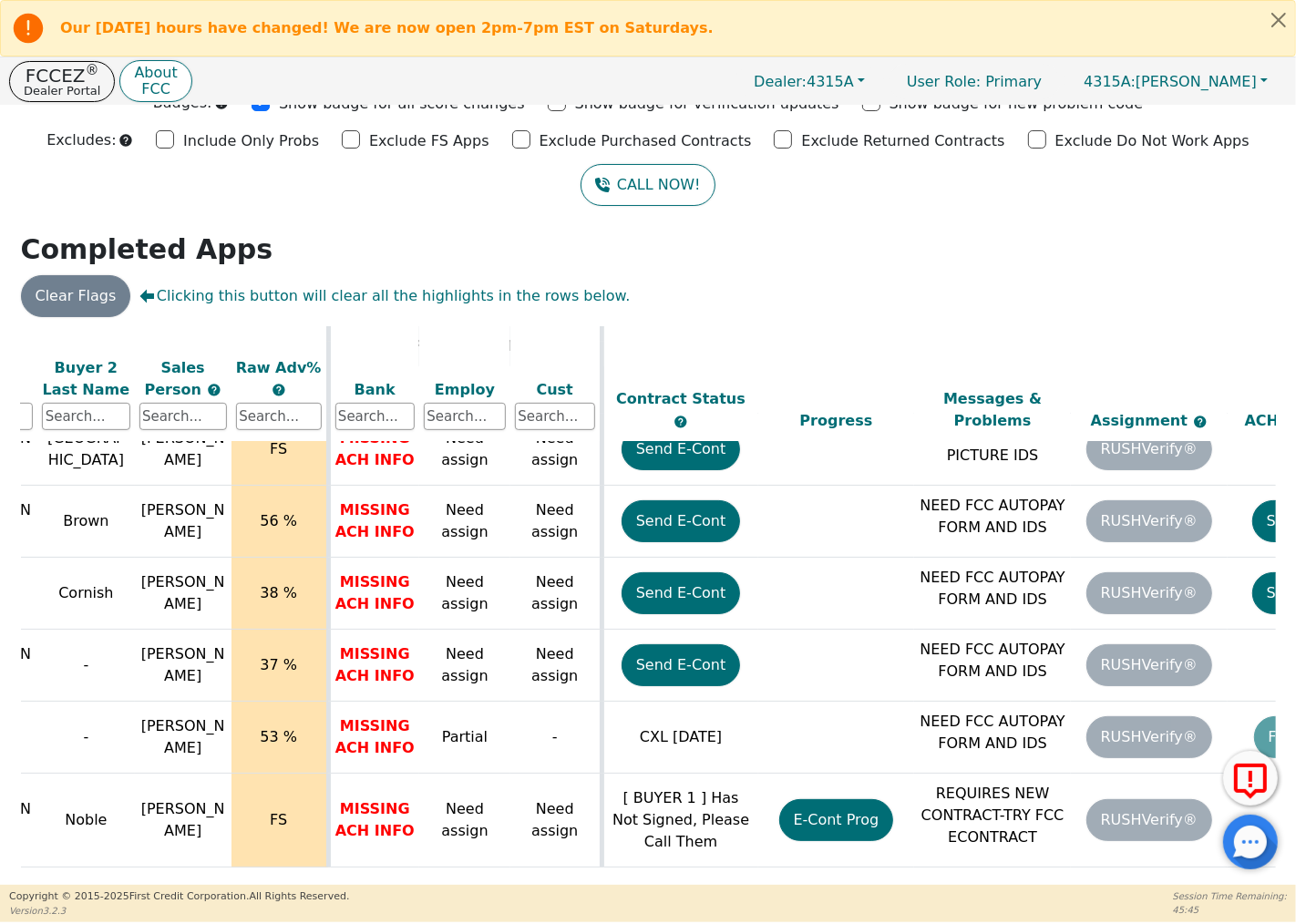
scroll to position [744, 742]
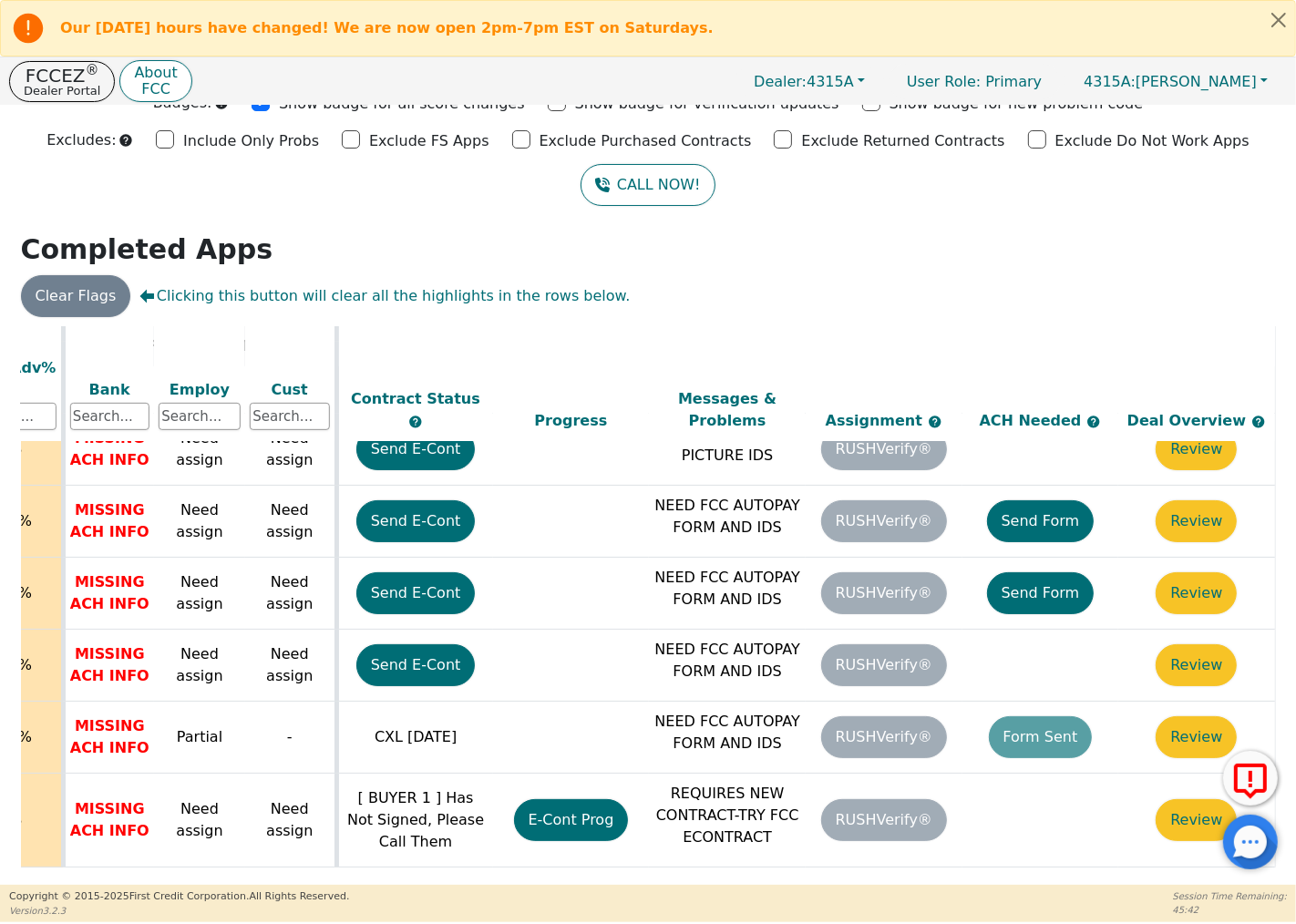
click at [140, 291] on icon at bounding box center [147, 295] width 15 height 14
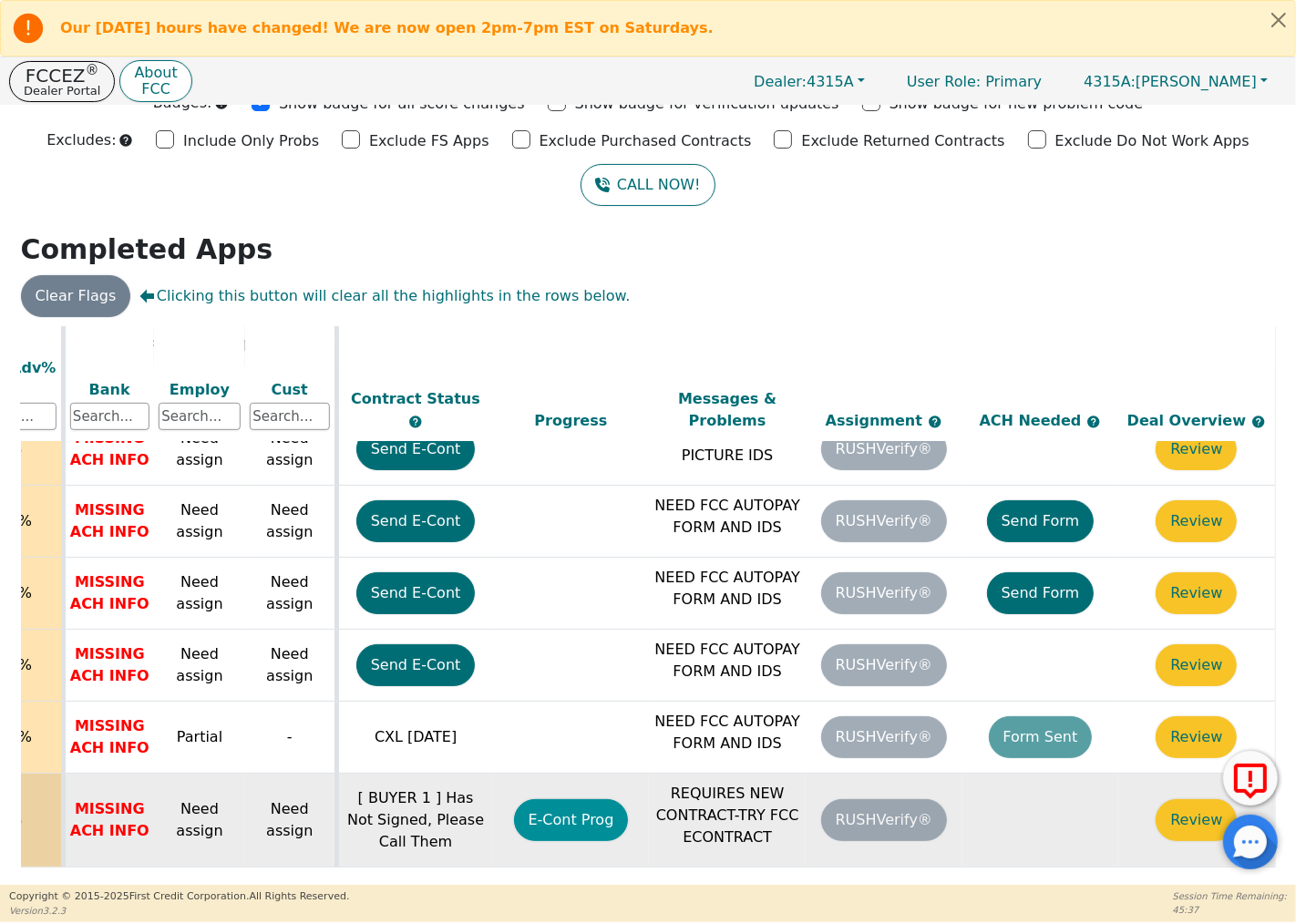
click at [558, 803] on button "E-Cont Prog" at bounding box center [571, 820] width 115 height 42
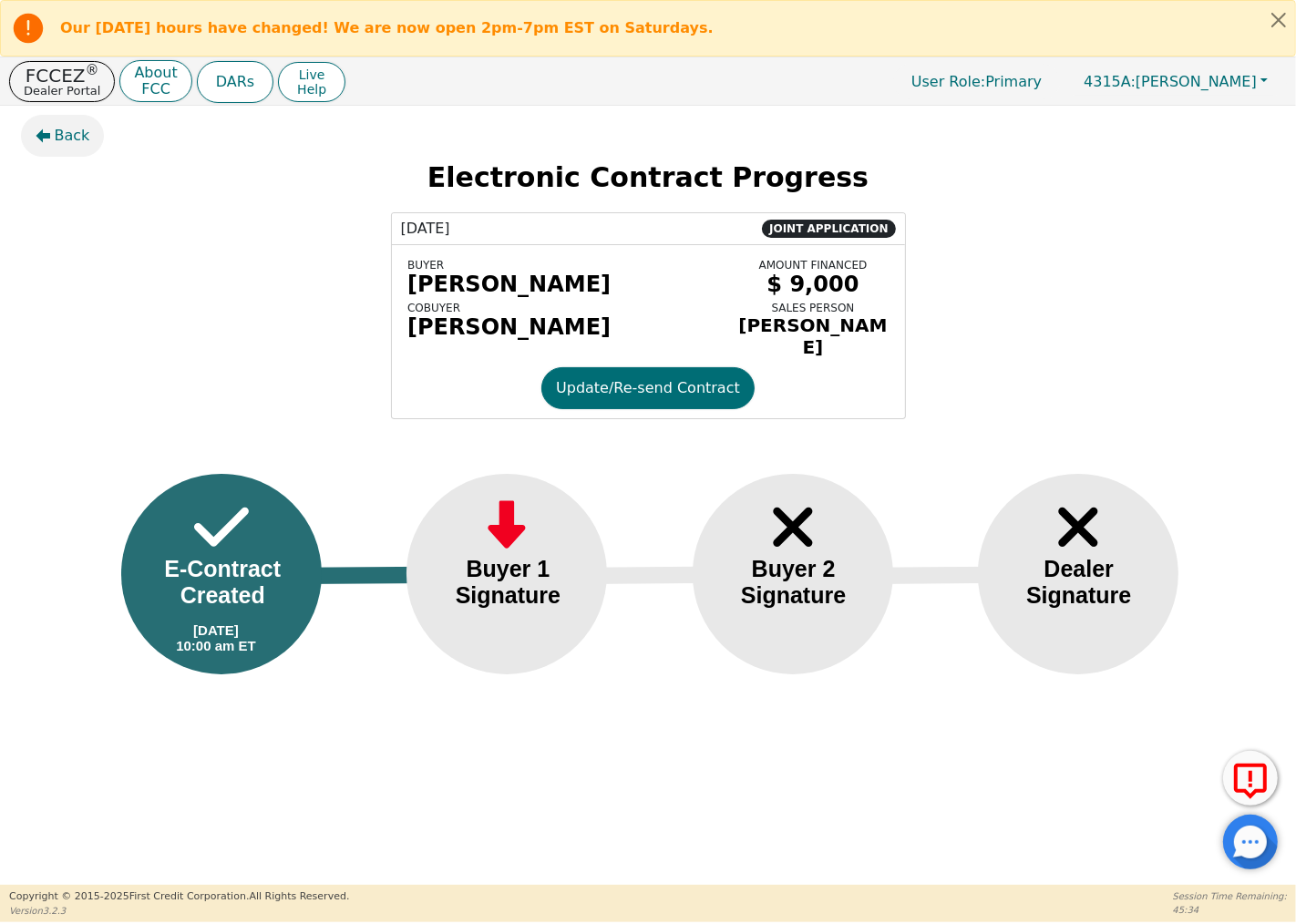
click at [41, 135] on icon "button" at bounding box center [43, 136] width 15 height 14
click at [40, 132] on icon "button" at bounding box center [43, 136] width 15 height 14
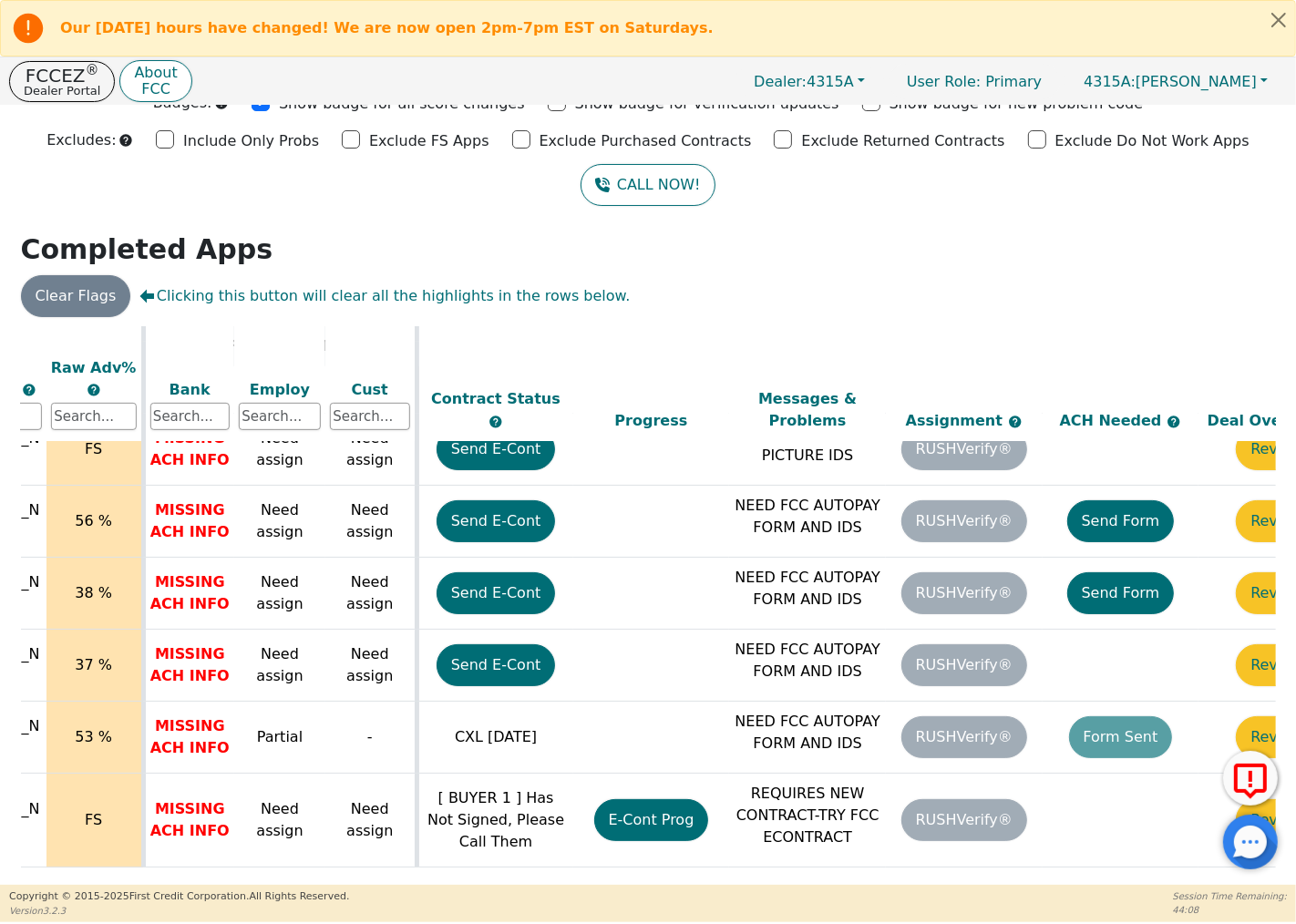
scroll to position [744, 742]
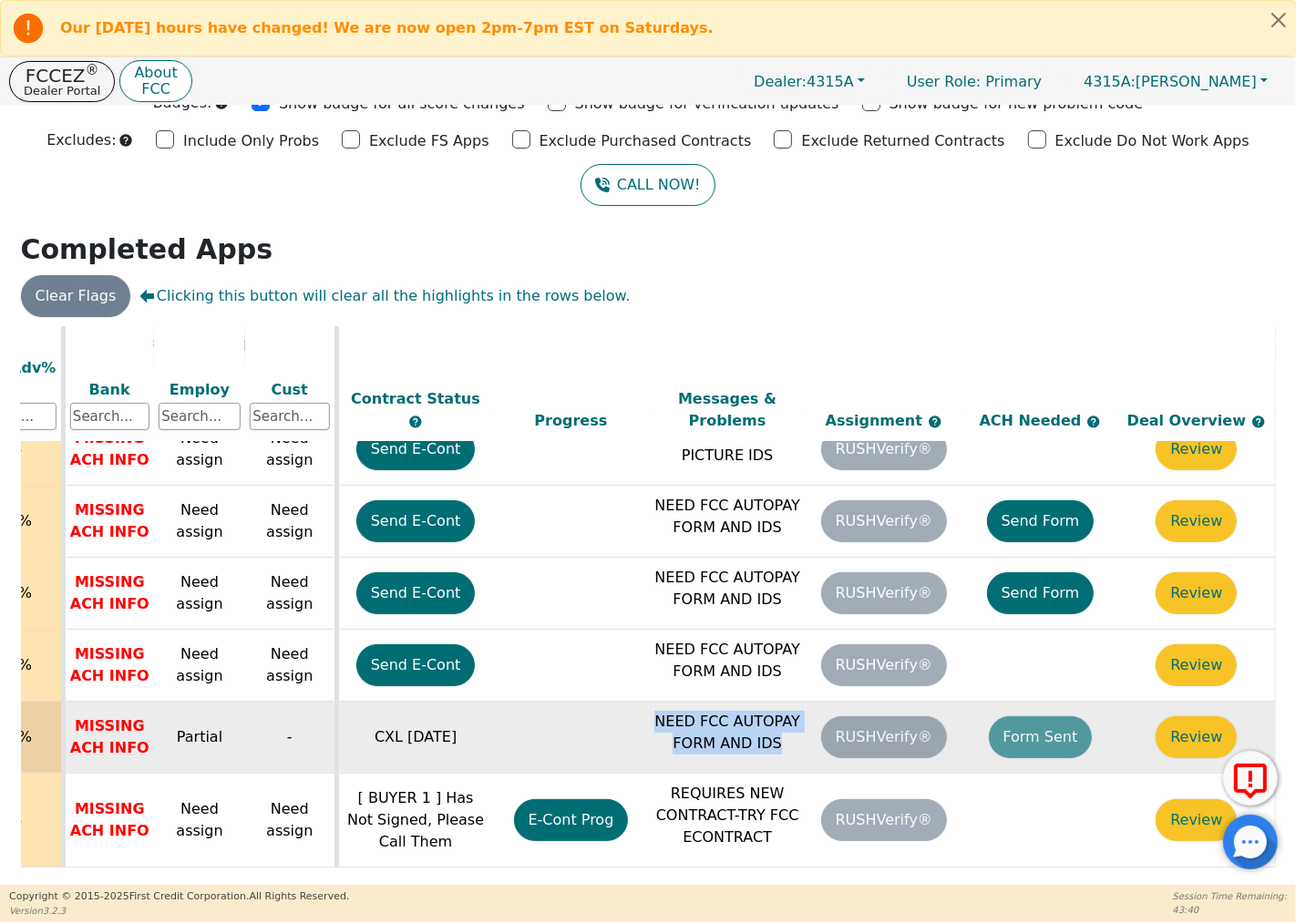
drag, startPoint x: 759, startPoint y: 722, endPoint x: 655, endPoint y: 682, distance: 111.4
click at [655, 702] on td "NEED FCC AUTOPAY FORM AND IDS" at bounding box center [727, 737] width 156 height 72
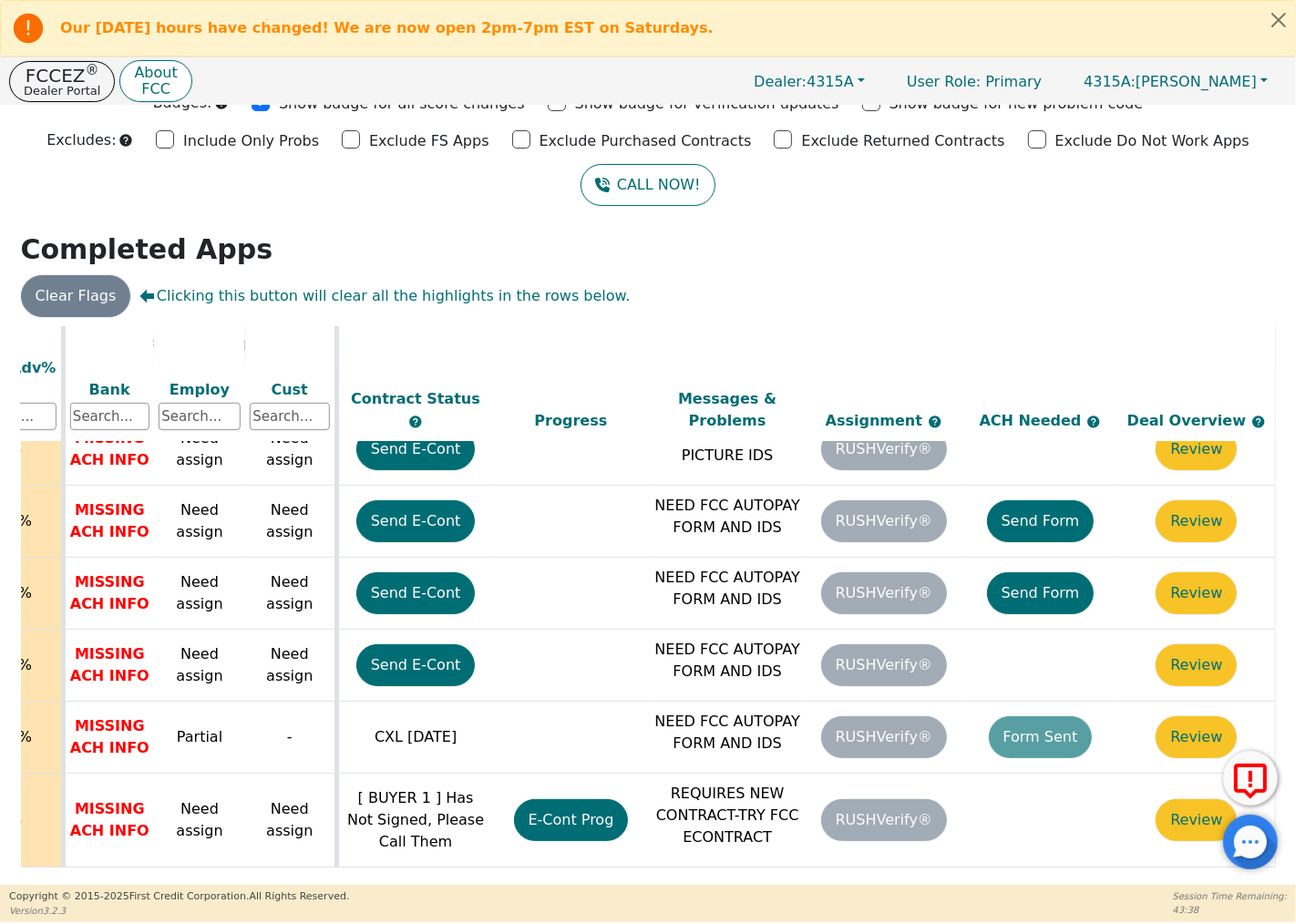
click at [812, 271] on div "Back Badges: Show badge for all score changes Show badge for verification updat…" at bounding box center [648, 418] width 1296 height 779
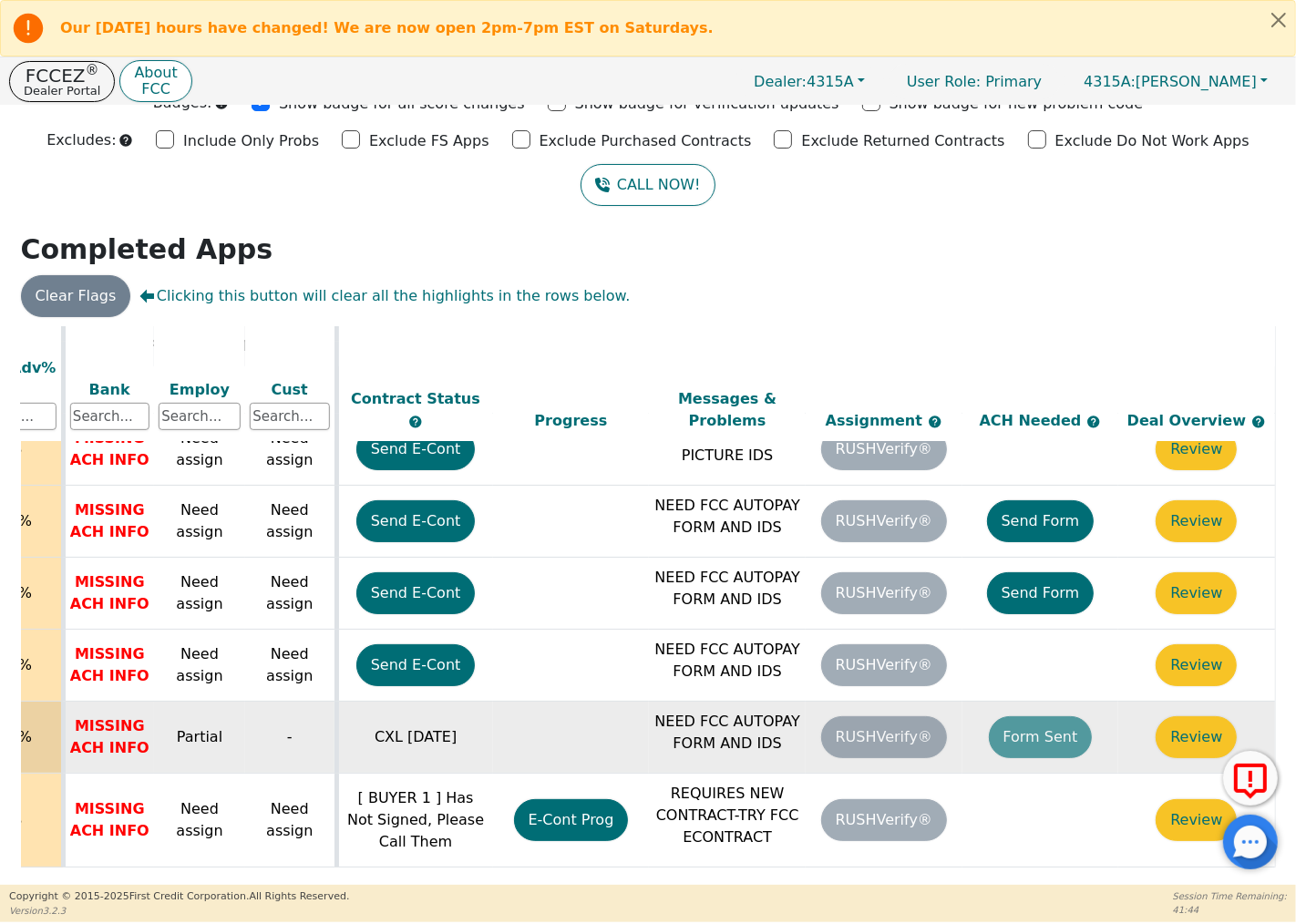
click at [1052, 727] on td "Form Sent" at bounding box center [1040, 737] width 156 height 72
click at [1185, 716] on button "Review" at bounding box center [1196, 736] width 81 height 42
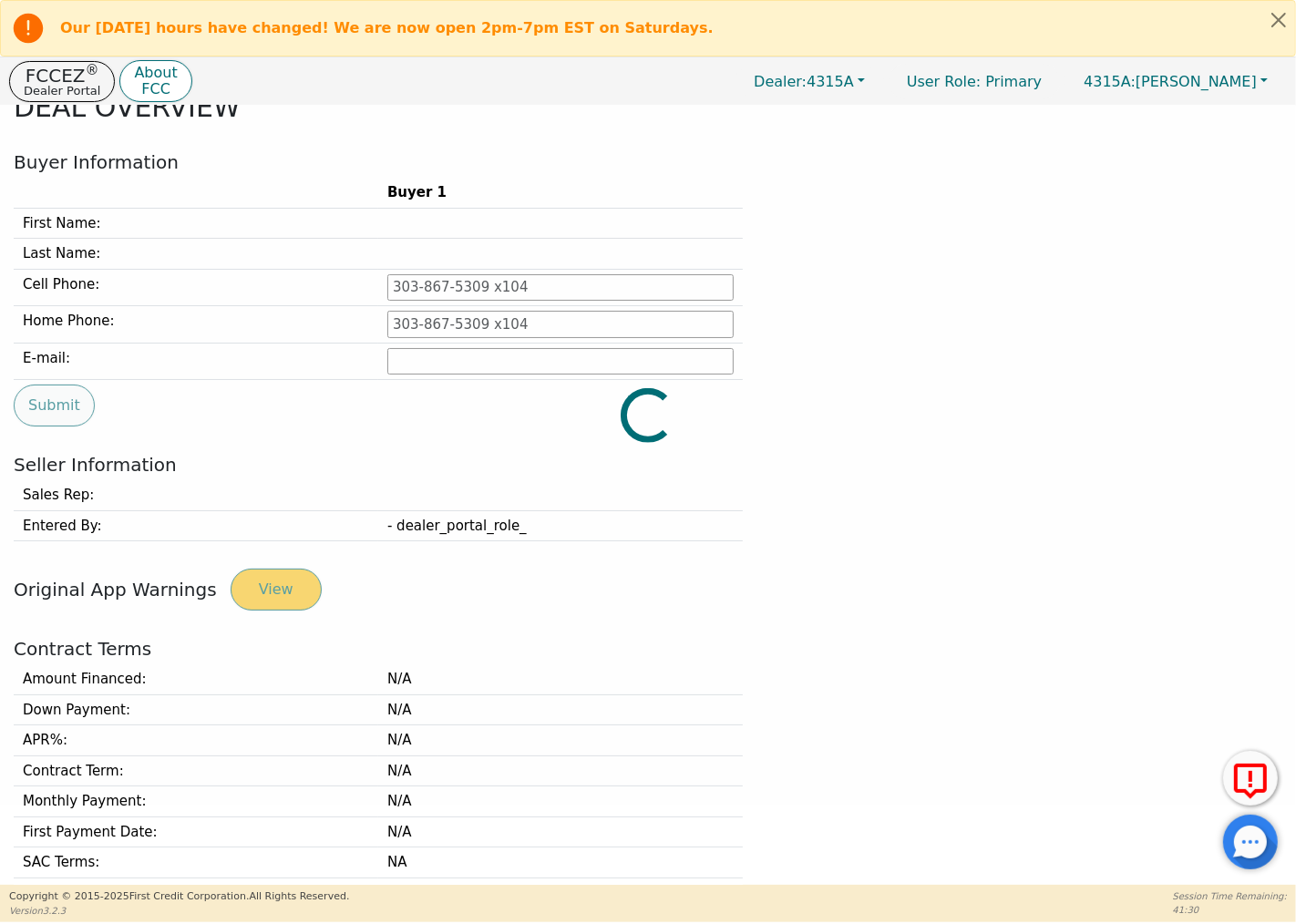
type input "832-817-3500"
type input "Aaustinnh@gmail.com"
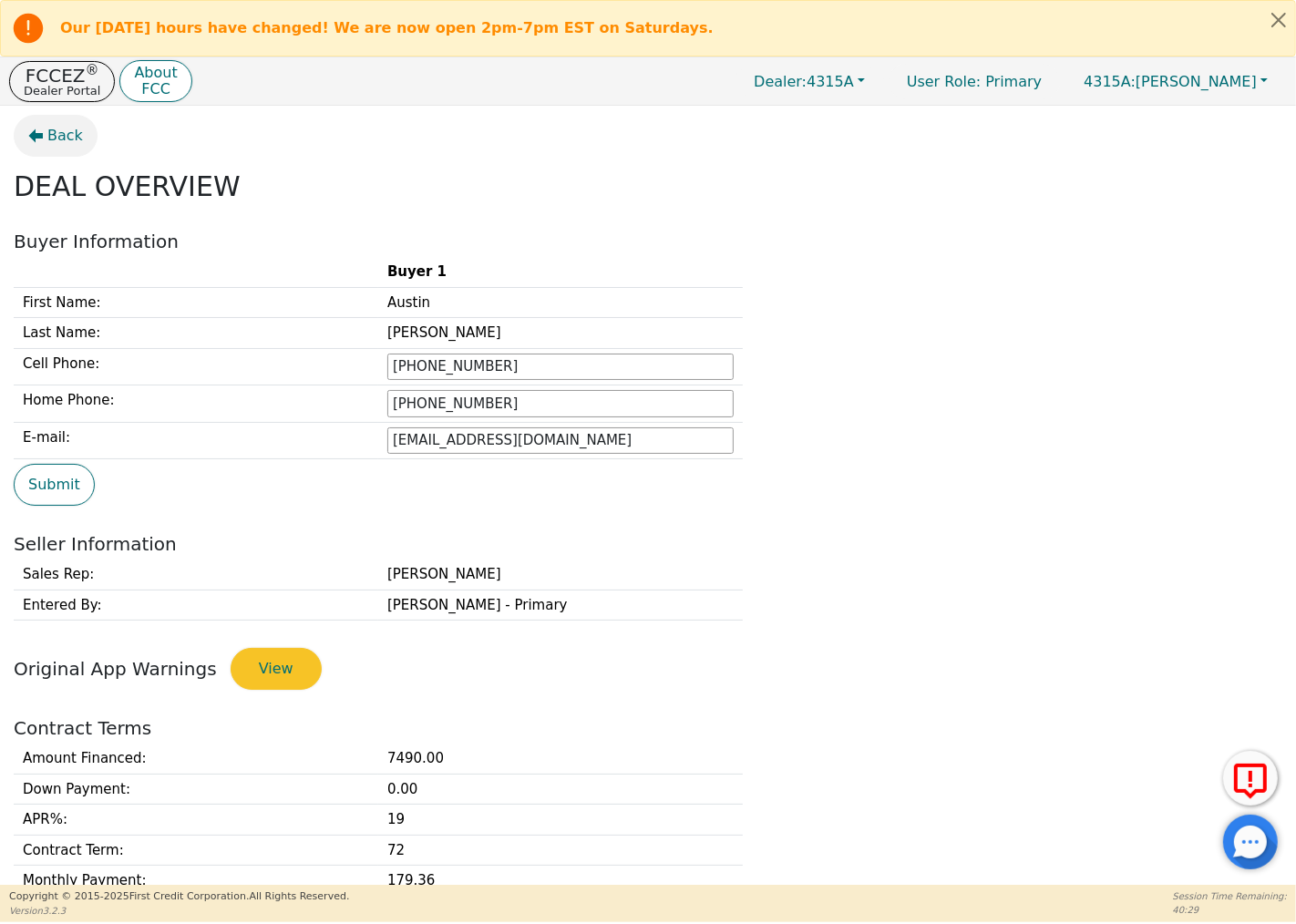
click at [49, 137] on span "Back" at bounding box center [65, 136] width 36 height 22
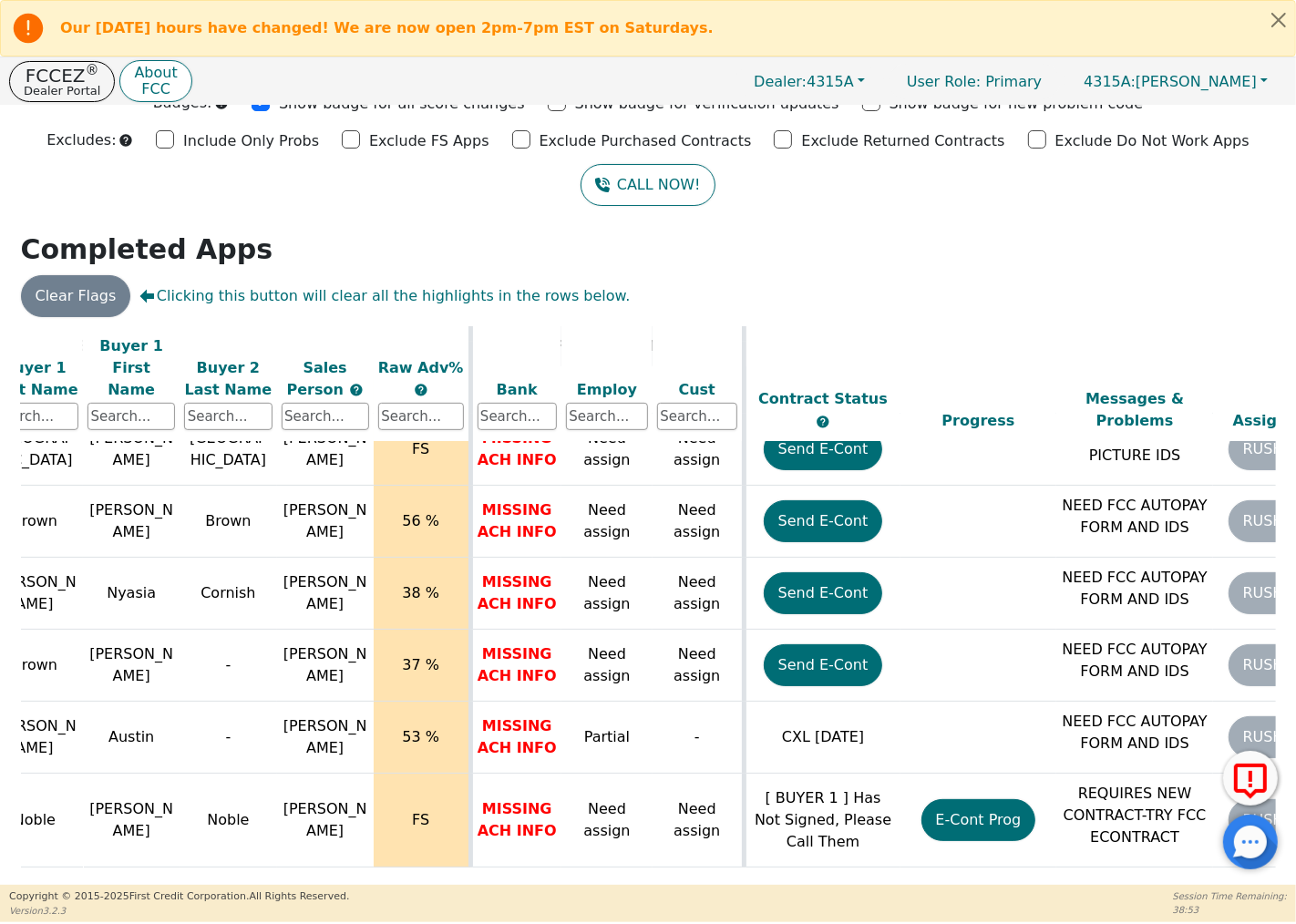
scroll to position [744, 742]
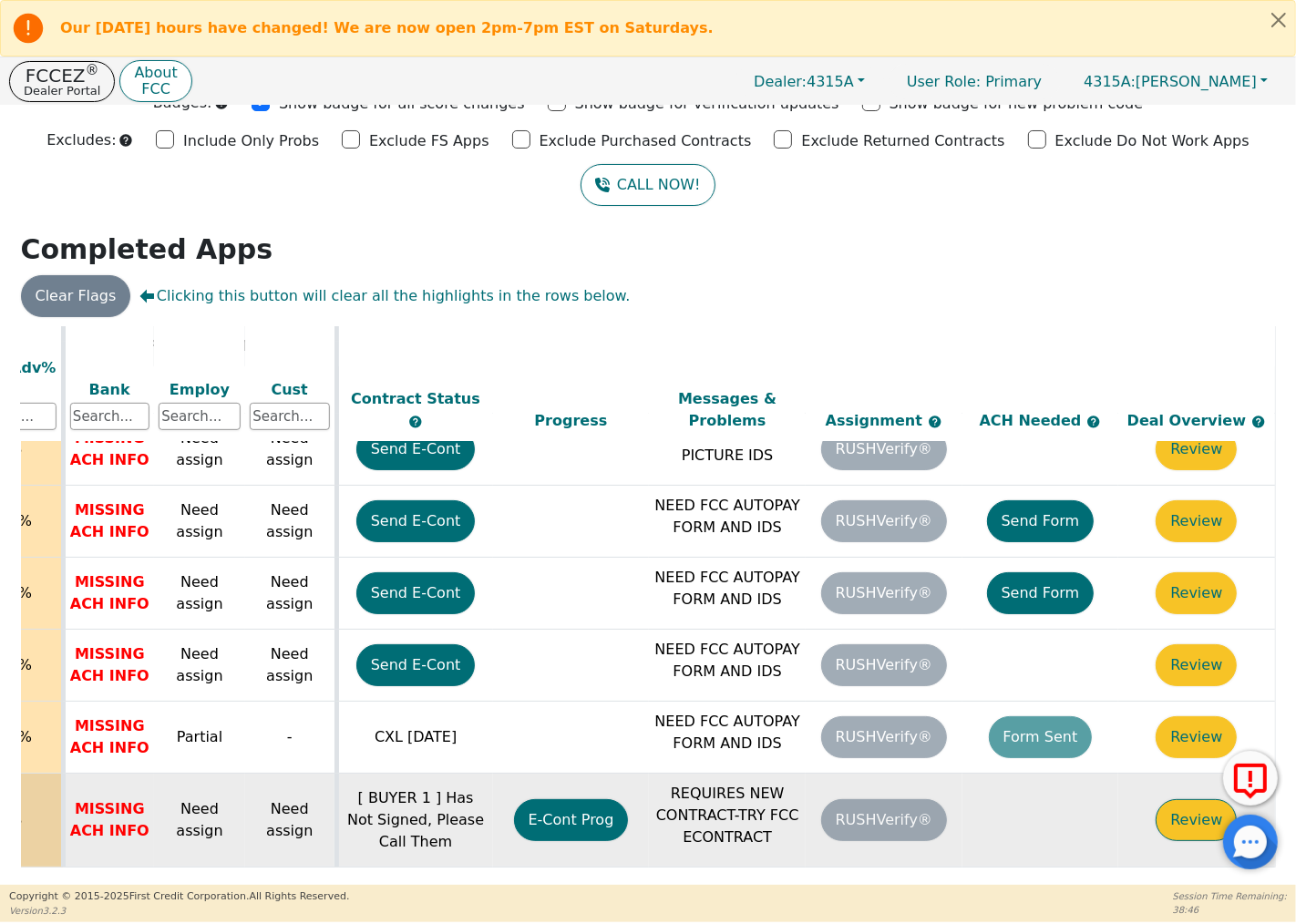
click at [1198, 800] on button "Review" at bounding box center [1196, 820] width 81 height 42
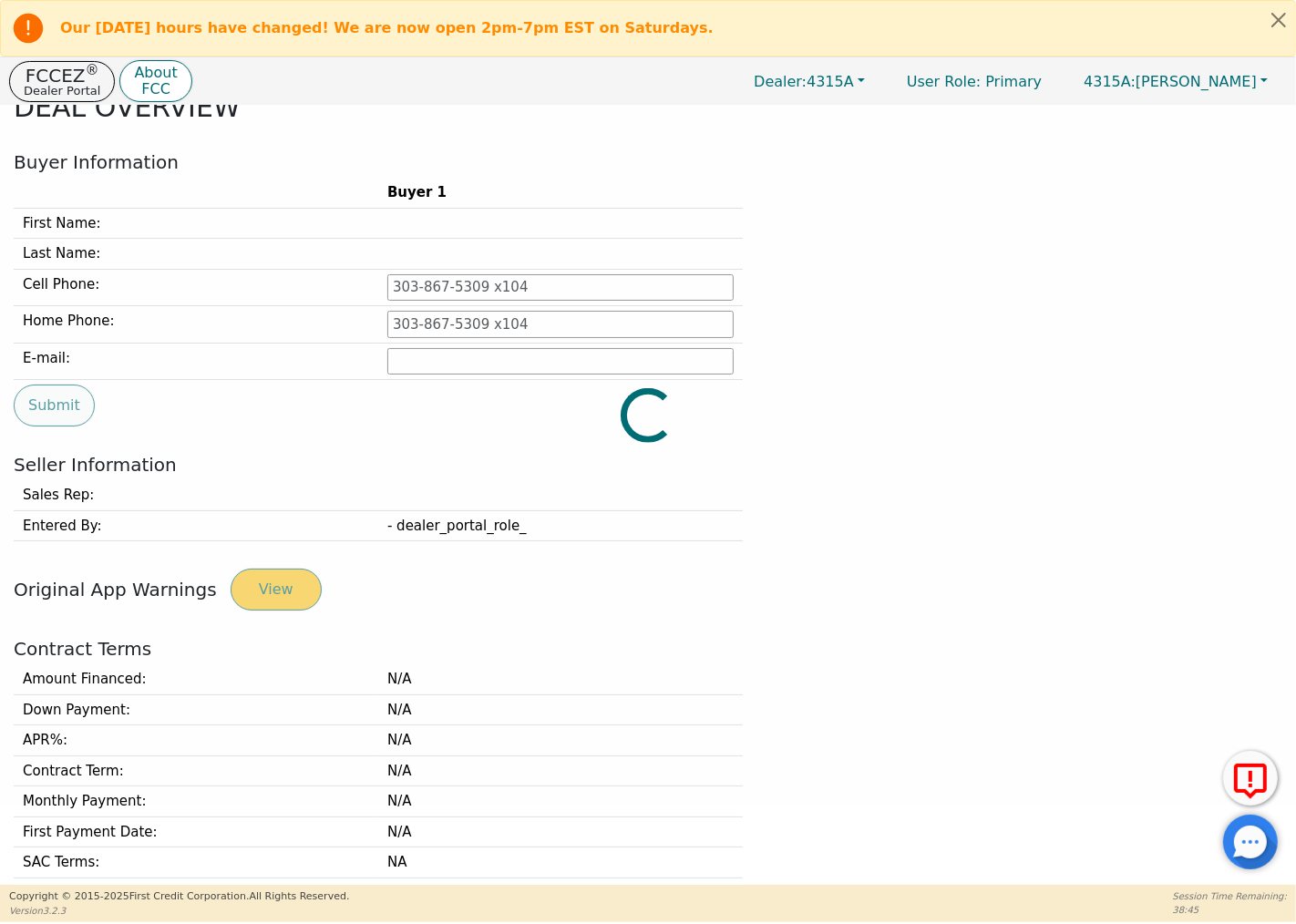
type input "803-738-6530"
type input "[EMAIL_ADDRESS][DOMAIN_NAME]"
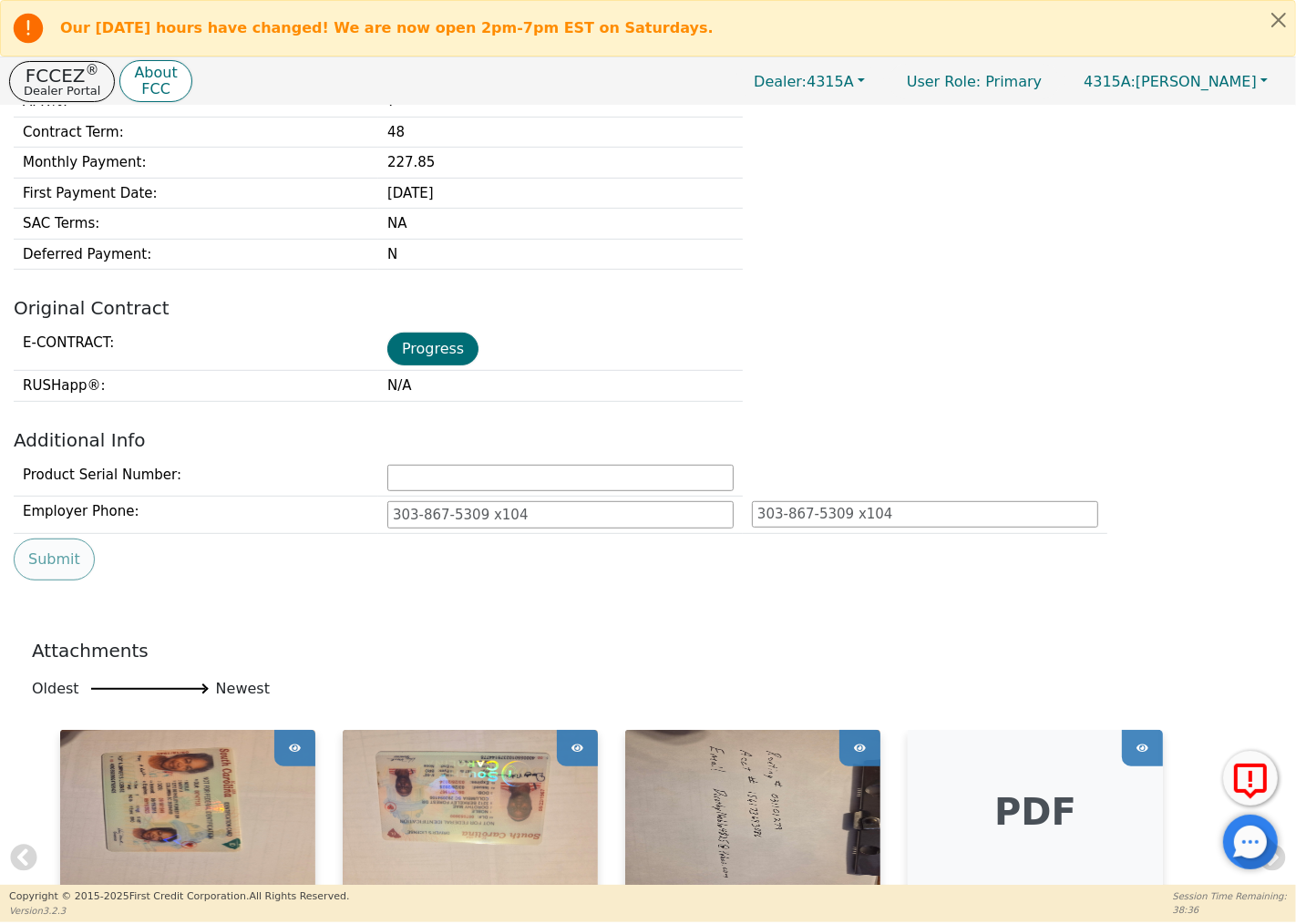
scroll to position [485, 0]
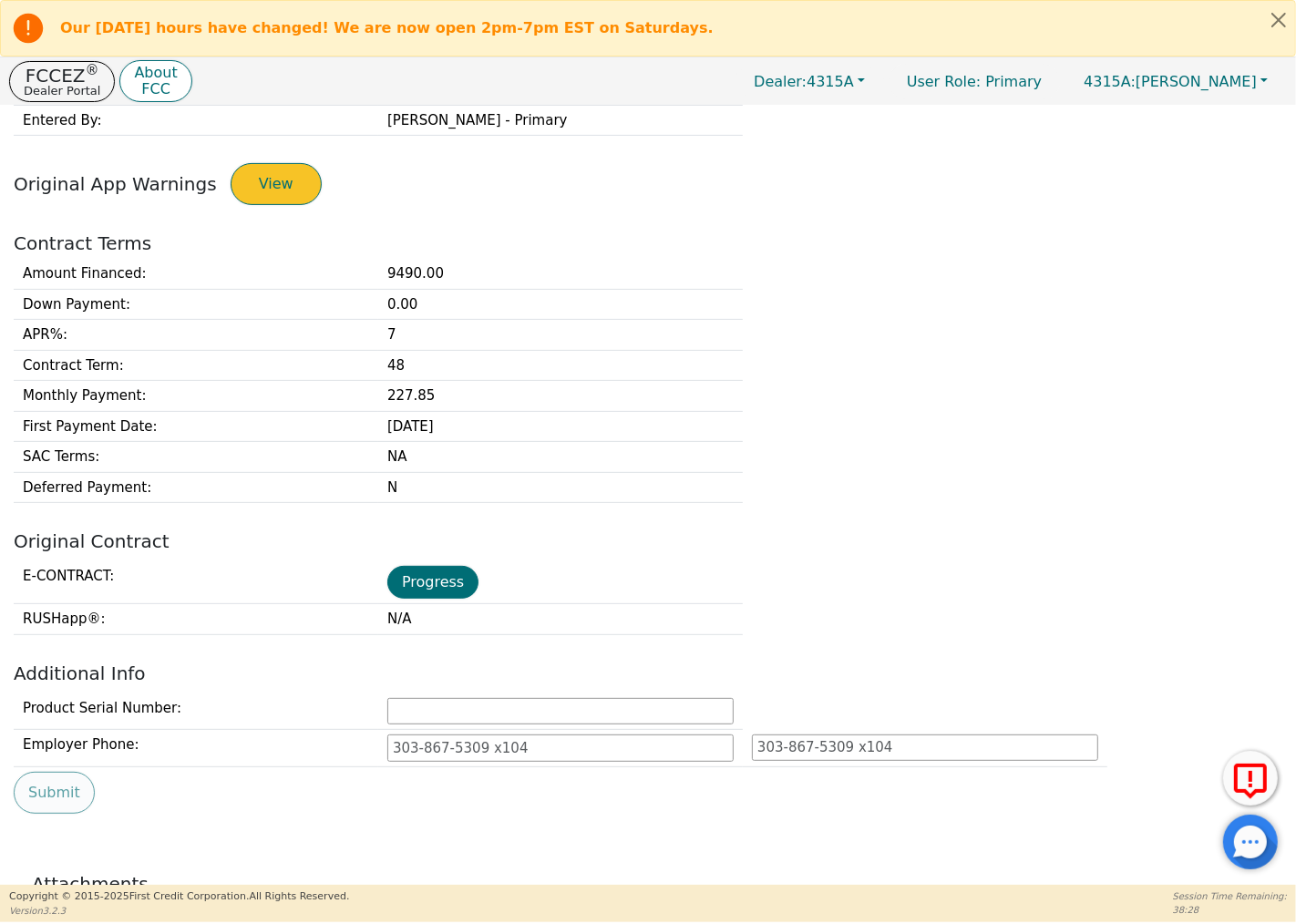
click at [278, 188] on button "View" at bounding box center [276, 184] width 91 height 42
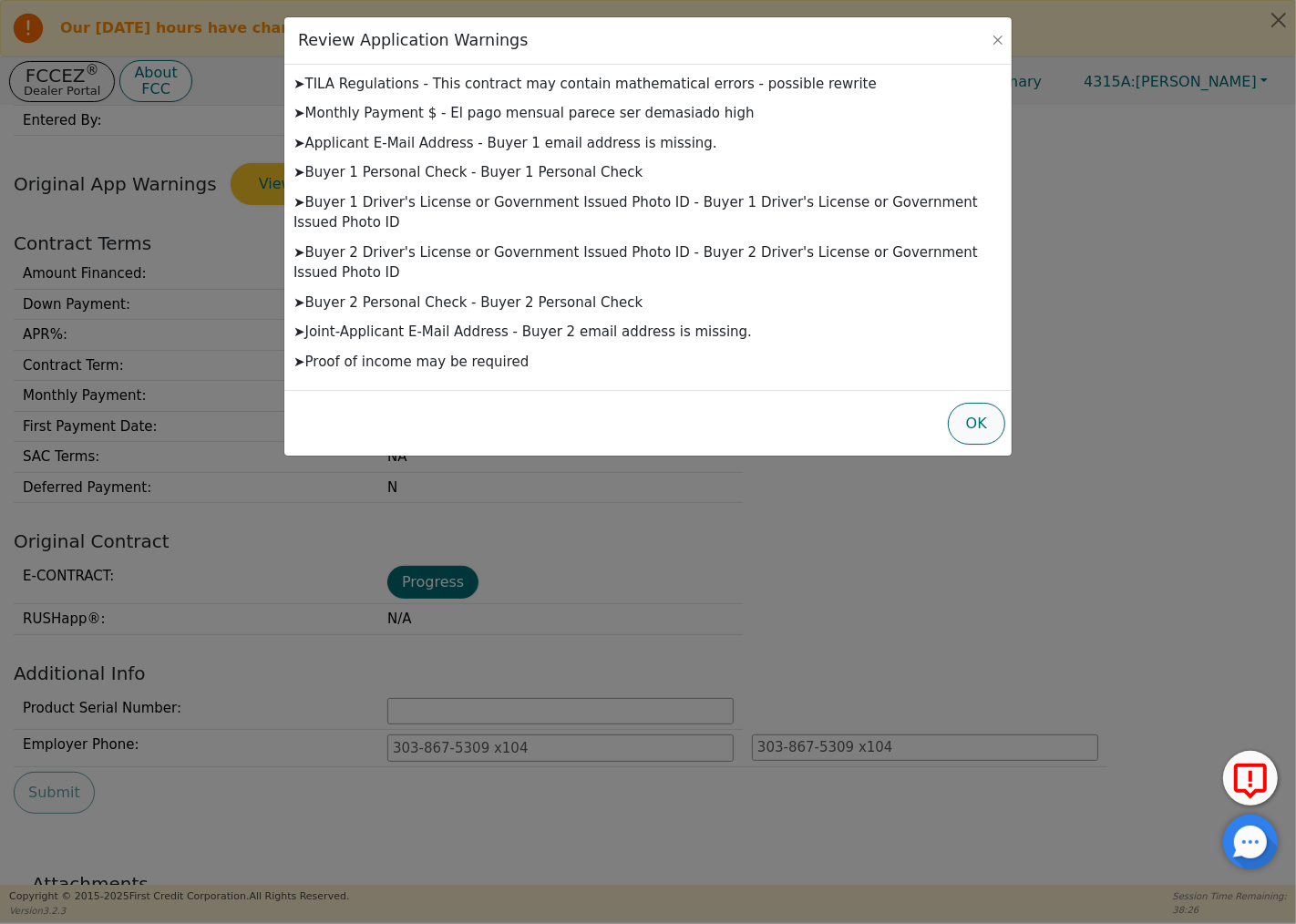
click at [967, 403] on button "OK" at bounding box center [976, 424] width 57 height 42
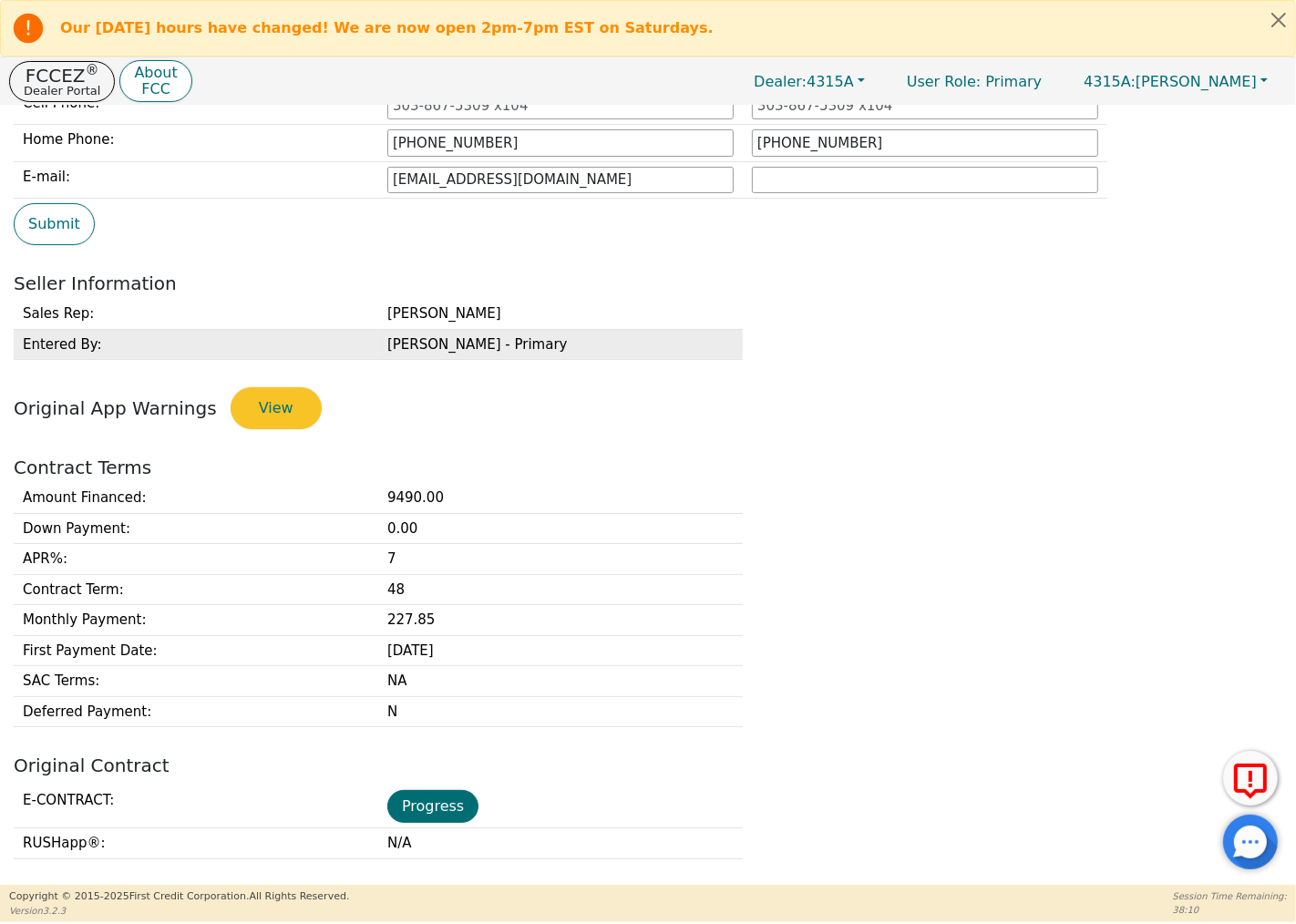
scroll to position [405, 0]
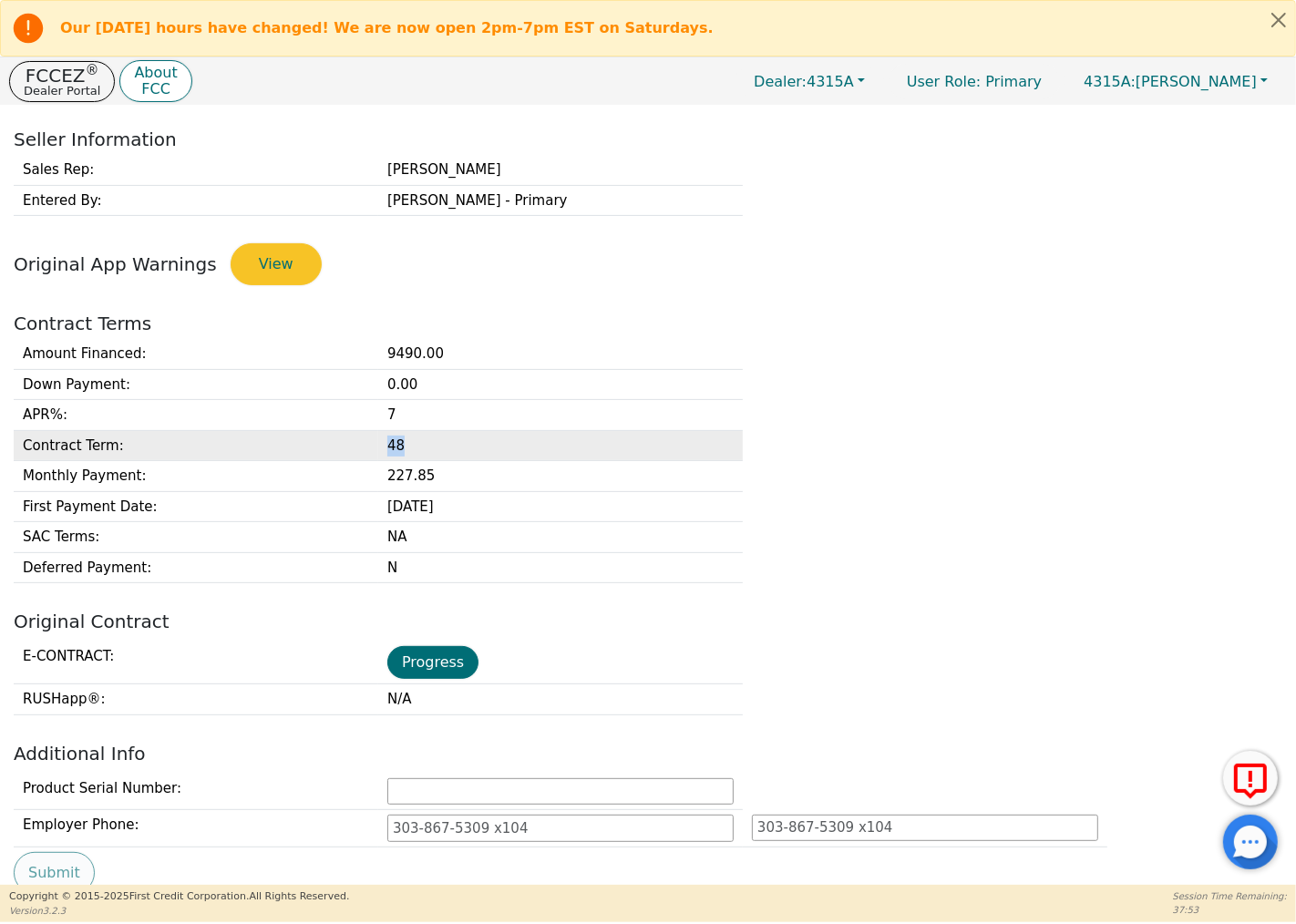
drag, startPoint x: 403, startPoint y: 450, endPoint x: 390, endPoint y: 447, distance: 13.3
click at [390, 447] on td "48" at bounding box center [560, 446] width 364 height 31
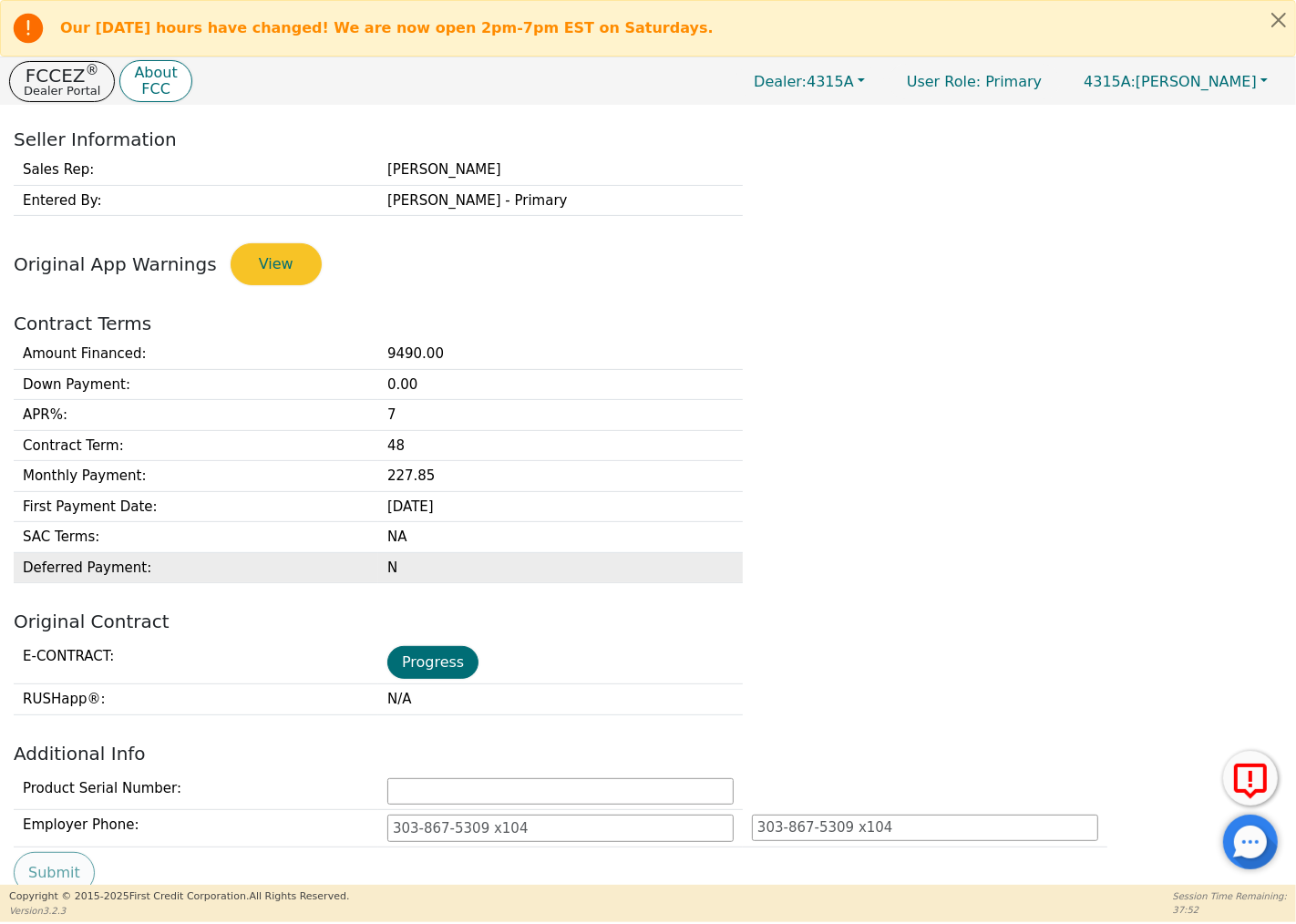
click at [488, 583] on td "N" at bounding box center [560, 567] width 364 height 31
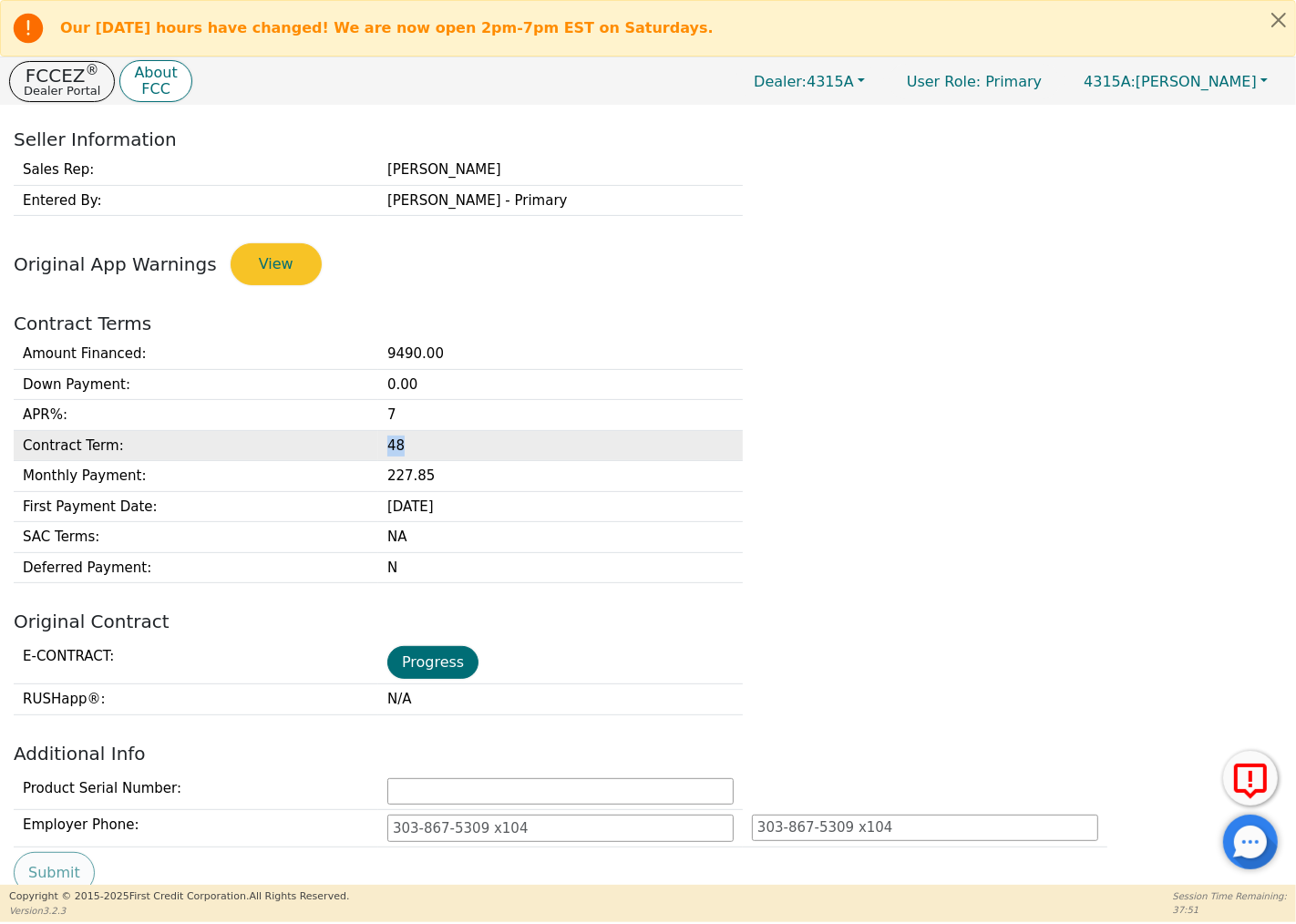
drag, startPoint x: 405, startPoint y: 448, endPoint x: 375, endPoint y: 448, distance: 30.0
click at [375, 448] on tr "Contract Term : 48" at bounding box center [378, 446] width 729 height 31
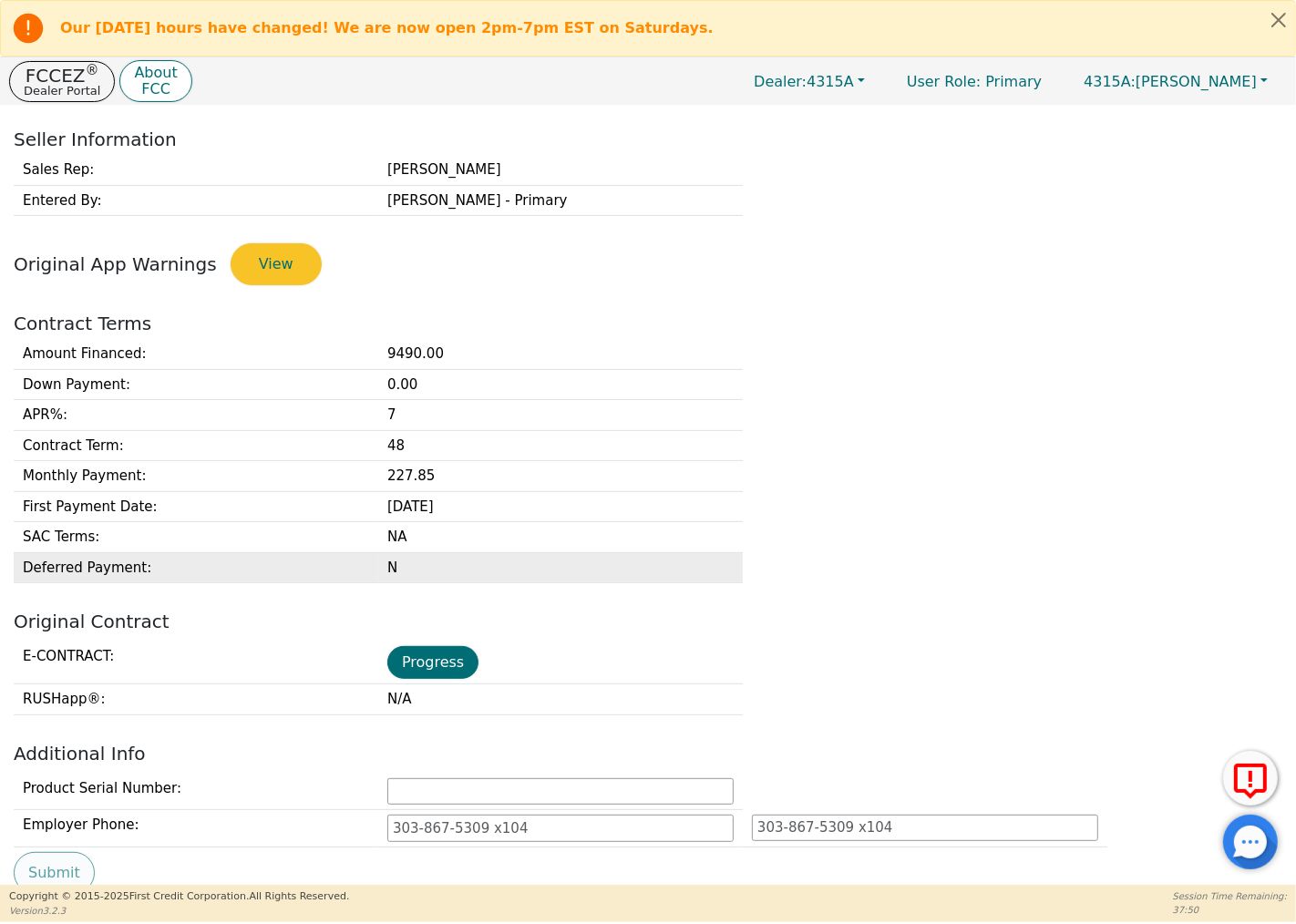
click at [467, 556] on td "N" at bounding box center [560, 567] width 364 height 31
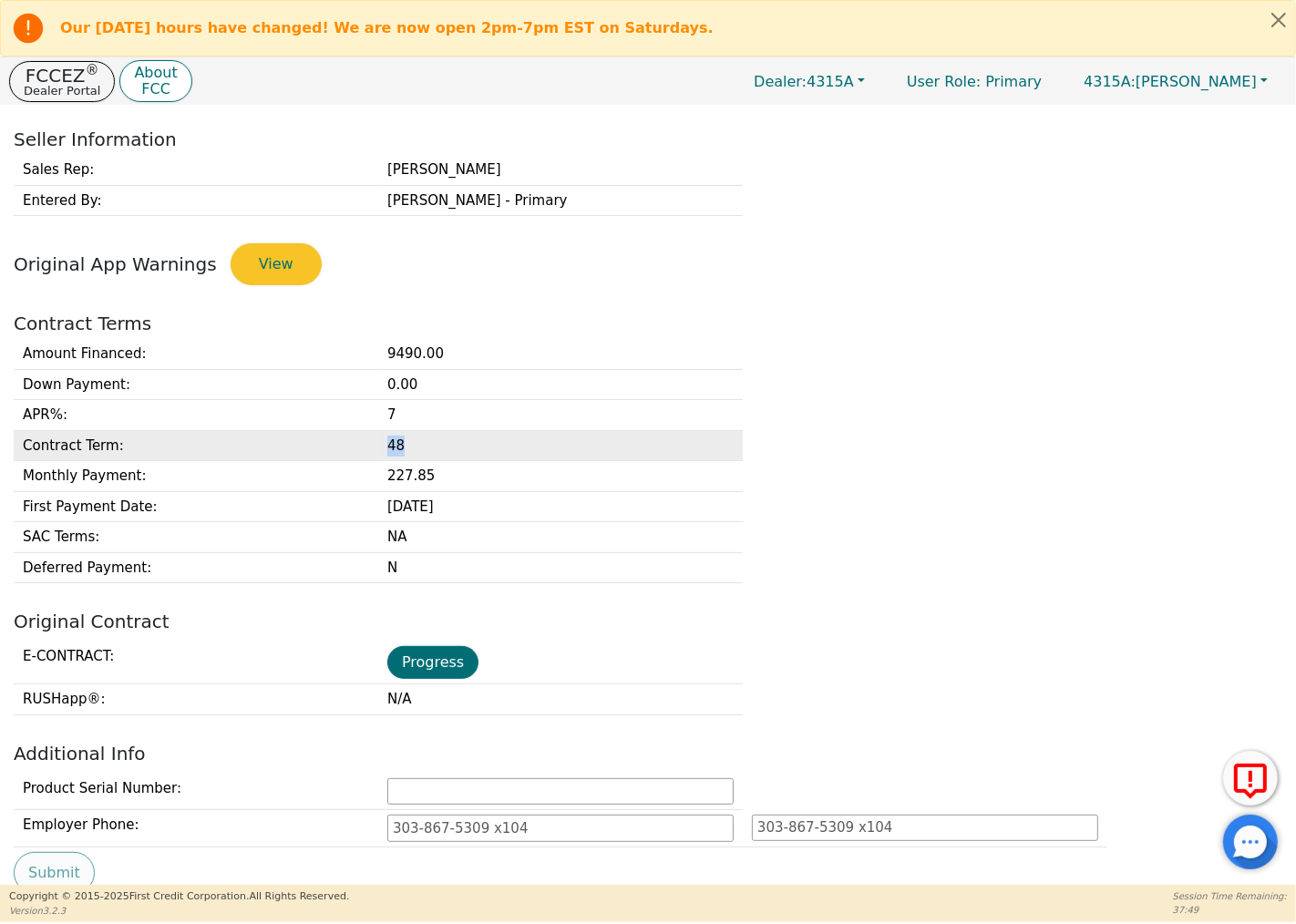
drag, startPoint x: 405, startPoint y: 448, endPoint x: 374, endPoint y: 442, distance: 31.6
click at [374, 442] on tr "Contract Term : 48" at bounding box center [378, 446] width 729 height 31
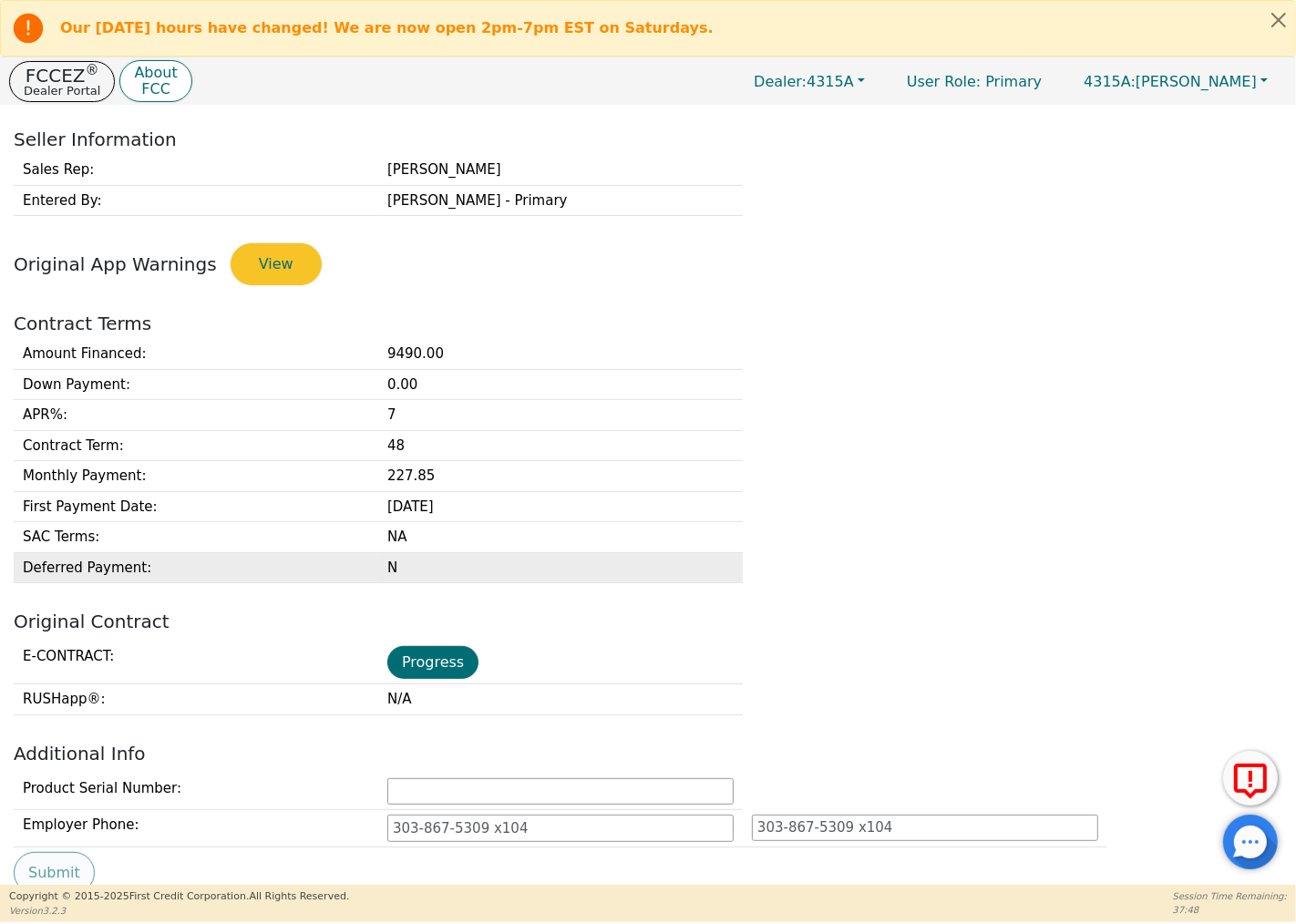
click at [475, 562] on td "N" at bounding box center [560, 567] width 364 height 31
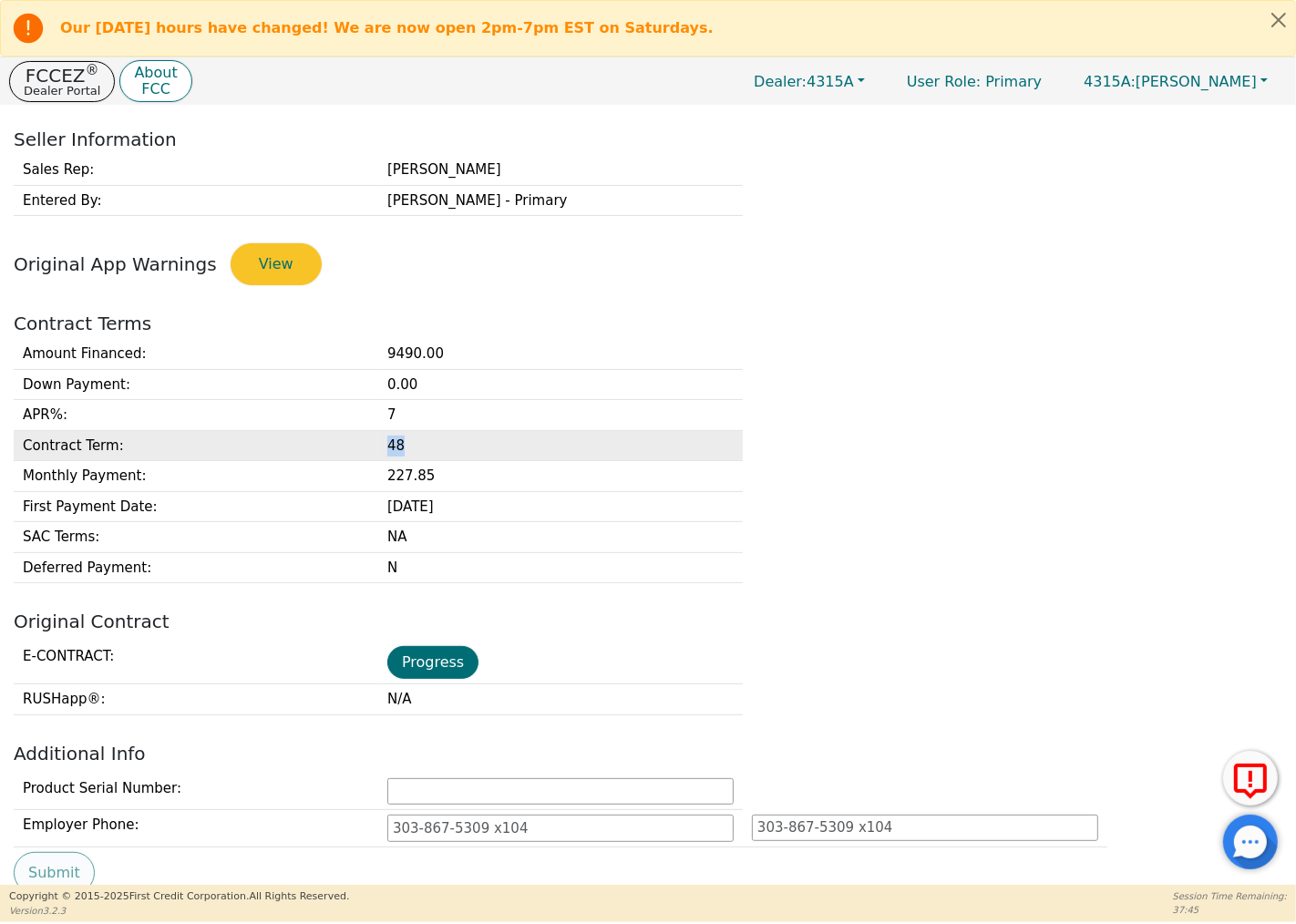
drag, startPoint x: 399, startPoint y: 445, endPoint x: 380, endPoint y: 453, distance: 20.6
click at [380, 453] on td "48" at bounding box center [560, 446] width 364 height 31
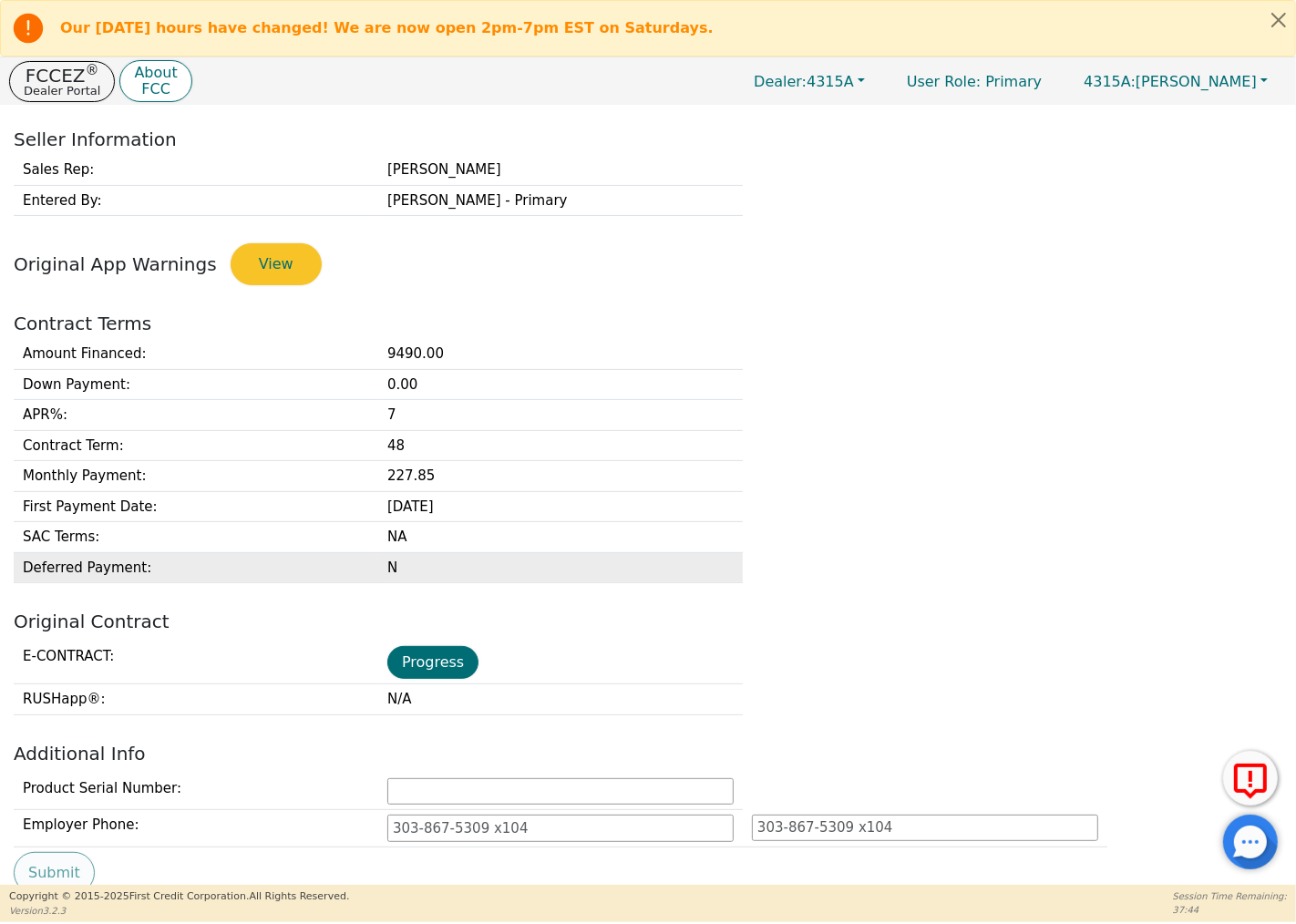
click at [488, 563] on td "N" at bounding box center [560, 567] width 364 height 31
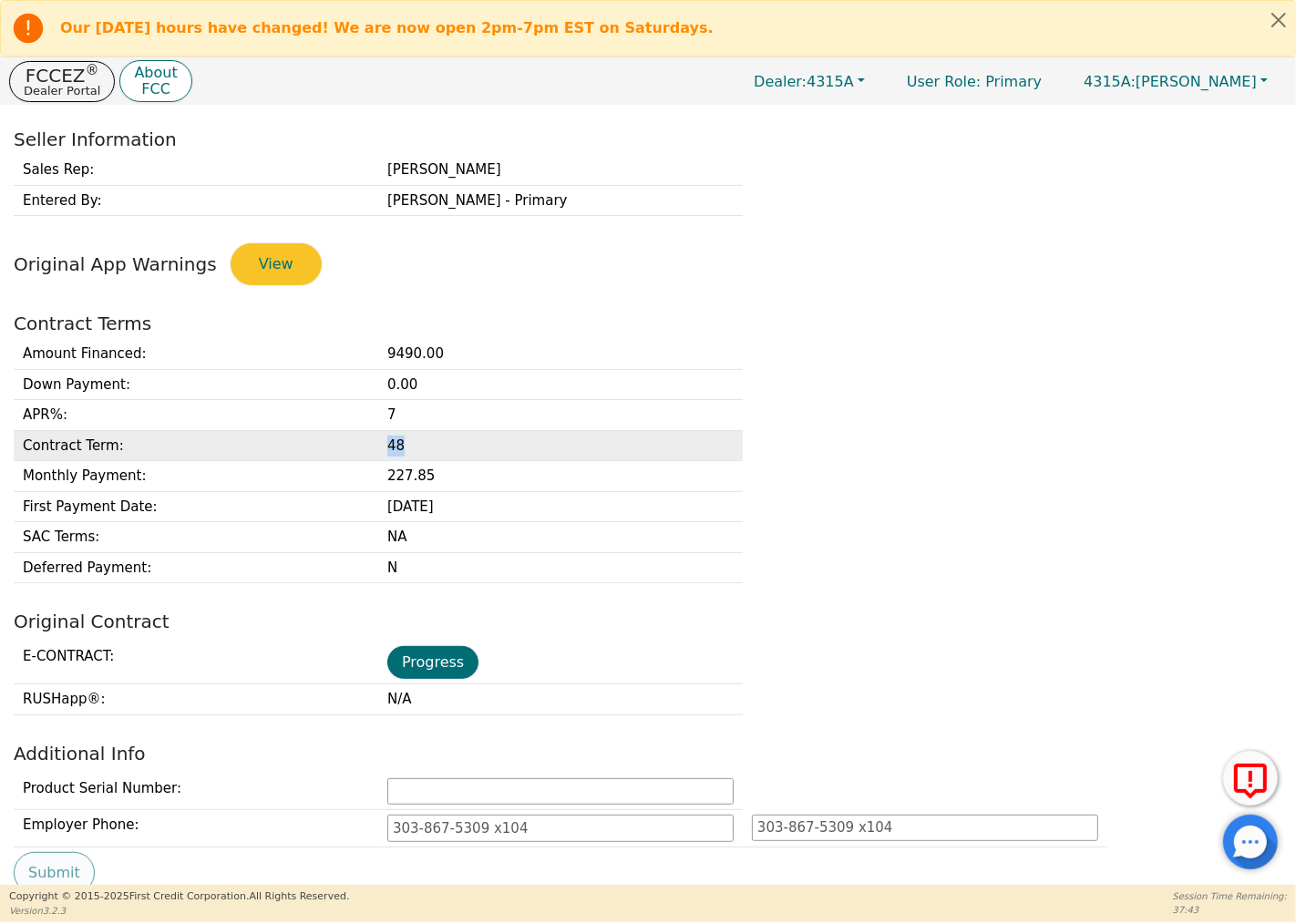
drag, startPoint x: 397, startPoint y: 449, endPoint x: 374, endPoint y: 457, distance: 24.4
click at [374, 457] on tr "Contract Term : 48" at bounding box center [378, 446] width 729 height 31
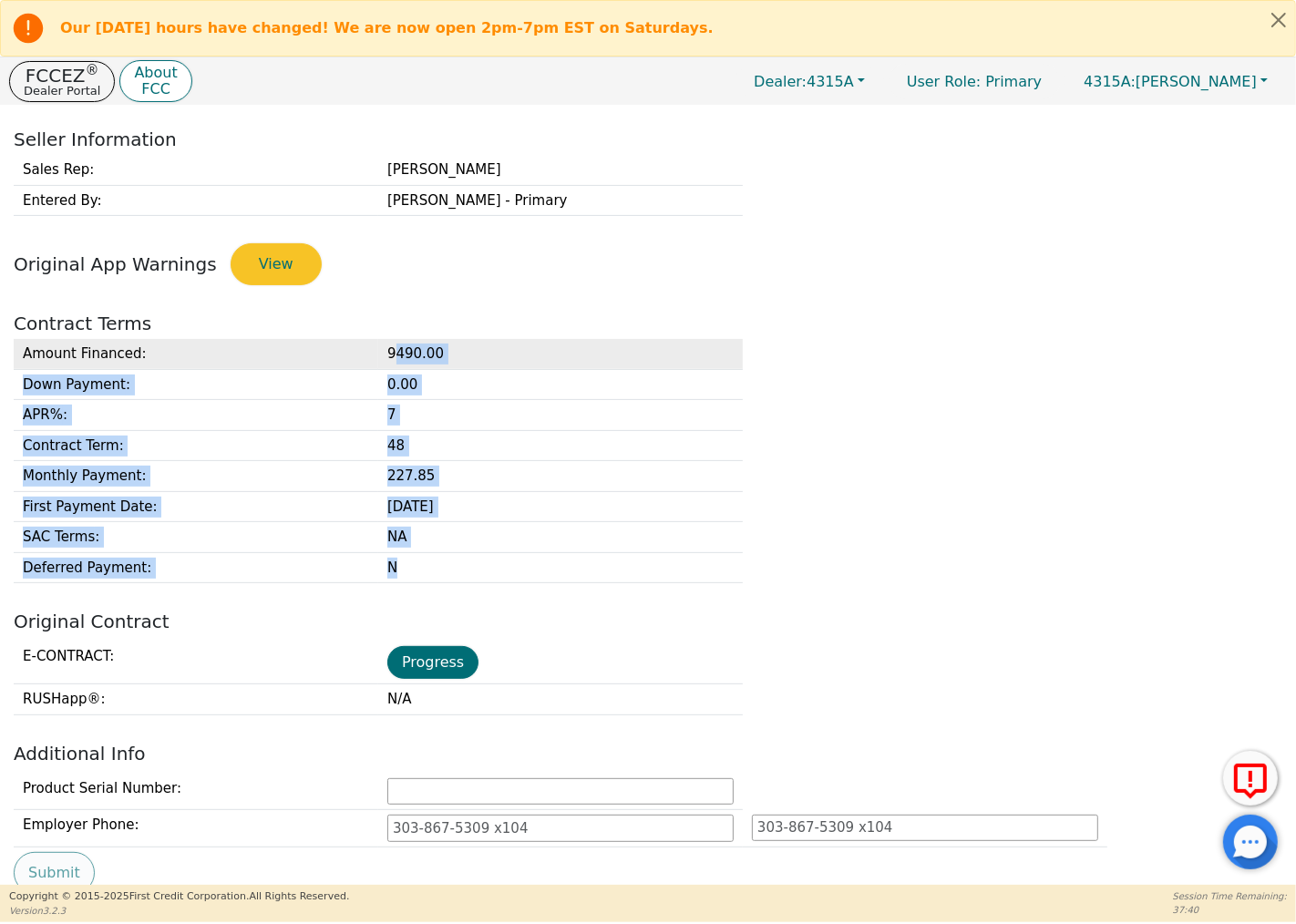
drag, startPoint x: 414, startPoint y: 575, endPoint x: 396, endPoint y: 356, distance: 219.7
click at [396, 356] on tbody "Amount Financed : 9490.00 Down Payment : 0.00 APR% : 7 Contract Term : 48 Month…" at bounding box center [378, 461] width 729 height 244
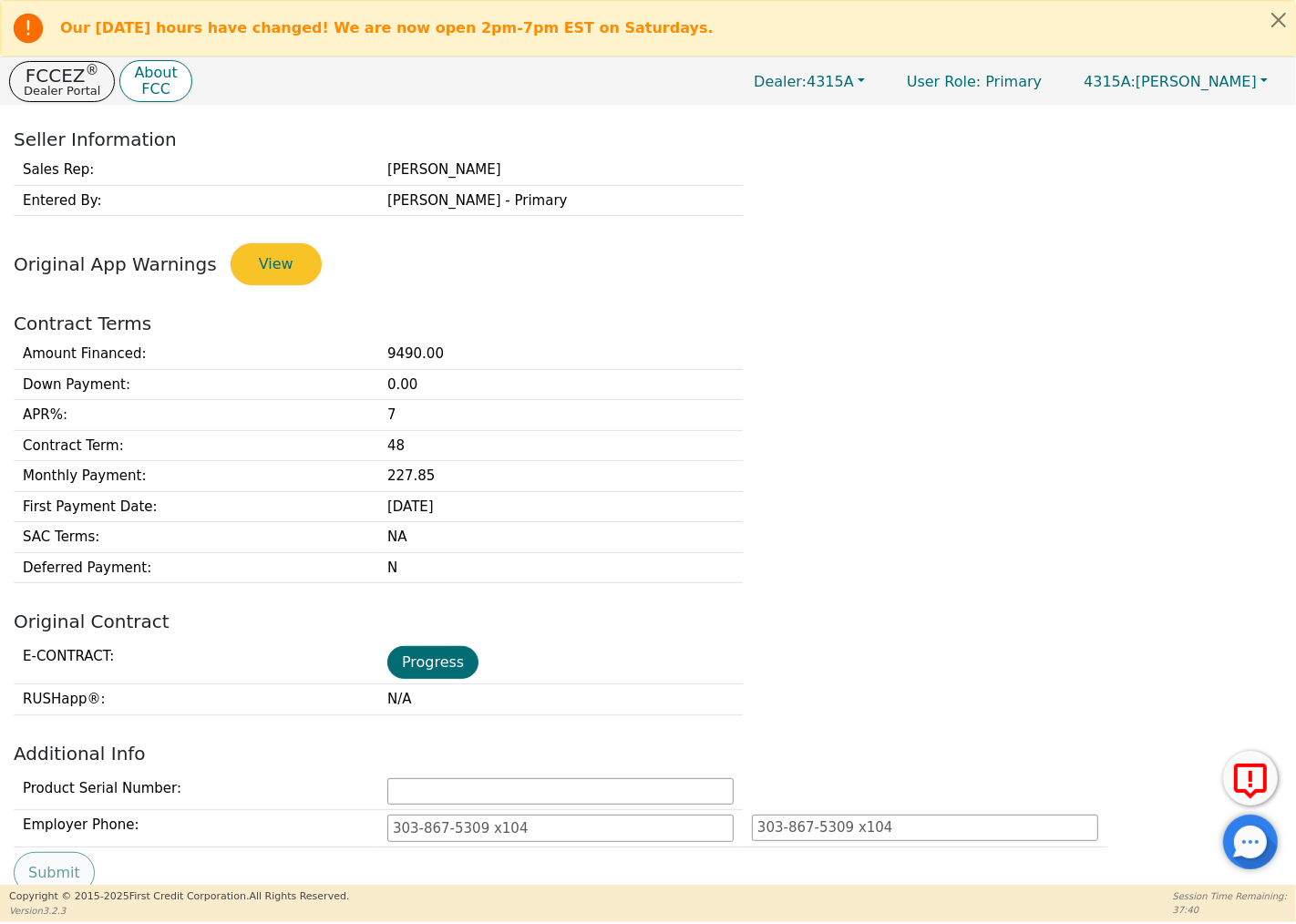
click at [481, 317] on h2 "Contract Terms" at bounding box center [648, 324] width 1269 height 22
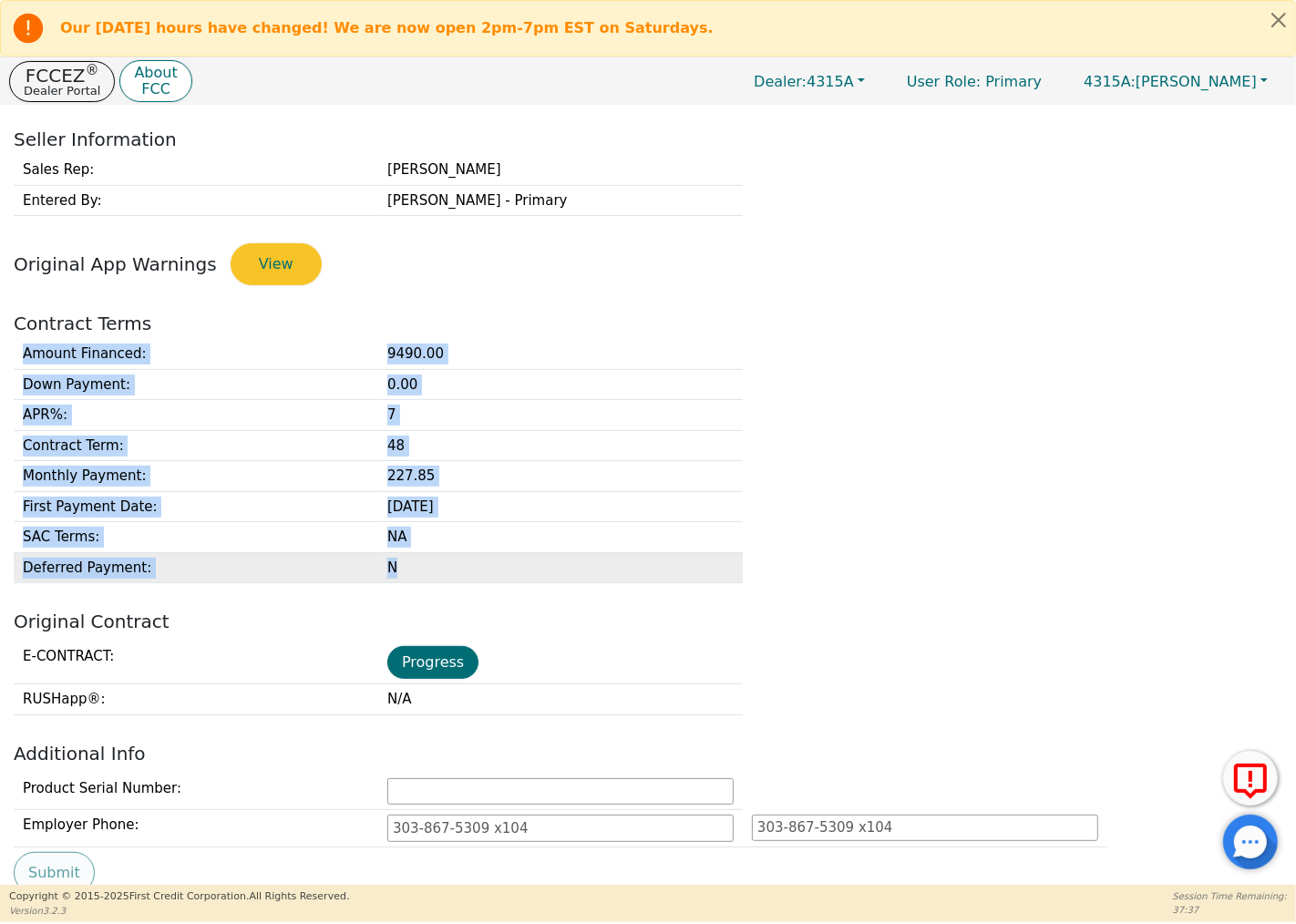
drag, startPoint x: 408, startPoint y: 337, endPoint x: 481, endPoint y: 584, distance: 257.6
click at [481, 480] on div "Back DEAL OVERVIEW Buyer Information Buyer 1 Buyer 2 First Name: Dorothy Mary L…" at bounding box center [648, 90] width 1296 height 779
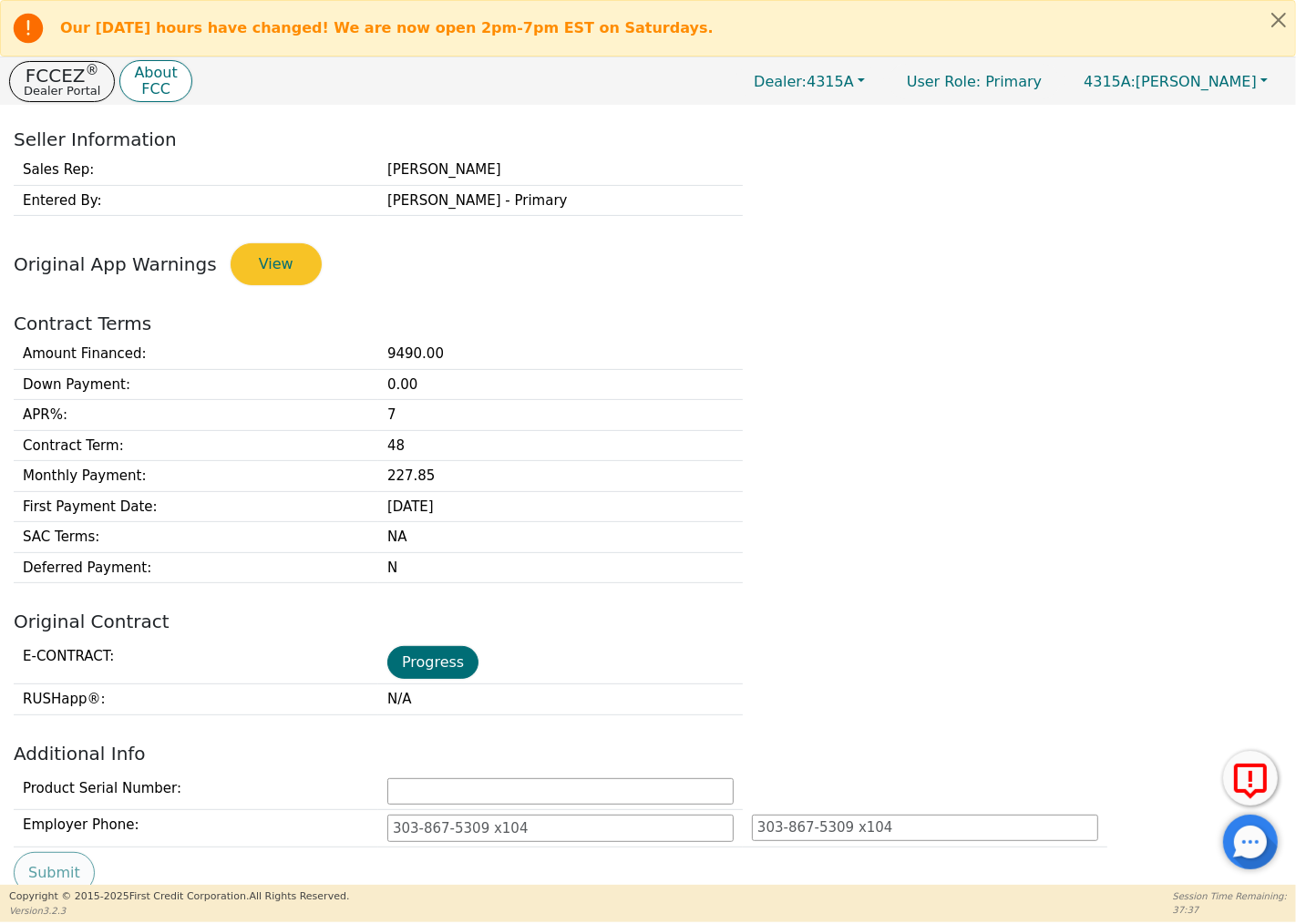
click at [563, 617] on h2 "Original Contract" at bounding box center [648, 622] width 1269 height 22
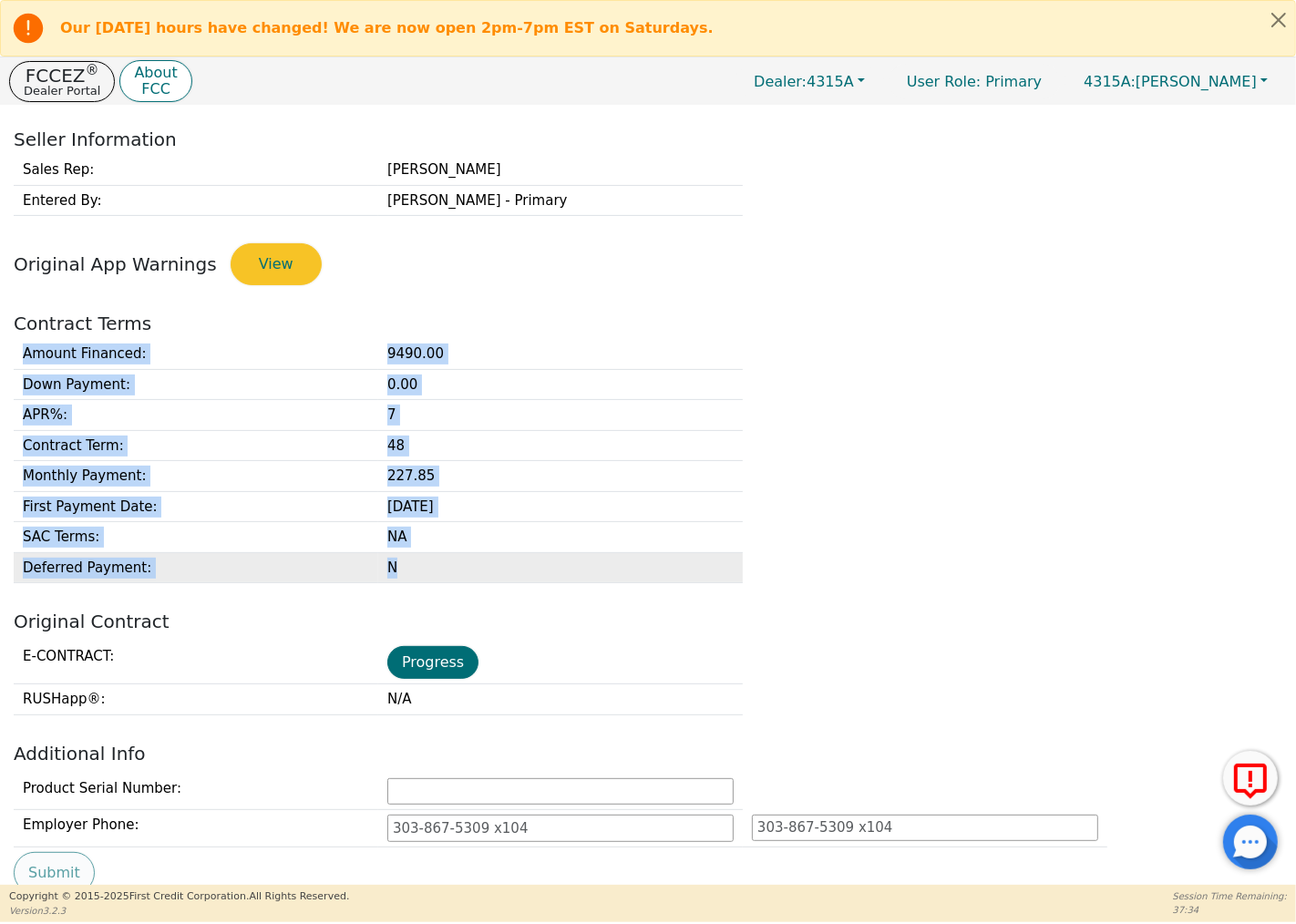
drag, startPoint x: 390, startPoint y: 316, endPoint x: 447, endPoint y: 579, distance: 269.1
click at [447, 480] on div "Back DEAL OVERVIEW Buyer Information Buyer 1 Buyer 2 First Name: Dorothy Mary L…" at bounding box center [648, 90] width 1296 height 779
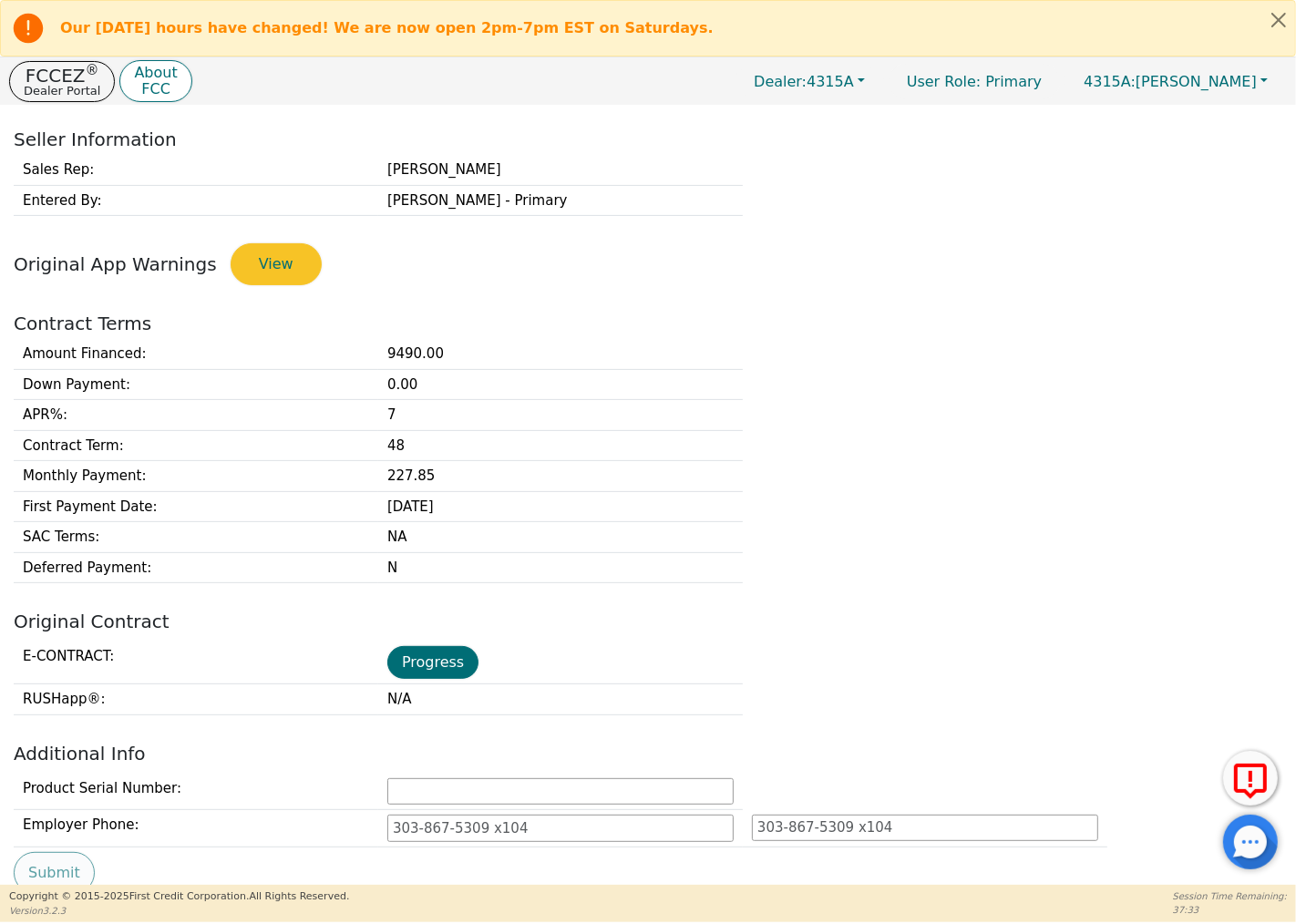
click at [520, 618] on h2 "Original Contract" at bounding box center [648, 622] width 1269 height 22
drag, startPoint x: 398, startPoint y: 332, endPoint x: 484, endPoint y: 598, distance: 279.6
click at [484, 598] on div "Back DEAL OVERVIEW Buyer Information Buyer 1 Buyer 2 First Name: Dorothy Mary L…" at bounding box center [648, 496] width 1296 height 779
click at [485, 598] on div "Back DEAL OVERVIEW Buyer Information Buyer 1 Buyer 2 First Name: Dorothy Mary L…" at bounding box center [648, 496] width 1296 height 779
drag, startPoint x: 394, startPoint y: 325, endPoint x: 434, endPoint y: 591, distance: 269.0
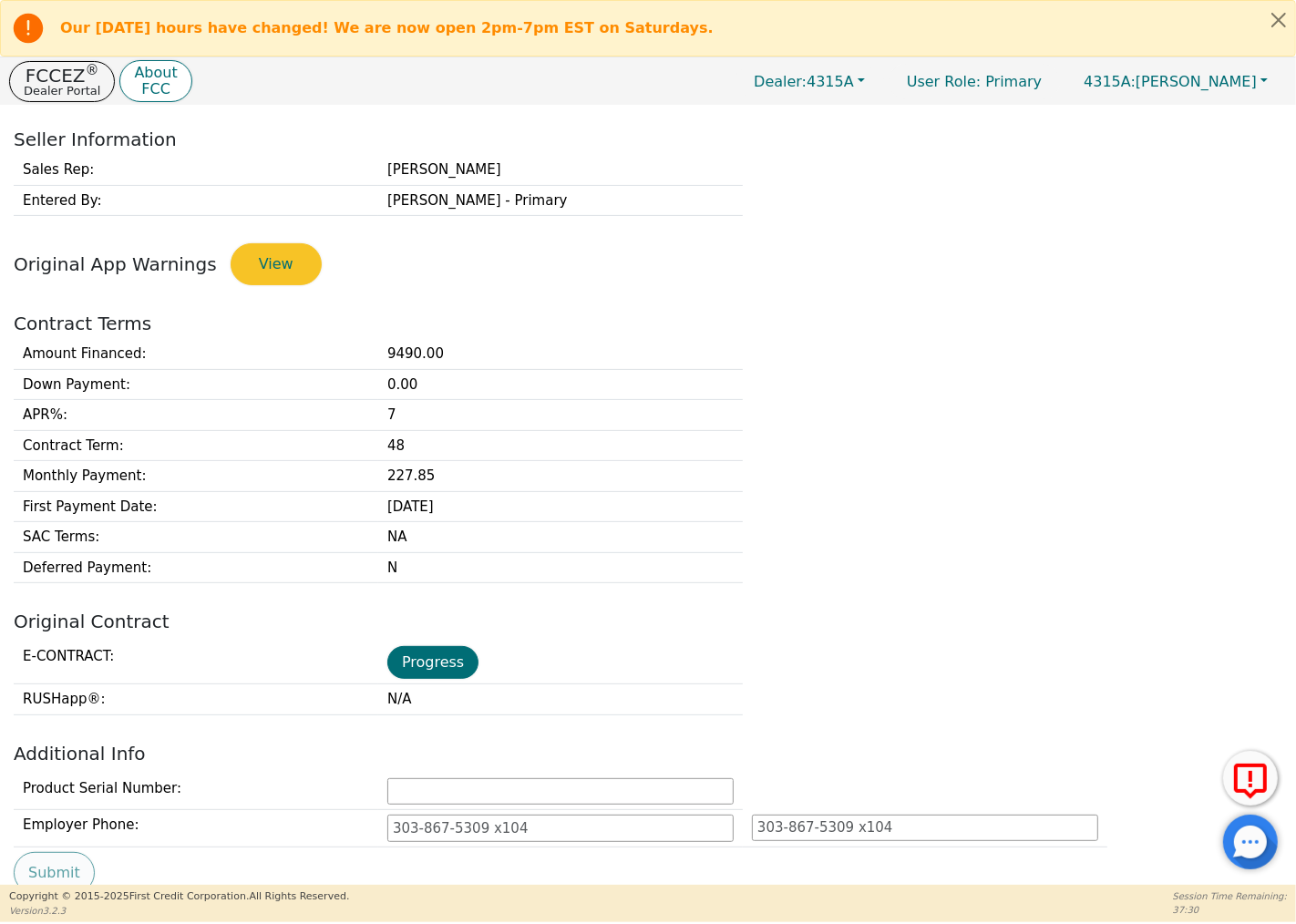
click at [434, 591] on div "Back DEAL OVERVIEW Buyer Information Buyer 1 Buyer 2 First Name: Dorothy Mary L…" at bounding box center [648, 496] width 1296 height 779
click at [478, 593] on div "Back DEAL OVERVIEW Buyer Information Buyer 1 Buyer 2 First Name: Dorothy Mary L…" at bounding box center [648, 496] width 1296 height 779
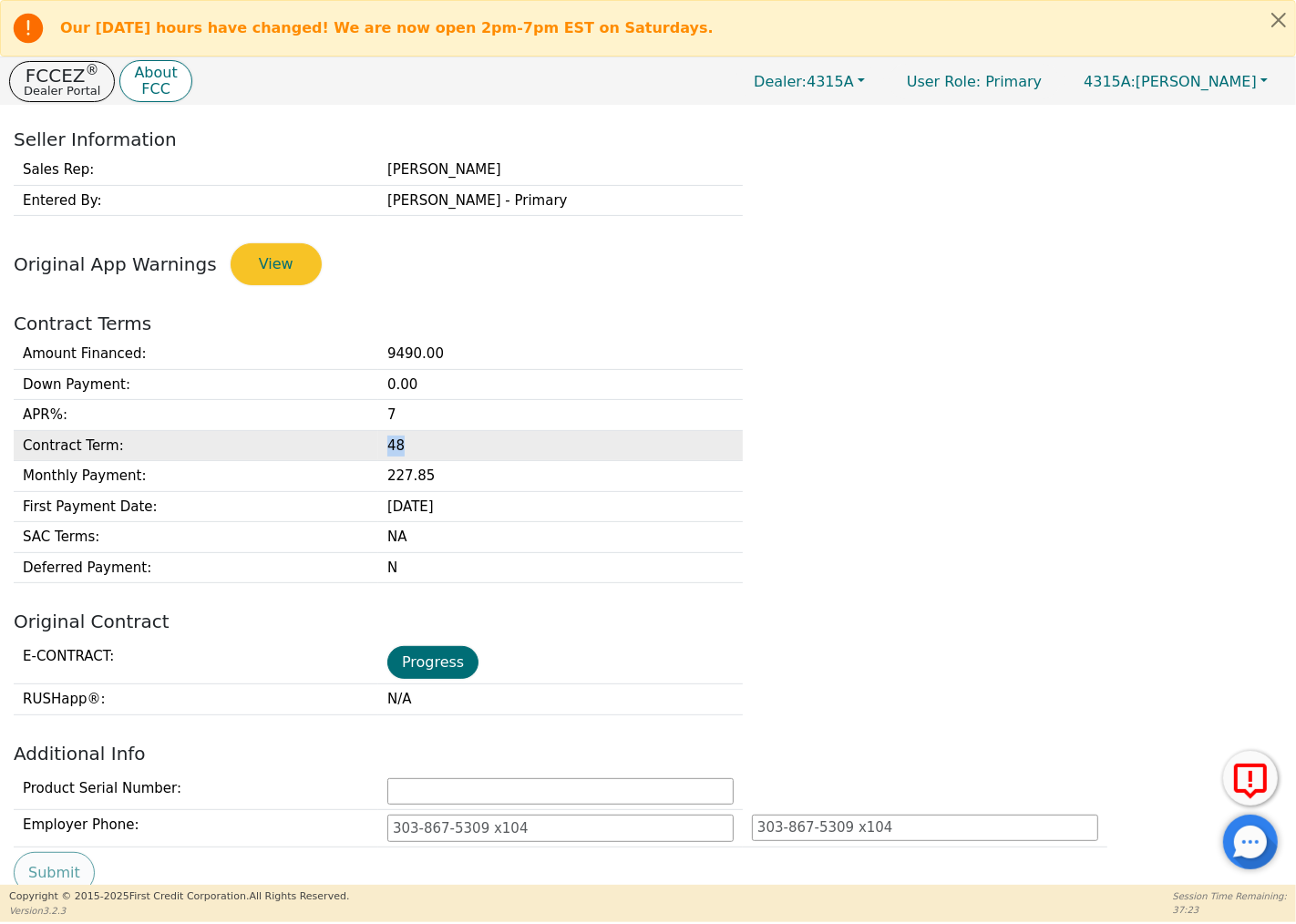
drag, startPoint x: 399, startPoint y: 450, endPoint x: 372, endPoint y: 434, distance: 31.4
click at [372, 434] on tr "Contract Term : 48" at bounding box center [378, 446] width 729 height 31
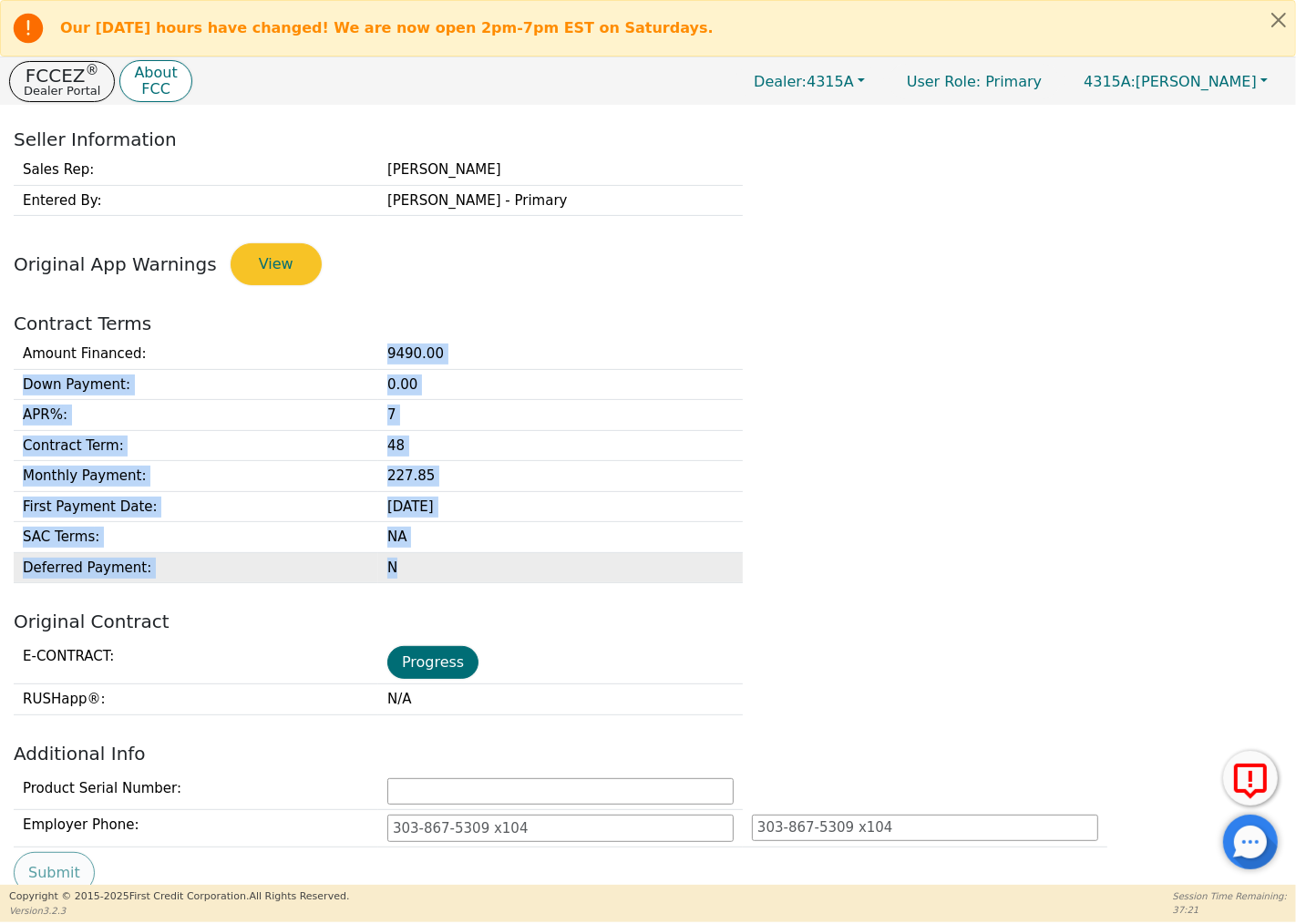
drag, startPoint x: 387, startPoint y: 357, endPoint x: 453, endPoint y: 584, distance: 236.4
click at [453, 583] on tbody "Amount Financed : 9490.00 Down Payment : 0.00 APR% : 7 Contract Term : 48 Month…" at bounding box center [378, 461] width 729 height 244
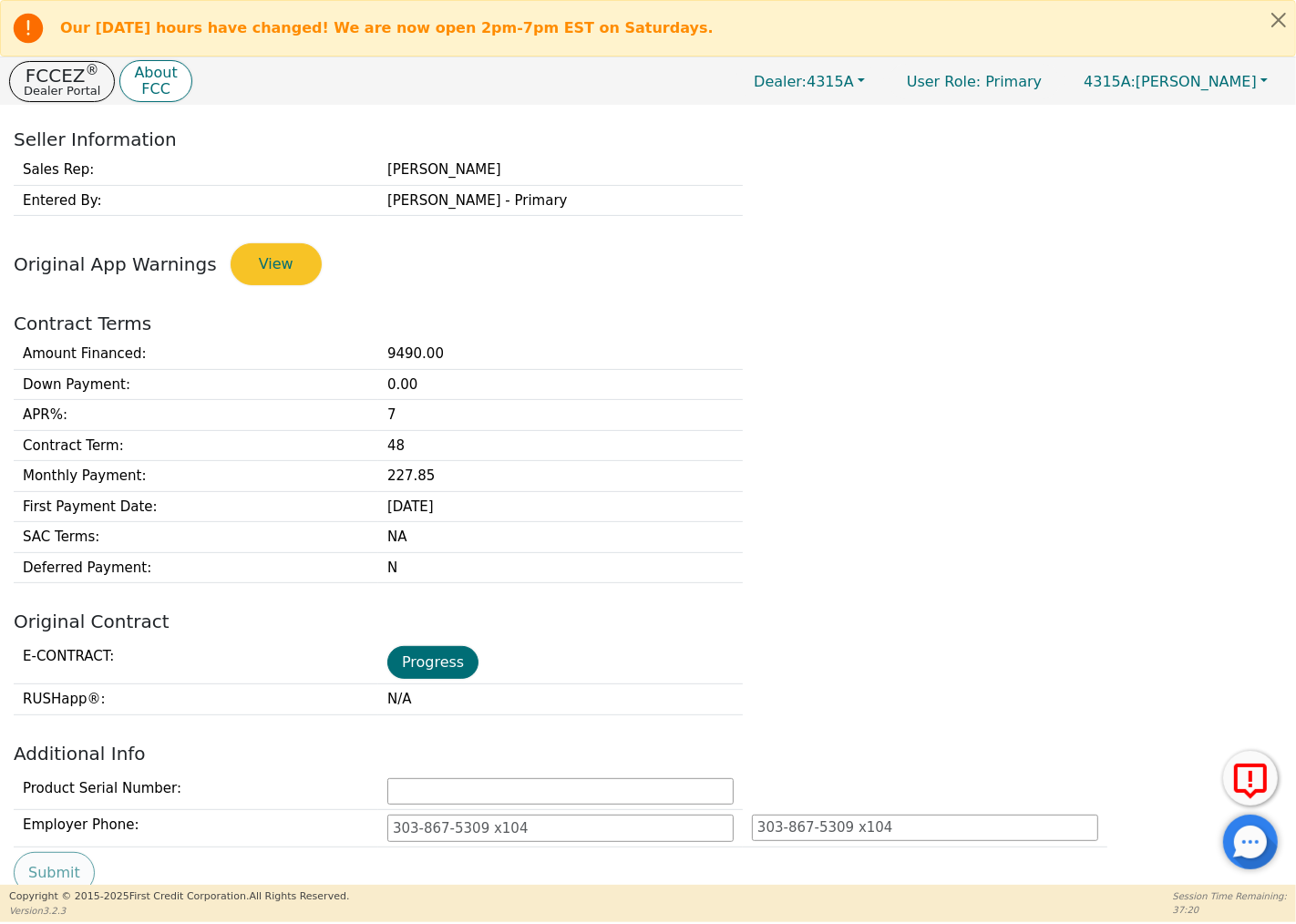
click at [426, 590] on div "Back DEAL OVERVIEW Buyer Information Buyer 1 Buyer 2 First Name: Dorothy Mary L…" at bounding box center [648, 496] width 1296 height 779
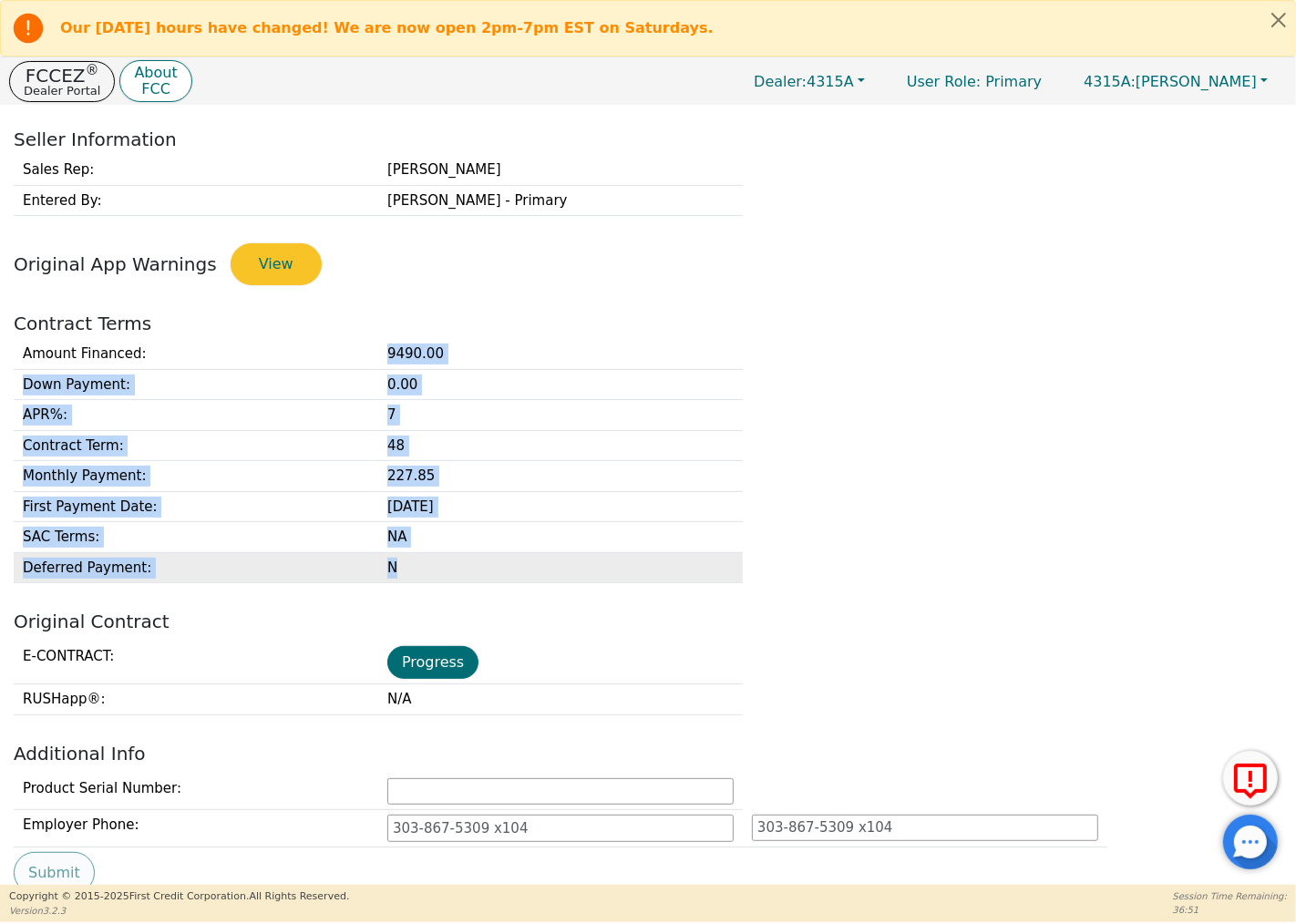
drag, startPoint x: 387, startPoint y: 353, endPoint x: 461, endPoint y: 572, distance: 231.2
click at [461, 572] on tbody "Amount Financed : 9490.00 Down Payment : 0.00 APR% : 7 Contract Term : 48 Month…" at bounding box center [378, 461] width 729 height 244
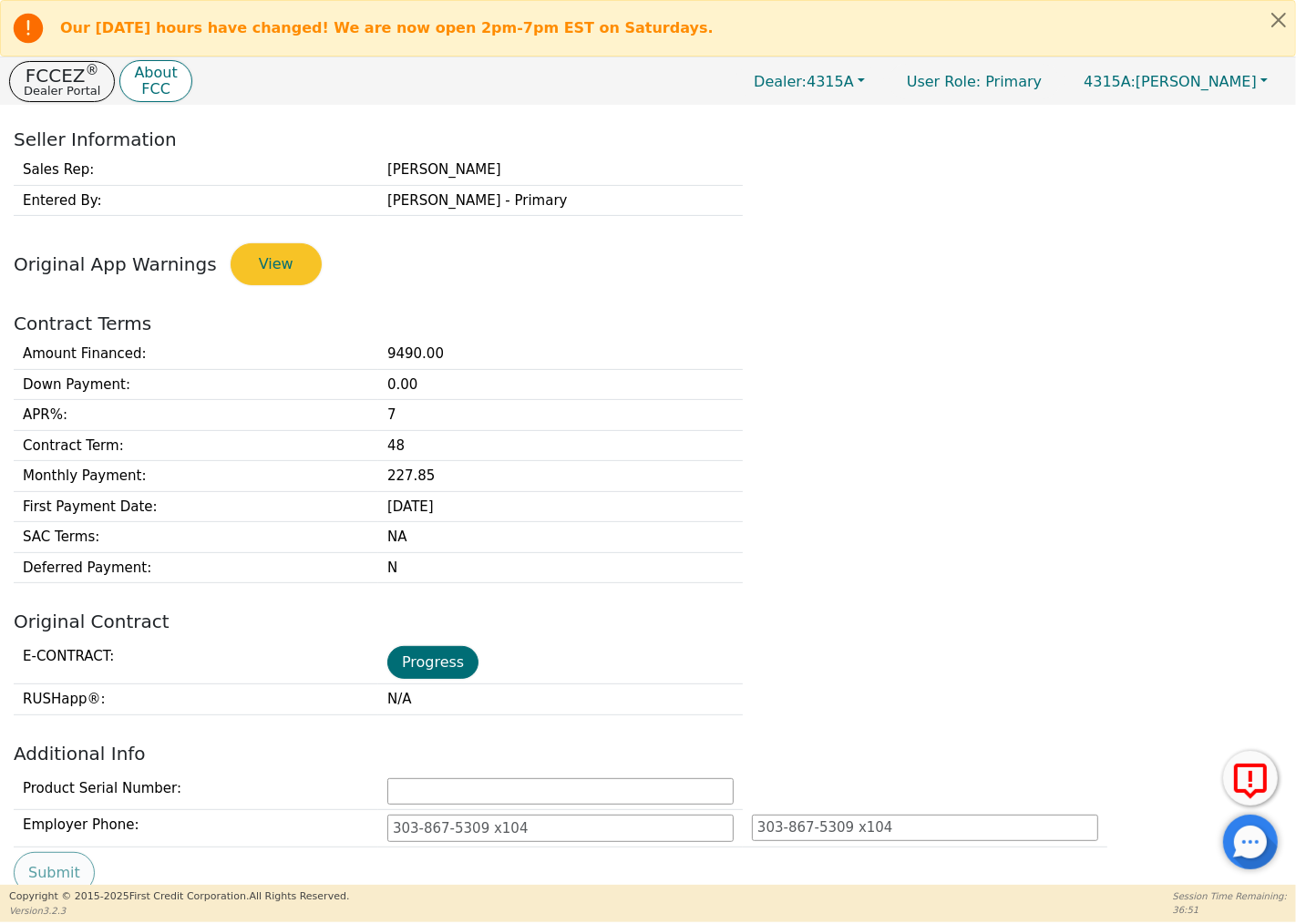
click at [516, 626] on h2 "Original Contract" at bounding box center [648, 622] width 1269 height 22
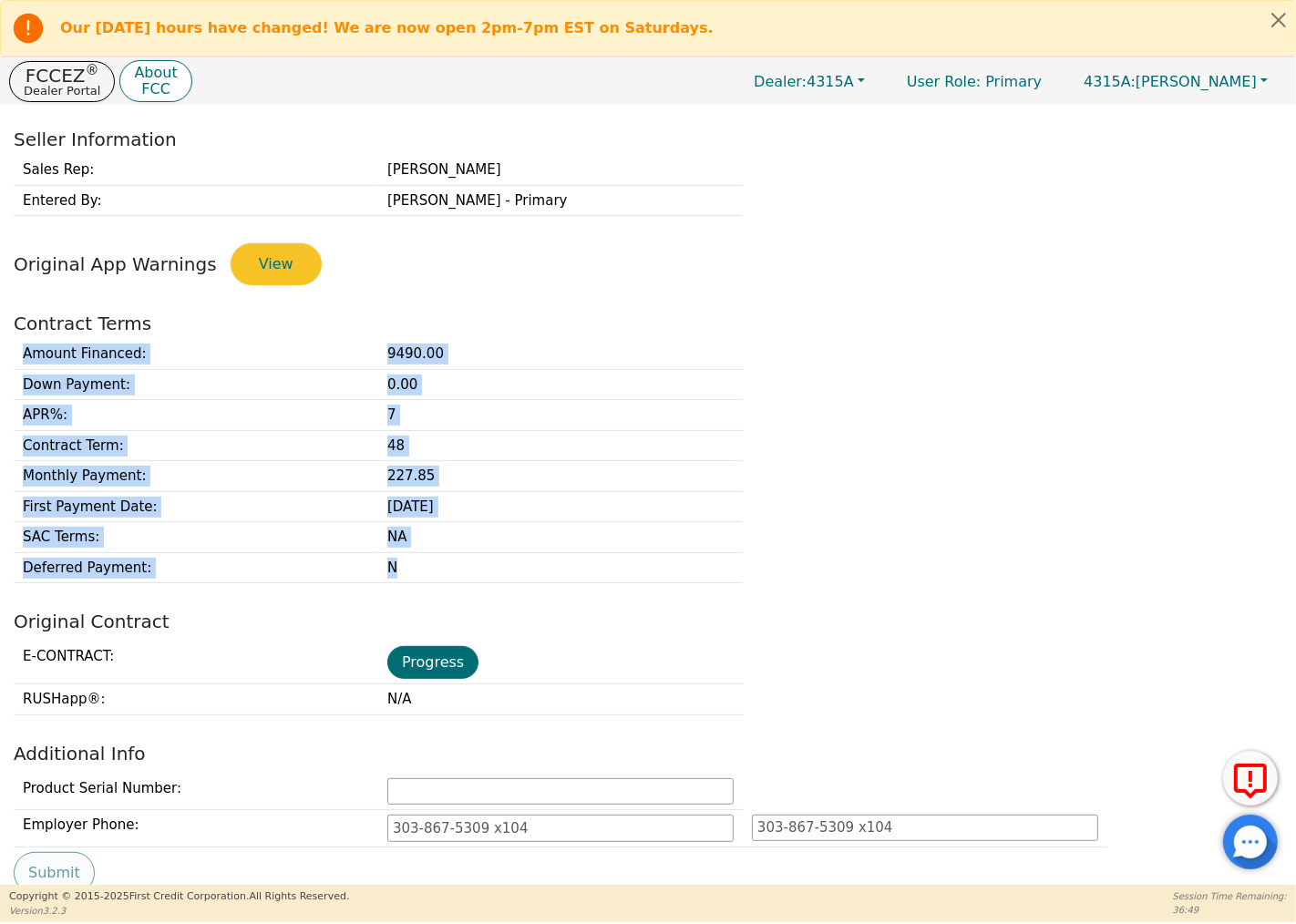
drag, startPoint x: 404, startPoint y: 576, endPoint x: 438, endPoint y: 312, distance: 266.2
click at [437, 311] on div "Back DEAL OVERVIEW Buyer Information Buyer 1 Buyer 2 First Name: Dorothy Mary L…" at bounding box center [648, 90] width 1296 height 779
click at [441, 317] on h2 "Contract Terms" at bounding box center [648, 324] width 1269 height 22
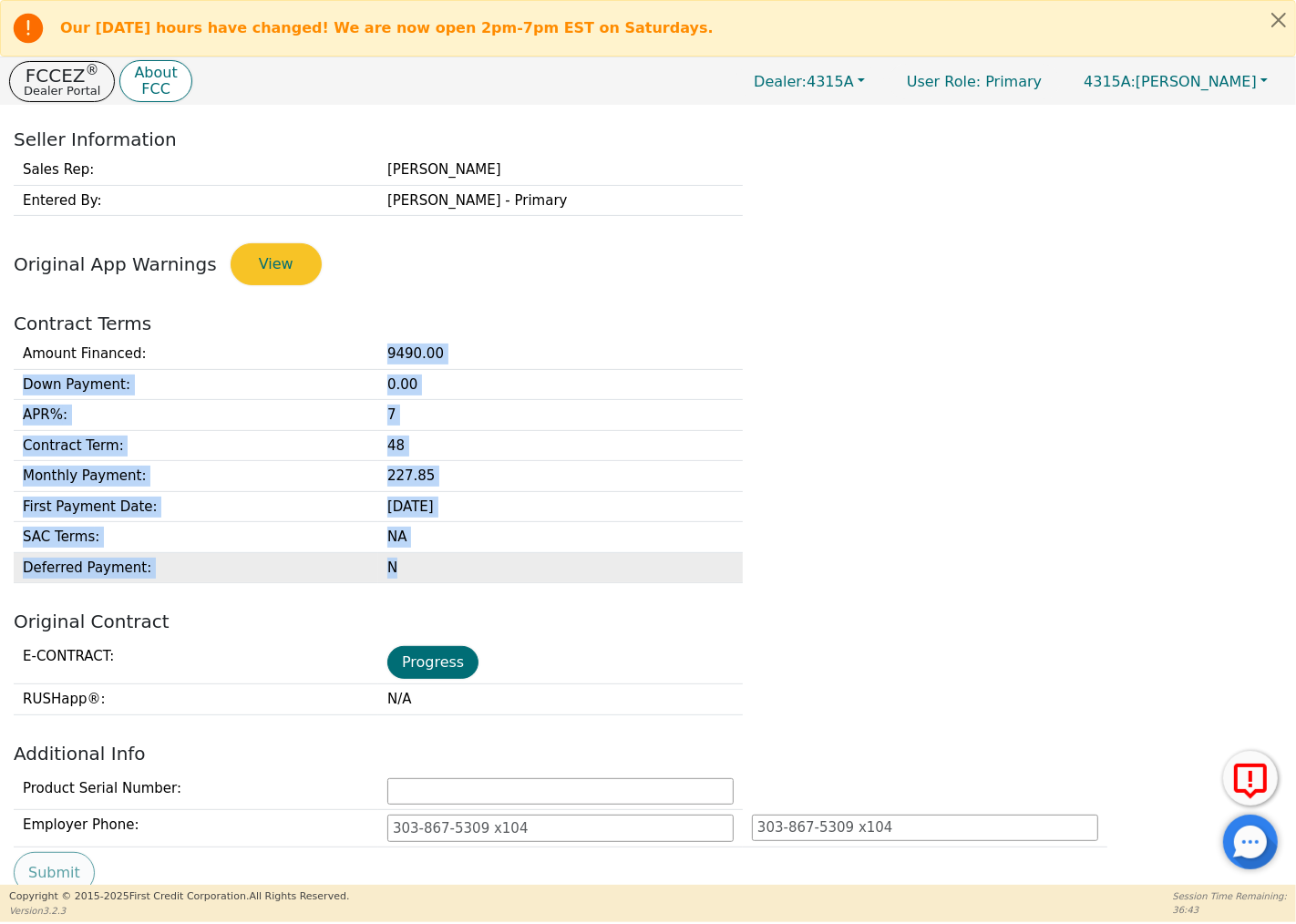
drag, startPoint x: 384, startPoint y: 358, endPoint x: 438, endPoint y: 580, distance: 228.5
click at [438, 580] on tbody "Amount Financed : 9490.00 Down Payment : 0.00 APR% : 7 Contract Term : 48 Month…" at bounding box center [378, 461] width 729 height 244
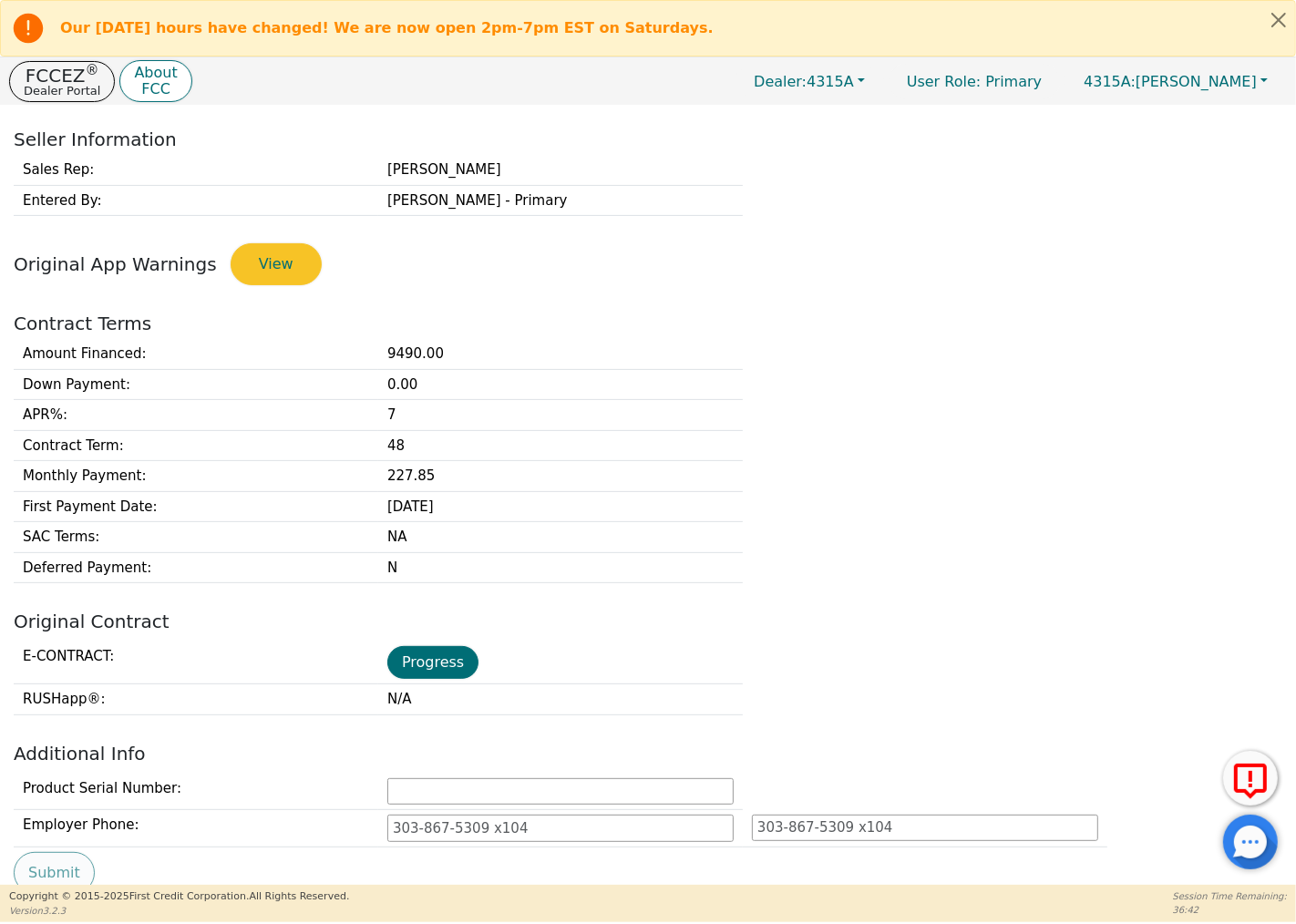
click at [453, 596] on div "Back DEAL OVERVIEW Buyer Information Buyer 1 Buyer 2 First Name: Dorothy Mary L…" at bounding box center [648, 496] width 1296 height 779
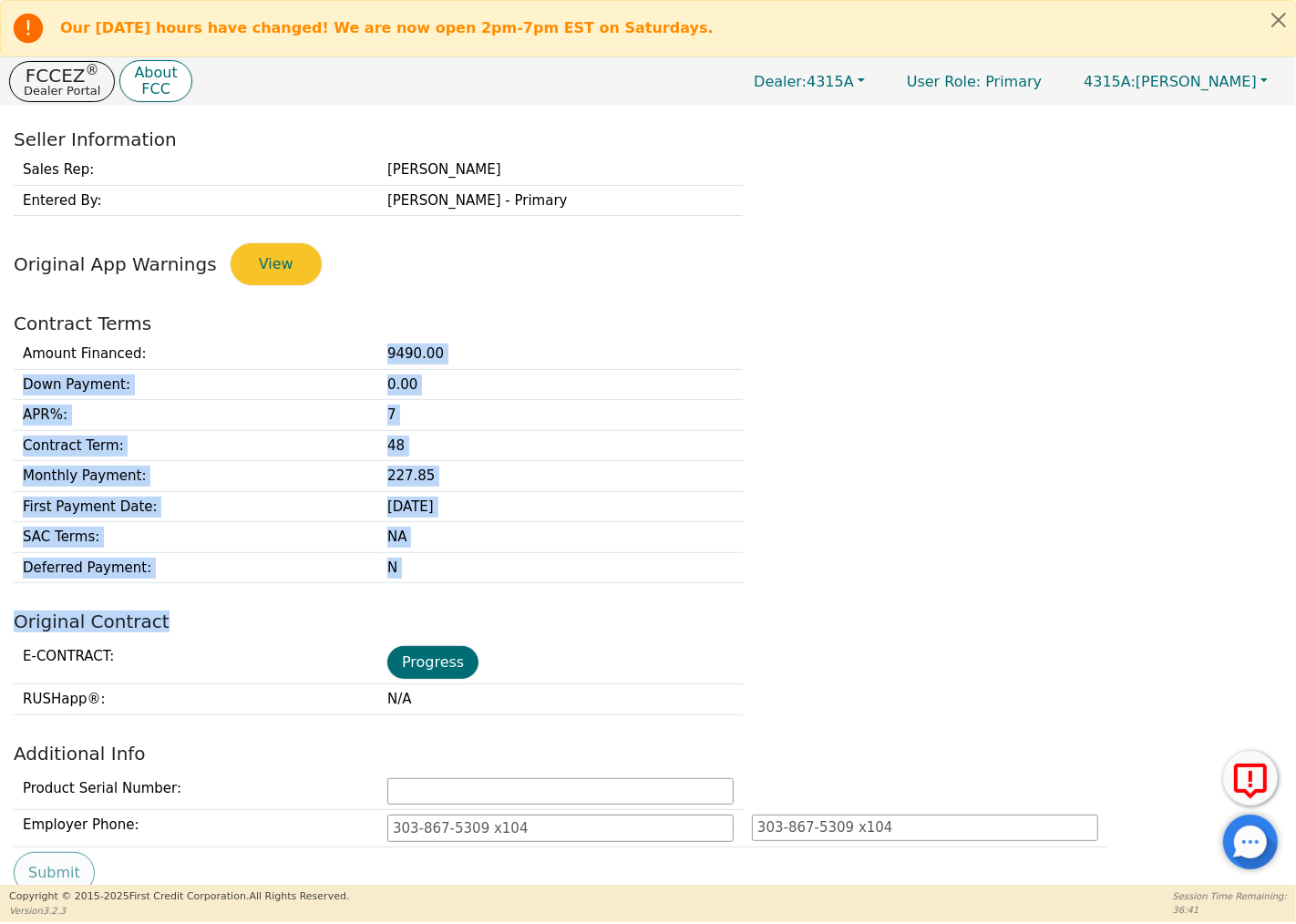
drag, startPoint x: 388, startPoint y: 356, endPoint x: 463, endPoint y: 603, distance: 258.1
click at [460, 602] on div "Back DEAL OVERVIEW Buyer Information Buyer 1 Buyer 2 First Name: Dorothy Mary L…" at bounding box center [648, 496] width 1296 height 779
click at [464, 603] on div "Back DEAL OVERVIEW Buyer Information Buyer 1 Buyer 2 First Name: Dorothy Mary L…" at bounding box center [648, 496] width 1296 height 779
drag, startPoint x: 388, startPoint y: 350, endPoint x: 468, endPoint y: 599, distance: 261.5
click at [467, 601] on div "Back DEAL OVERVIEW Buyer Information Buyer 1 Buyer 2 First Name: Dorothy Mary L…" at bounding box center [648, 496] width 1296 height 779
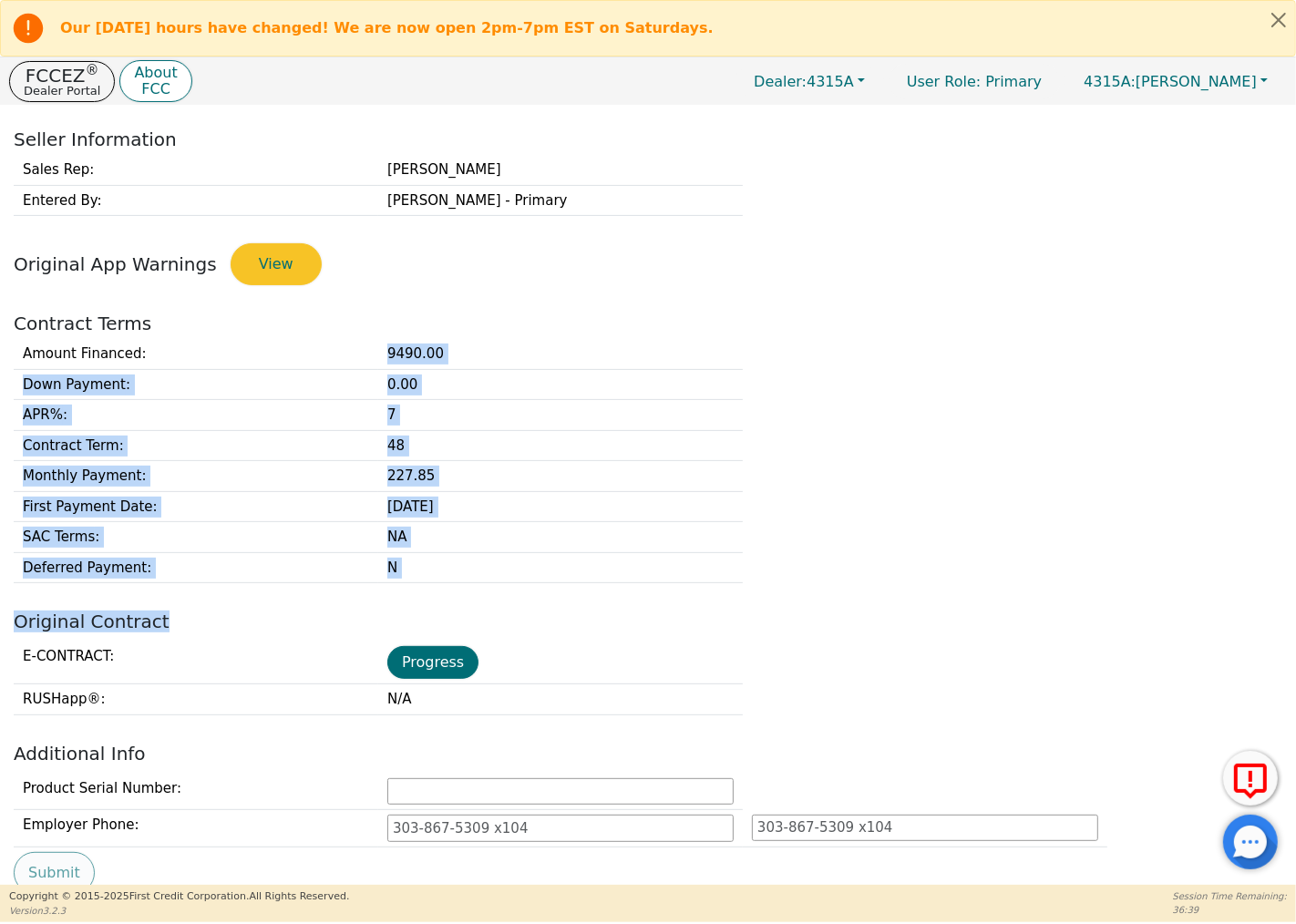
click at [479, 601] on div "Back DEAL OVERVIEW Buyer Information Buyer 1 Buyer 2 First Name: Dorothy Mary L…" at bounding box center [648, 496] width 1296 height 779
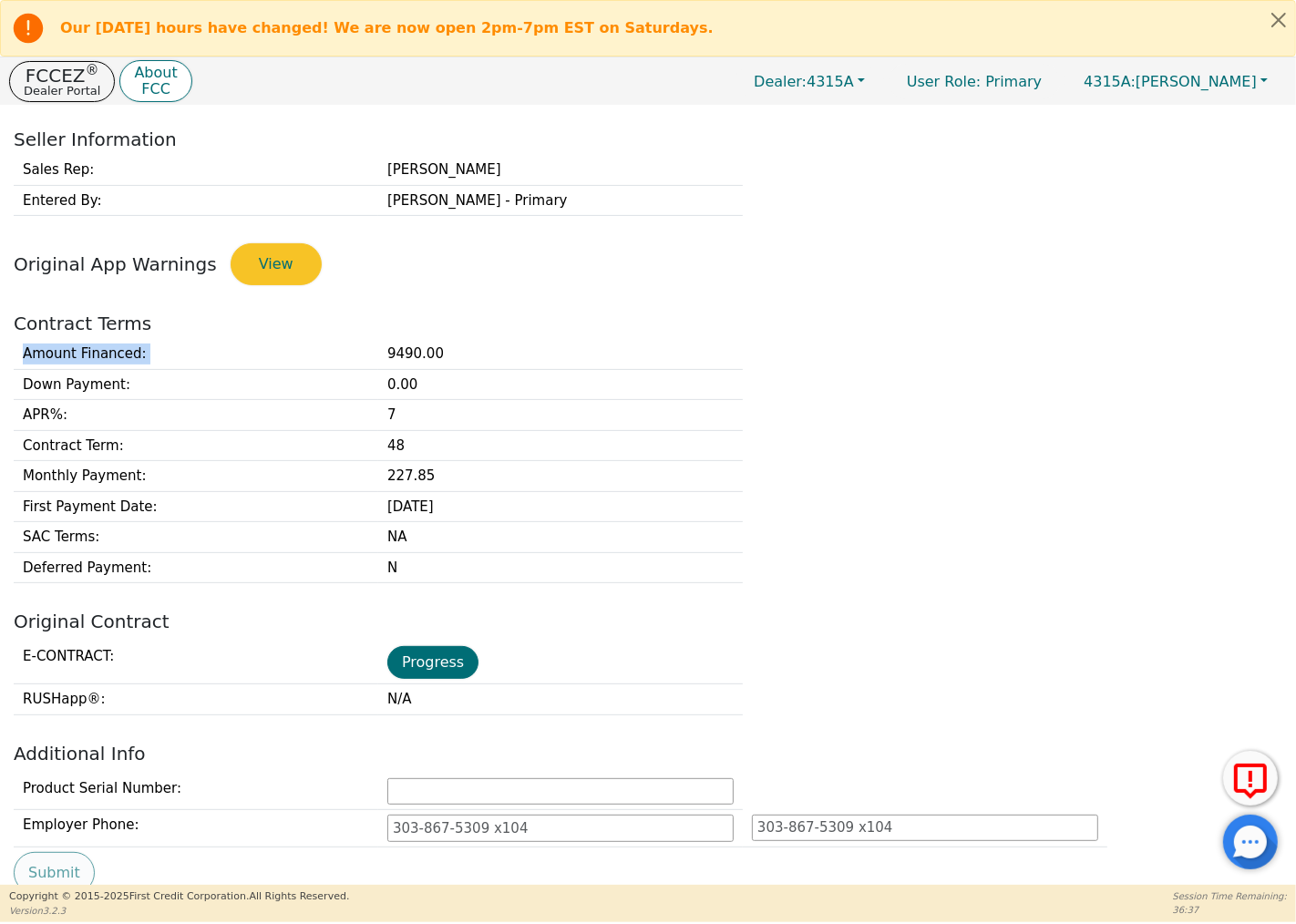
drag, startPoint x: 387, startPoint y: 354, endPoint x: 457, endPoint y: 598, distance: 253.8
click at [457, 598] on div "Back DEAL OVERVIEW Buyer Information Buyer 1 Buyer 2 First Name: Dorothy Mary L…" at bounding box center [648, 496] width 1296 height 779
click at [467, 605] on div "Back DEAL OVERVIEW Buyer Information Buyer 1 Buyer 2 First Name: Dorothy Mary L…" at bounding box center [648, 496] width 1296 height 779
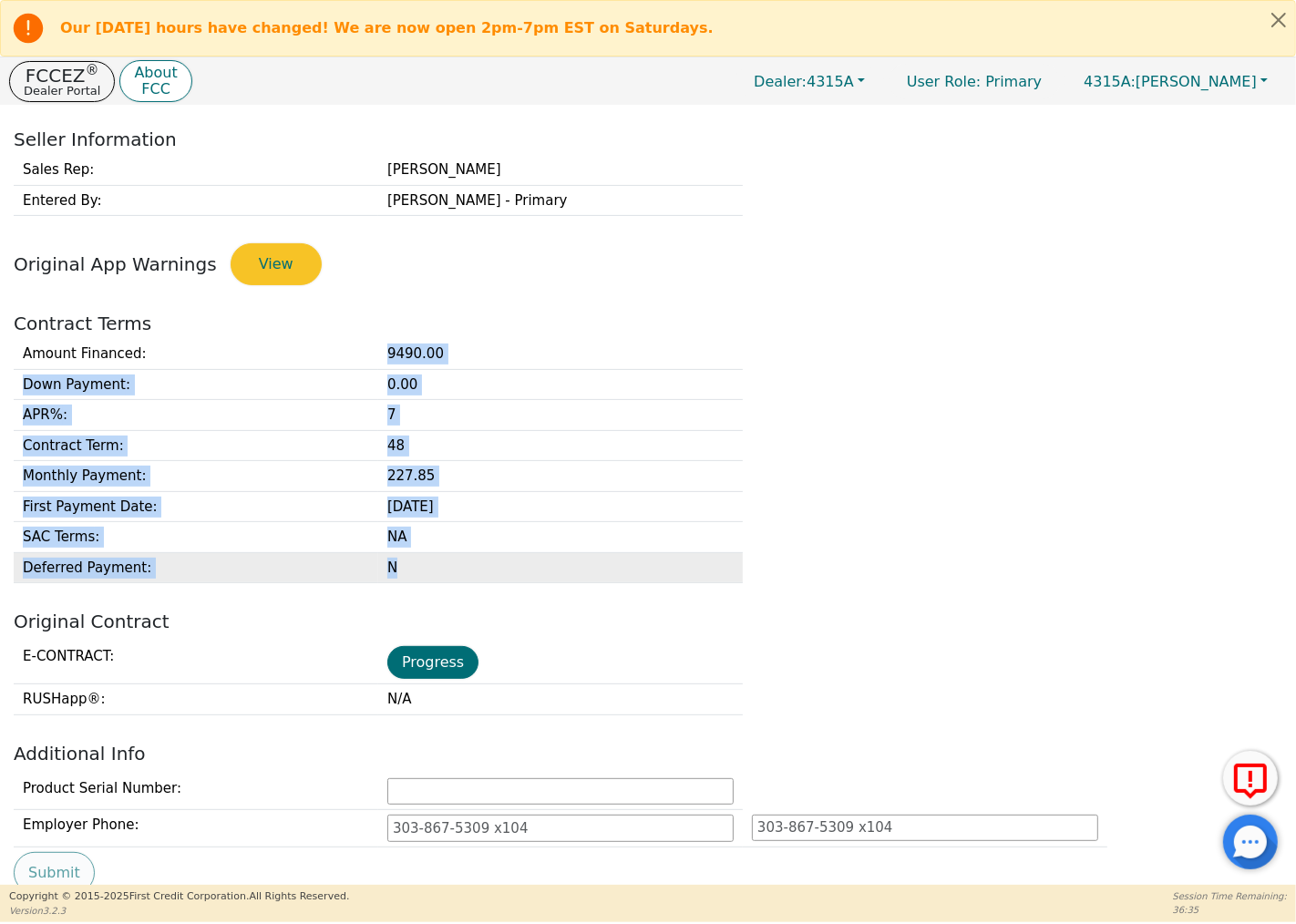
drag, startPoint x: 388, startPoint y: 356, endPoint x: 466, endPoint y: 581, distance: 238.1
click at [466, 581] on tbody "Amount Financed : 9490.00 Down Payment : 0.00 APR% : 7 Contract Term : 48 Month…" at bounding box center [378, 461] width 729 height 244
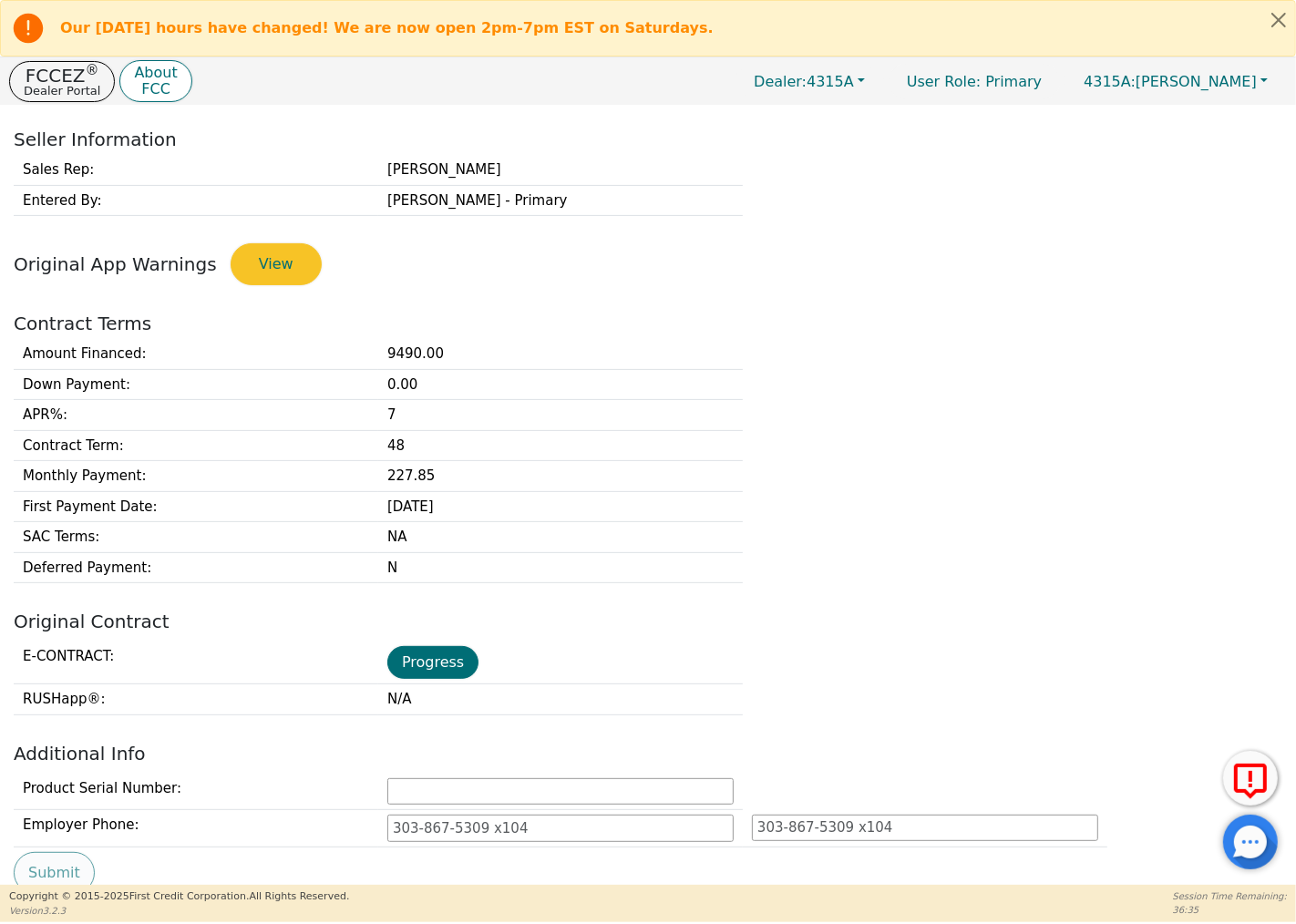
click at [491, 611] on div "Back DEAL OVERVIEW Buyer Information Buyer 1 Buyer 2 First Name: Dorothy Mary L…" at bounding box center [648, 496] width 1296 height 779
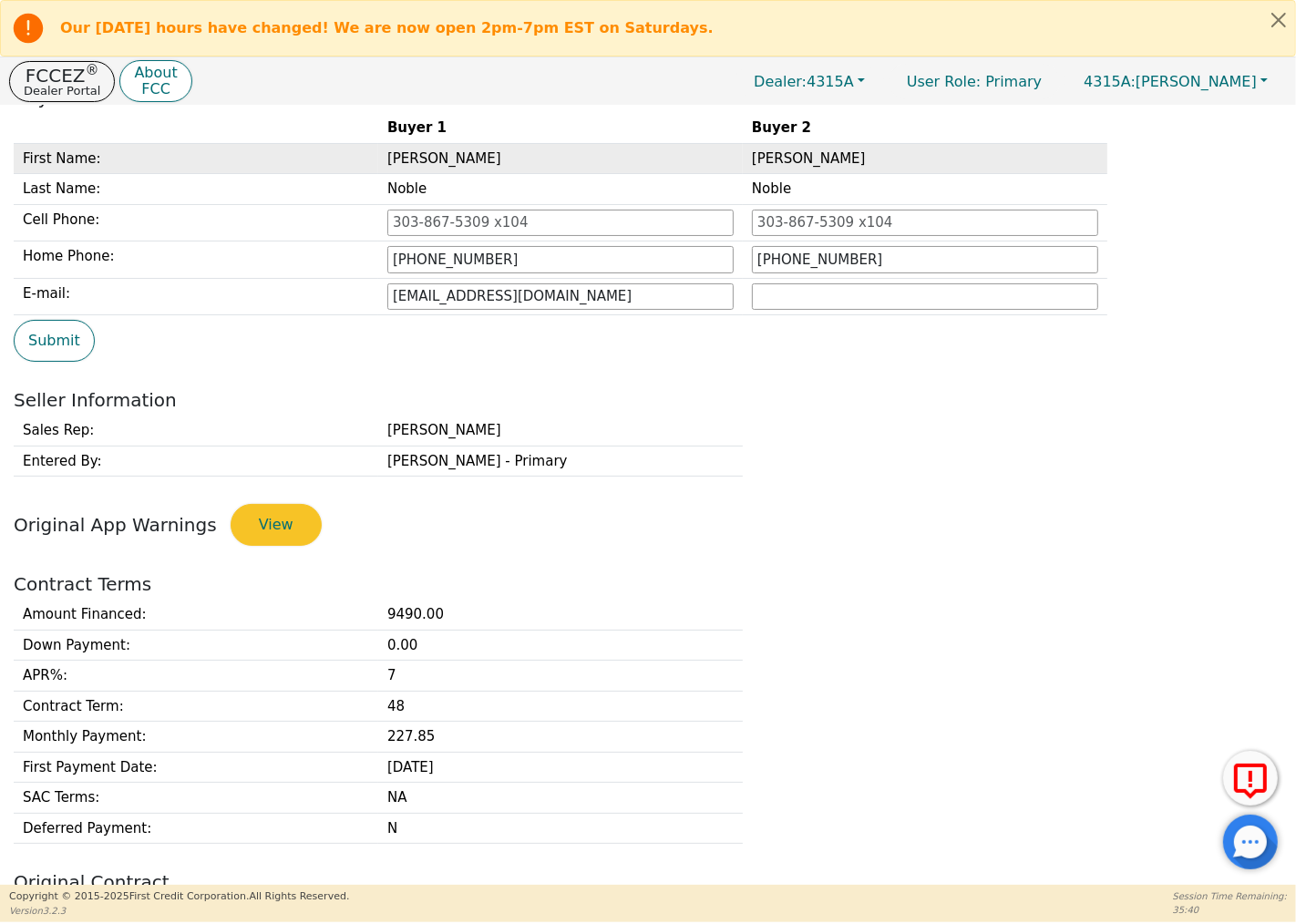
scroll to position [0, 0]
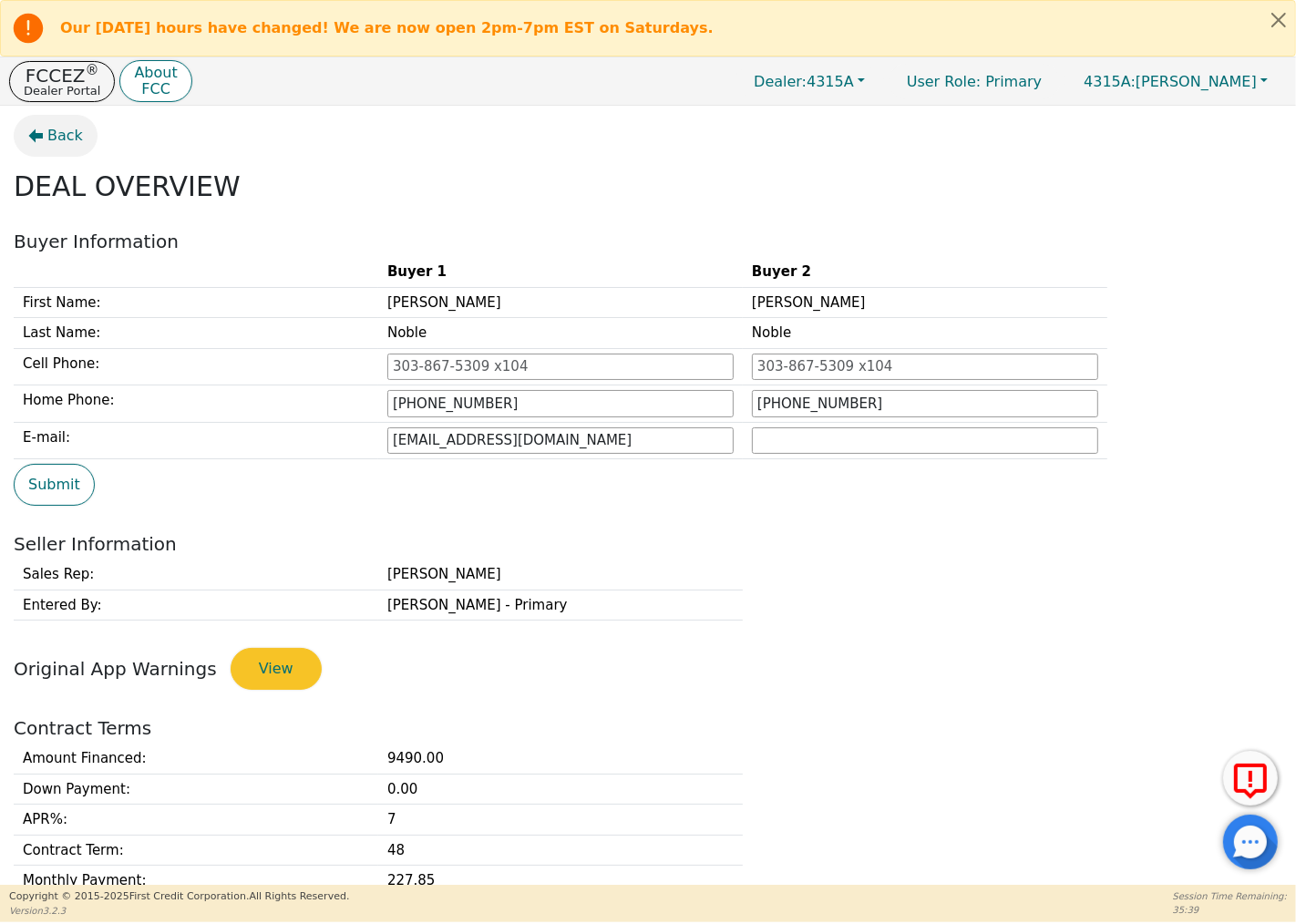
click at [35, 134] on icon "button" at bounding box center [36, 136] width 15 height 14
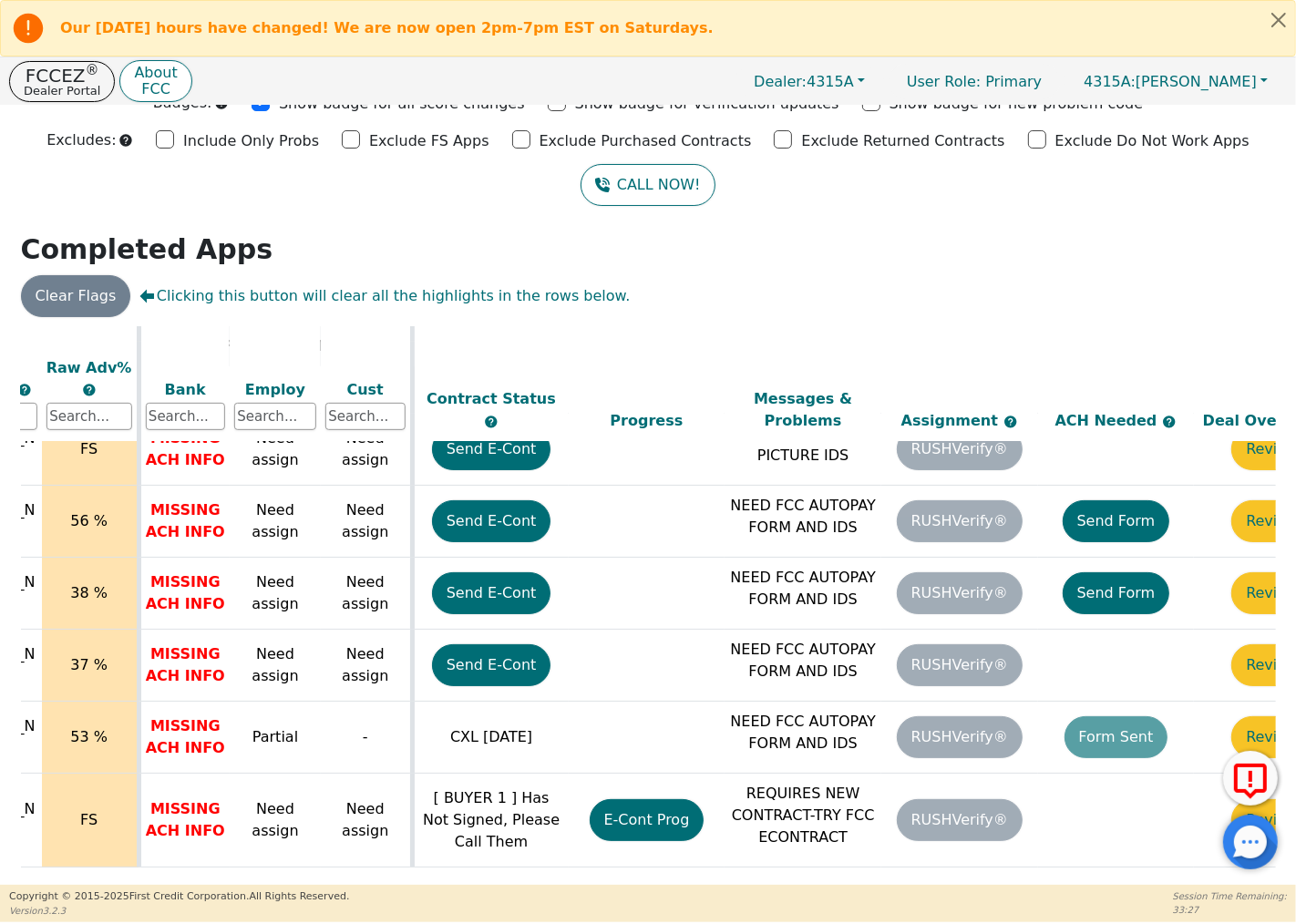
scroll to position [744, 742]
